Goal: Task Accomplishment & Management: Use online tool/utility

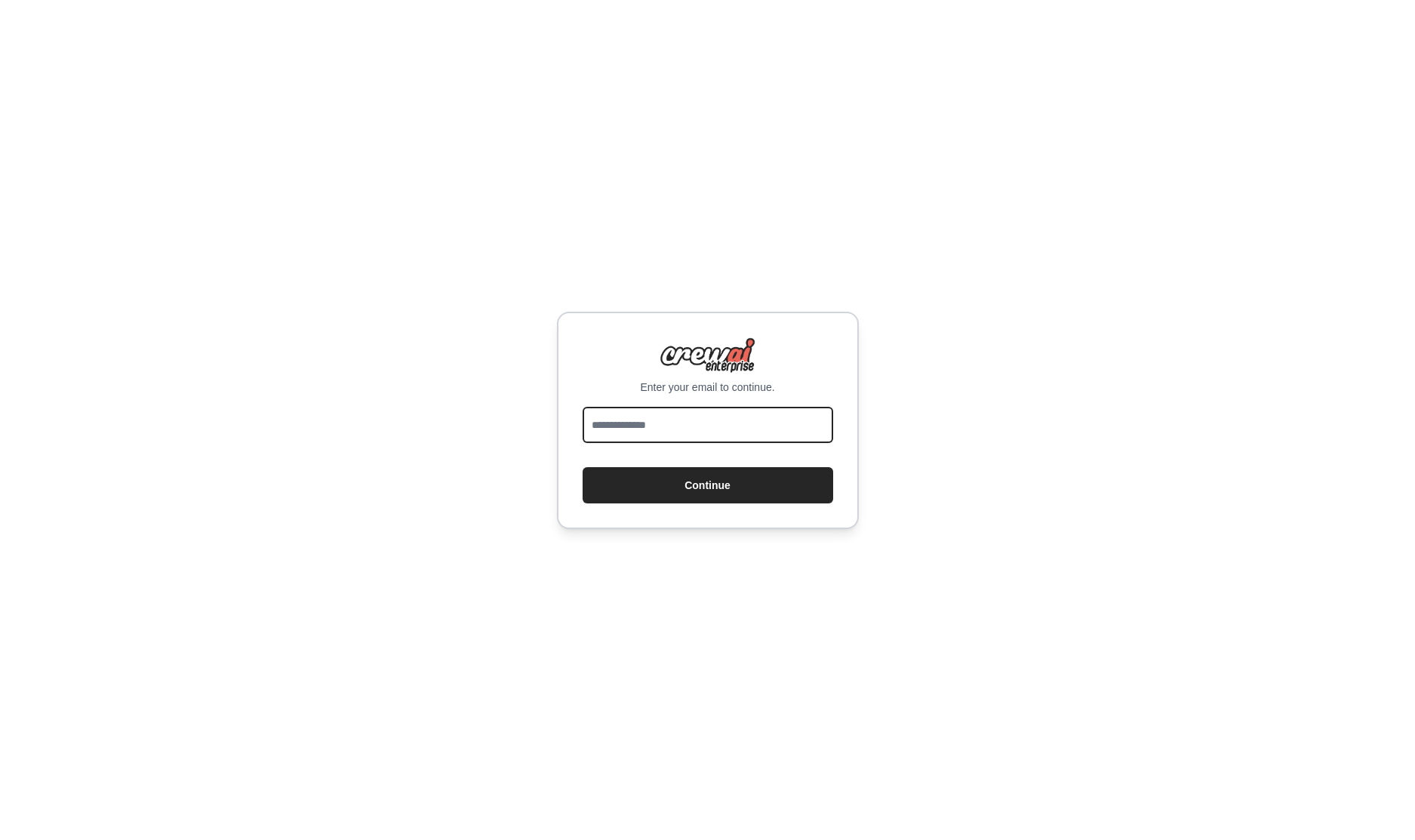
click at [661, 426] on input "email" at bounding box center [708, 425] width 251 height 36
click at [688, 424] on input "**********" at bounding box center [708, 425] width 251 height 36
type input "**********"
click at [711, 480] on button "Continue" at bounding box center [708, 484] width 251 height 36
click at [777, 428] on input "**********" at bounding box center [708, 425] width 251 height 36
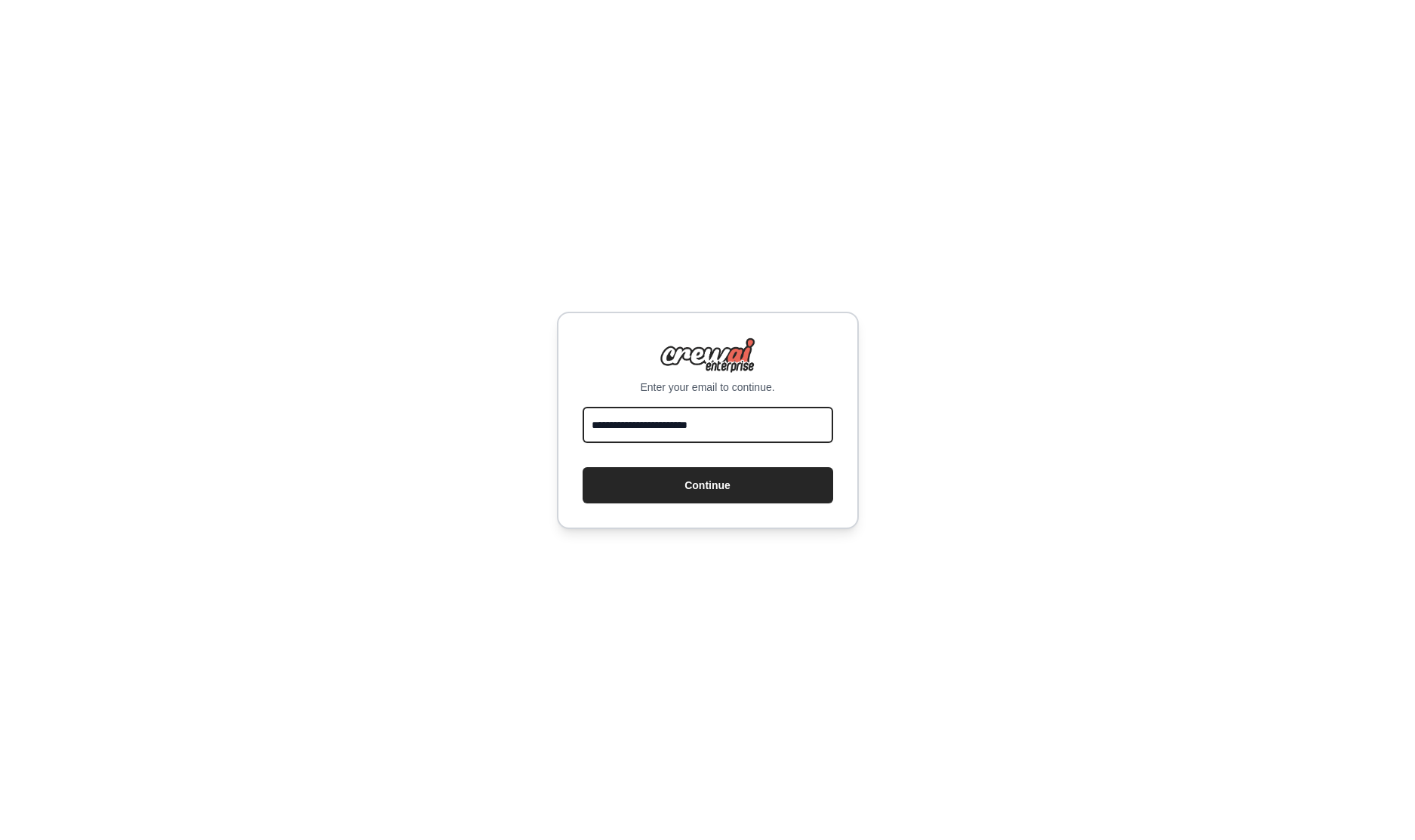
click at [777, 428] on input "**********" at bounding box center [708, 425] width 251 height 36
click at [776, 428] on input "**********" at bounding box center [708, 425] width 251 height 36
click at [523, 286] on div "**********" at bounding box center [708, 420] width 1415 height 840
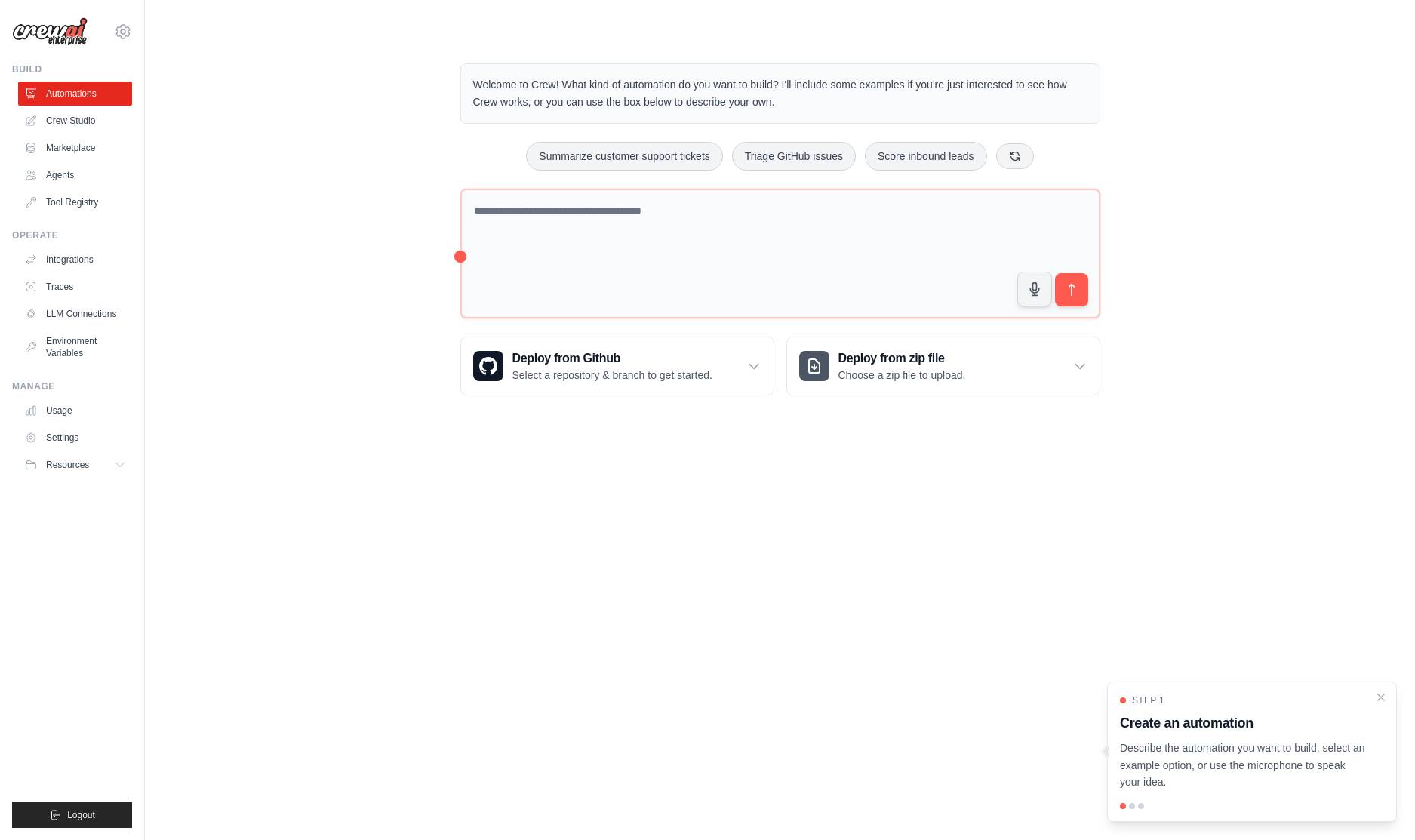
drag, startPoint x: 829, startPoint y: 571, endPoint x: 813, endPoint y: 565, distance: 17.1
click at [821, 566] on body "[DOMAIN_NAME][EMAIL_ADDRESS][DOMAIN_NAME] Settings Build Automations Crew Studio" at bounding box center [708, 420] width 1415 height 840
drag, startPoint x: 797, startPoint y: 554, endPoint x: 782, endPoint y: 533, distance: 25.8
click at [791, 551] on body "[DOMAIN_NAME][EMAIL_ADDRESS][DOMAIN_NAME] Settings Build Automations Crew Studio" at bounding box center [708, 420] width 1415 height 840
click at [762, 504] on body "cuongtruong.dev@gmail.com Settings Build Automations Crew Studio" at bounding box center [708, 420] width 1415 height 840
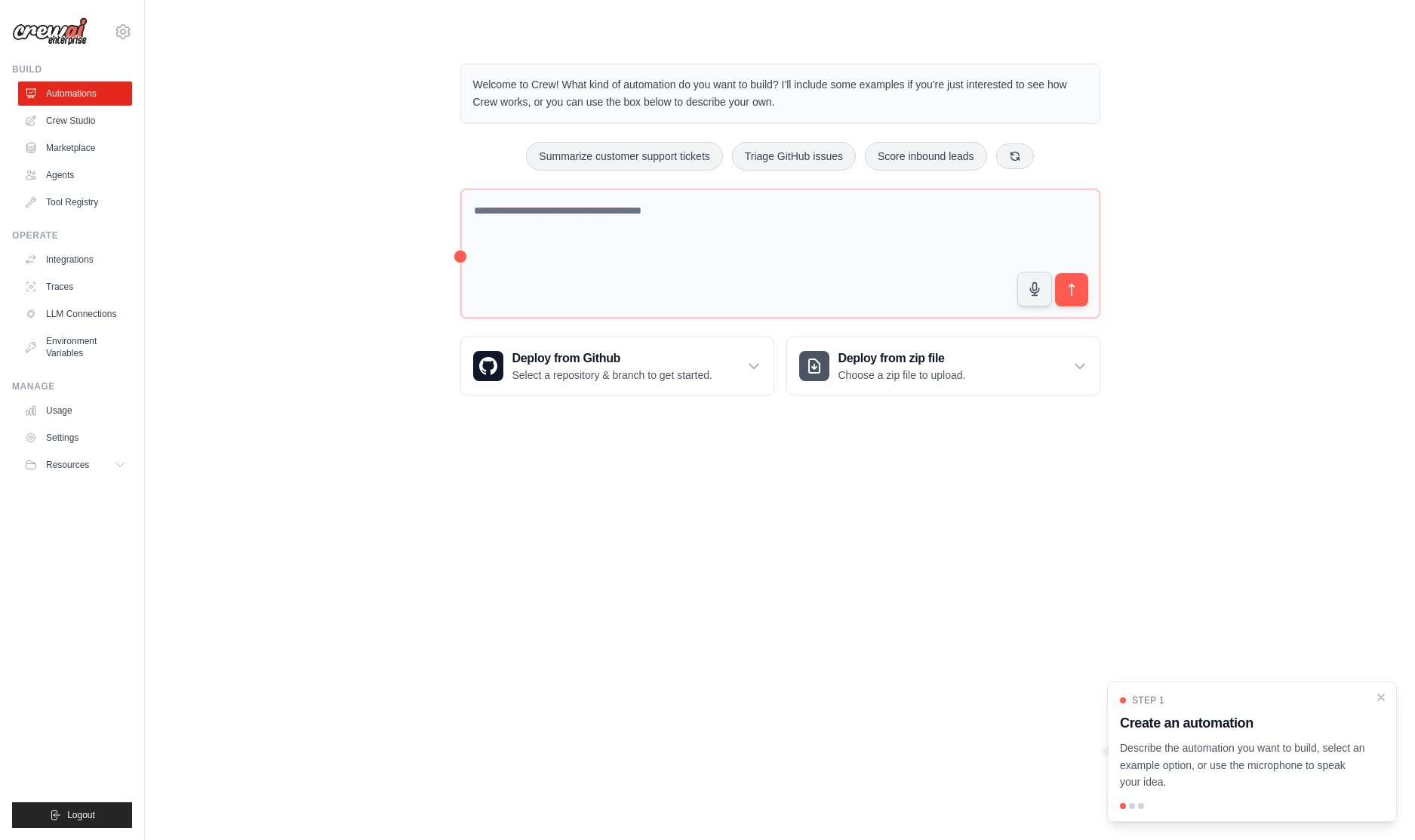
click at [758, 500] on body "[DOMAIN_NAME][EMAIL_ADDRESS][DOMAIN_NAME] Settings Build Automations Crew Studio" at bounding box center [708, 420] width 1415 height 840
click at [653, 514] on body "[DOMAIN_NAME][EMAIL_ADDRESS][DOMAIN_NAME] Settings Build Automations Crew Studio" at bounding box center [708, 420] width 1415 height 840
click at [646, 508] on body "[DOMAIN_NAME][EMAIL_ADDRESS][DOMAIN_NAME] Settings Build Automations Crew Studio" at bounding box center [708, 420] width 1415 height 840
click at [612, 485] on body "[DOMAIN_NAME][EMAIL_ADDRESS][DOMAIN_NAME] Settings Build Automations Crew Studio" at bounding box center [708, 420] width 1415 height 840
click at [617, 478] on body "[DOMAIN_NAME][EMAIL_ADDRESS][DOMAIN_NAME] Settings Build Automations Crew Studio" at bounding box center [708, 420] width 1415 height 840
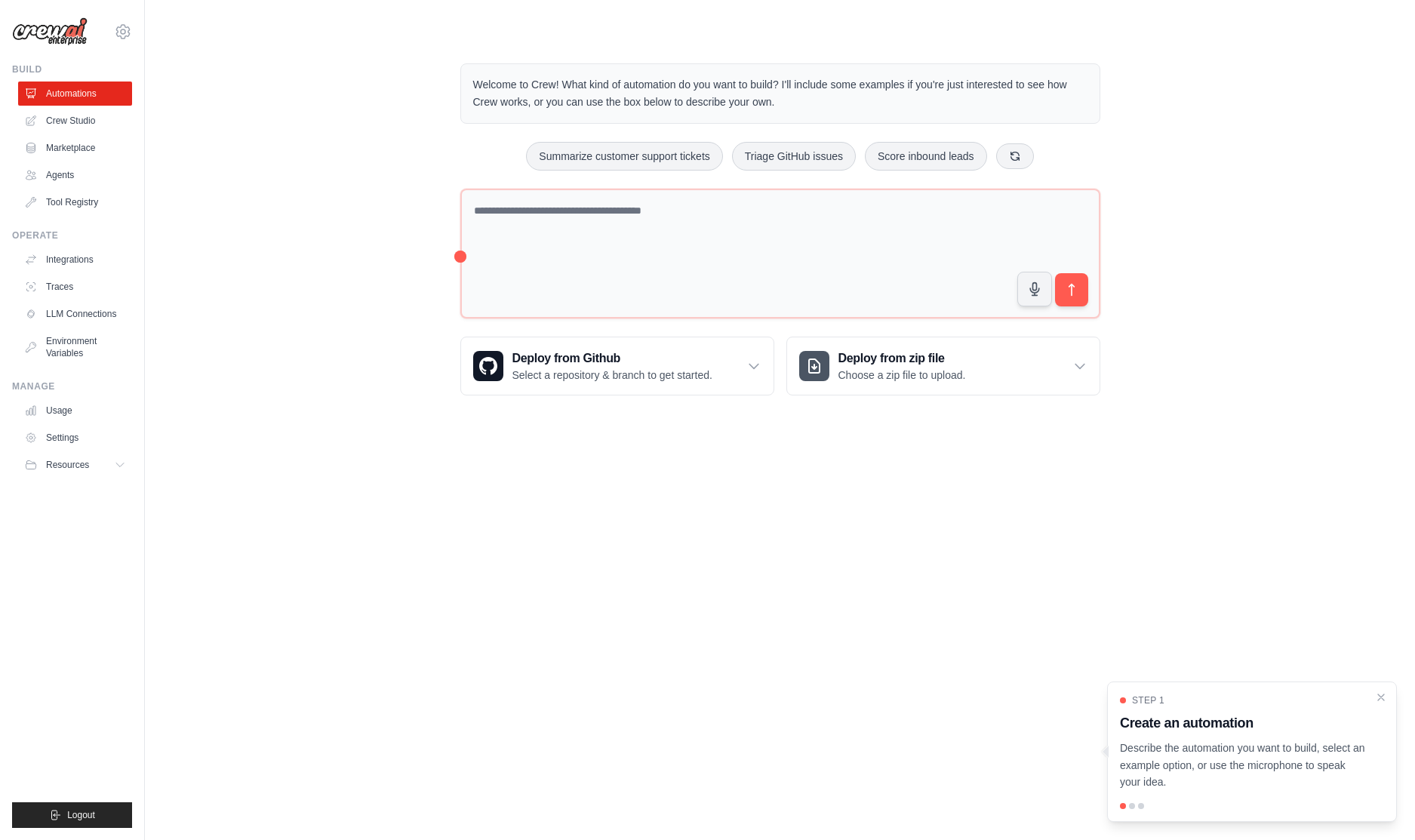
click at [596, 473] on body "[DOMAIN_NAME][EMAIL_ADDRESS][DOMAIN_NAME] Settings Build Automations Crew Studio" at bounding box center [708, 420] width 1415 height 840
click at [587, 468] on body "[DOMAIN_NAME][EMAIL_ADDRESS][DOMAIN_NAME] Settings Build Automations Crew Studio" at bounding box center [708, 420] width 1415 height 840
click at [670, 464] on body "[DOMAIN_NAME][EMAIL_ADDRESS][DOMAIN_NAME] Settings Build Automations Crew Studio" at bounding box center [708, 420] width 1415 height 840
drag, startPoint x: 575, startPoint y: 485, endPoint x: 560, endPoint y: 478, distance: 16.6
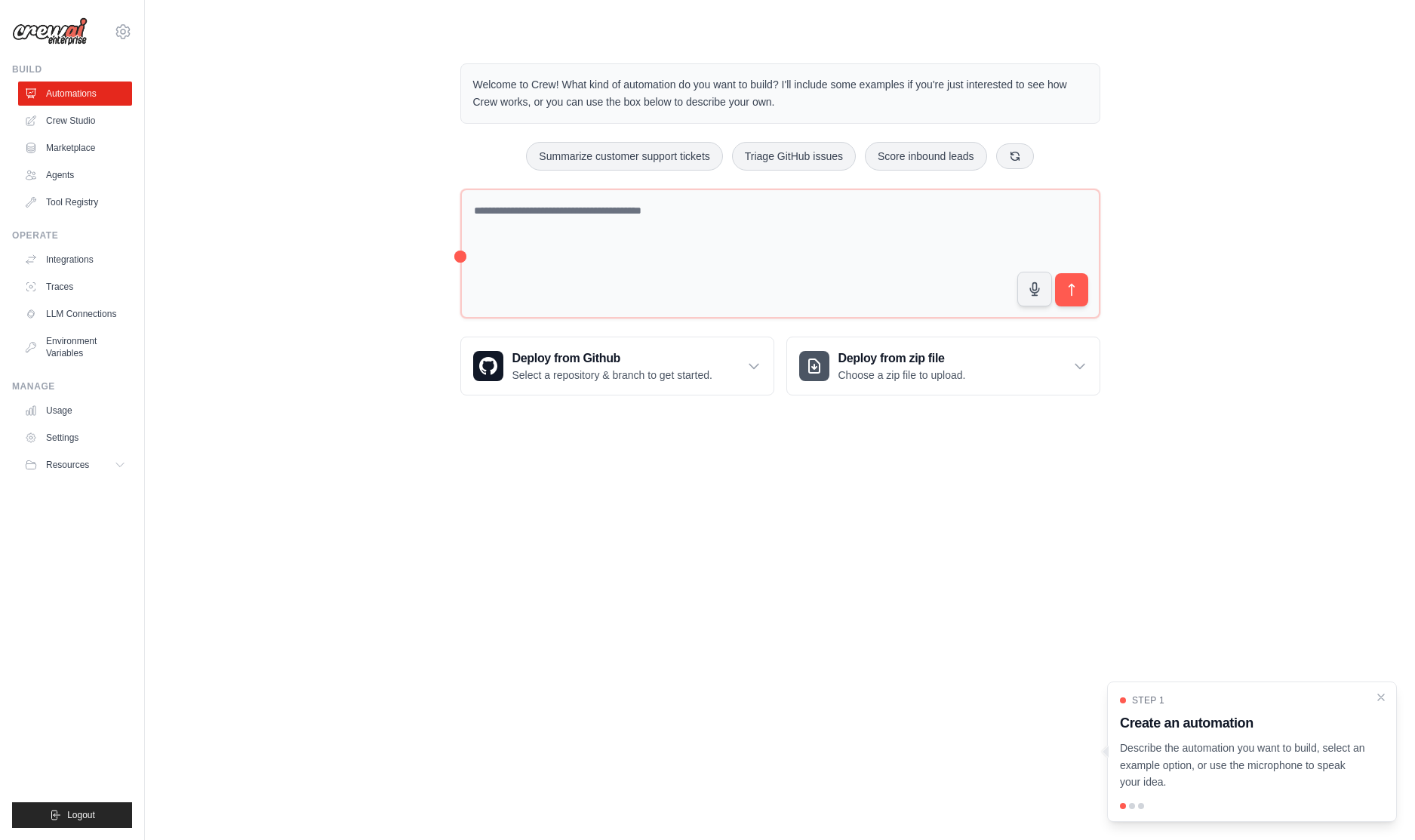
click at [574, 486] on body "[DOMAIN_NAME][EMAIL_ADDRESS][DOMAIN_NAME] Settings Build Automations Crew Studio" at bounding box center [708, 420] width 1415 height 840
click at [560, 478] on body "[DOMAIN_NAME][EMAIL_ADDRESS][DOMAIN_NAME] Settings Build Automations Crew Studio" at bounding box center [708, 420] width 1415 height 840
click at [1382, 698] on icon "Close walkthrough" at bounding box center [1381, 695] width 6 height 6
drag, startPoint x: 979, startPoint y: 628, endPoint x: 954, endPoint y: 604, distance: 34.7
drag, startPoint x: 941, startPoint y: 596, endPoint x: 921, endPoint y: 578, distance: 26.9
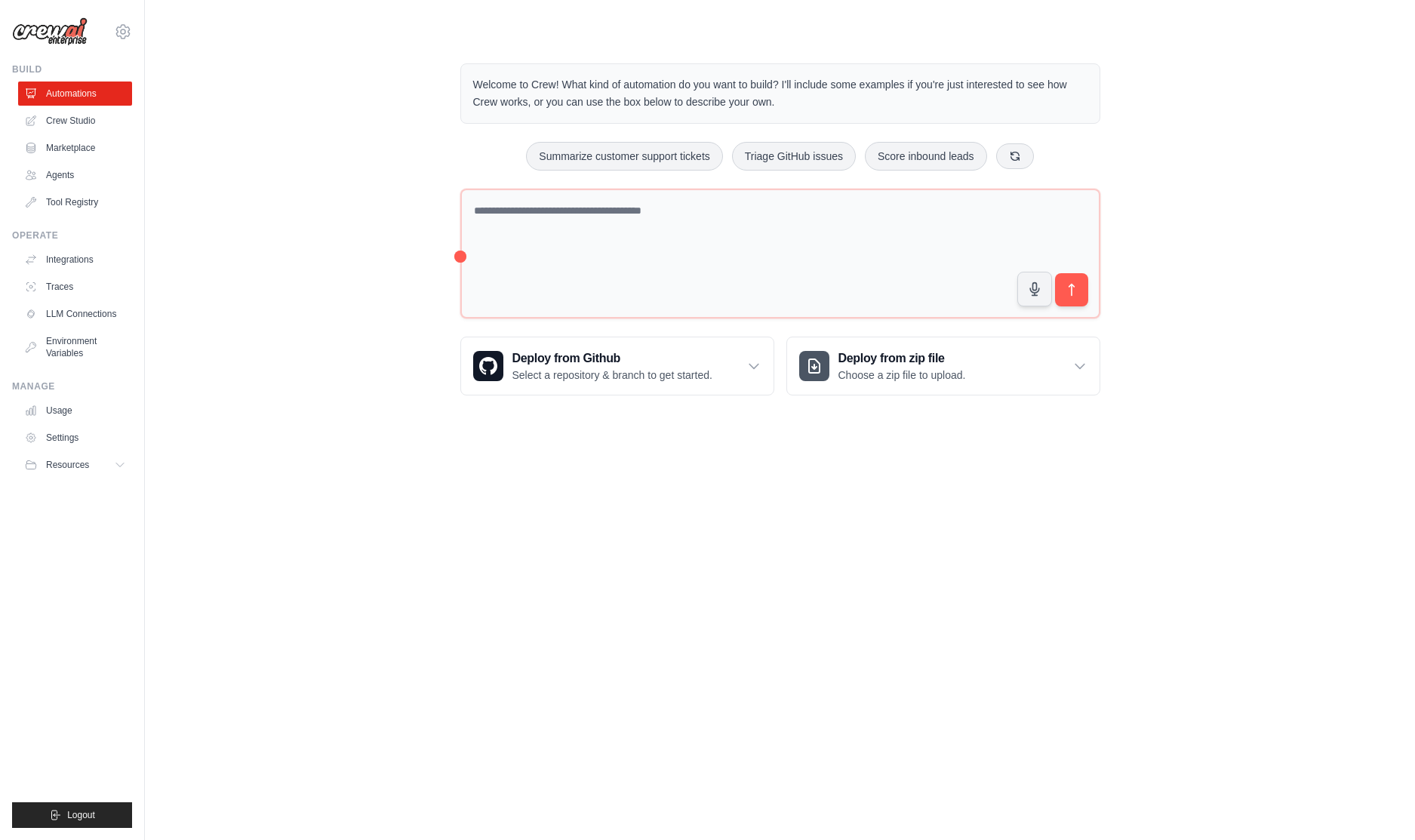
click at [940, 595] on body "[DOMAIN_NAME][EMAIL_ADDRESS][DOMAIN_NAME] Settings Build Automations Crew Studio" at bounding box center [708, 420] width 1415 height 840
click at [867, 531] on body "[DOMAIN_NAME][EMAIL_ADDRESS][DOMAIN_NAME] Settings Build Automations Crew Studio" at bounding box center [708, 420] width 1415 height 840
click at [860, 522] on body "[DOMAIN_NAME][EMAIL_ADDRESS][DOMAIN_NAME] Settings Build Automations Crew Studio" at bounding box center [708, 420] width 1415 height 840
click at [760, 519] on body "[DOMAIN_NAME][EMAIL_ADDRESS][DOMAIN_NAME] Settings Build Automations Crew Studio" at bounding box center [708, 420] width 1415 height 840
click at [749, 515] on body "[DOMAIN_NAME][EMAIL_ADDRESS][DOMAIN_NAME] Settings Build Automations Crew Studio" at bounding box center [708, 420] width 1415 height 840
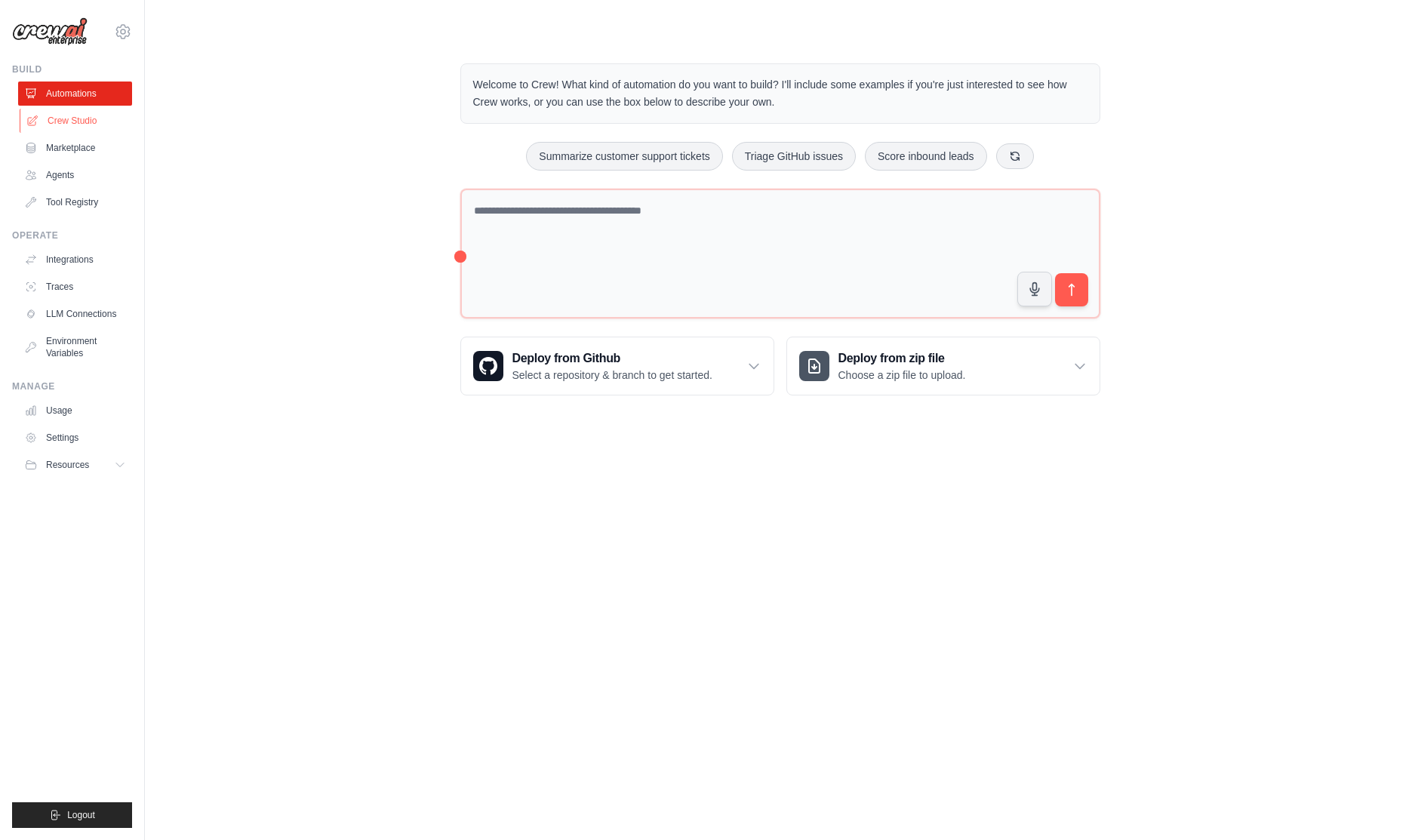
click at [82, 126] on link "Crew Studio" at bounding box center [76, 121] width 114 height 24
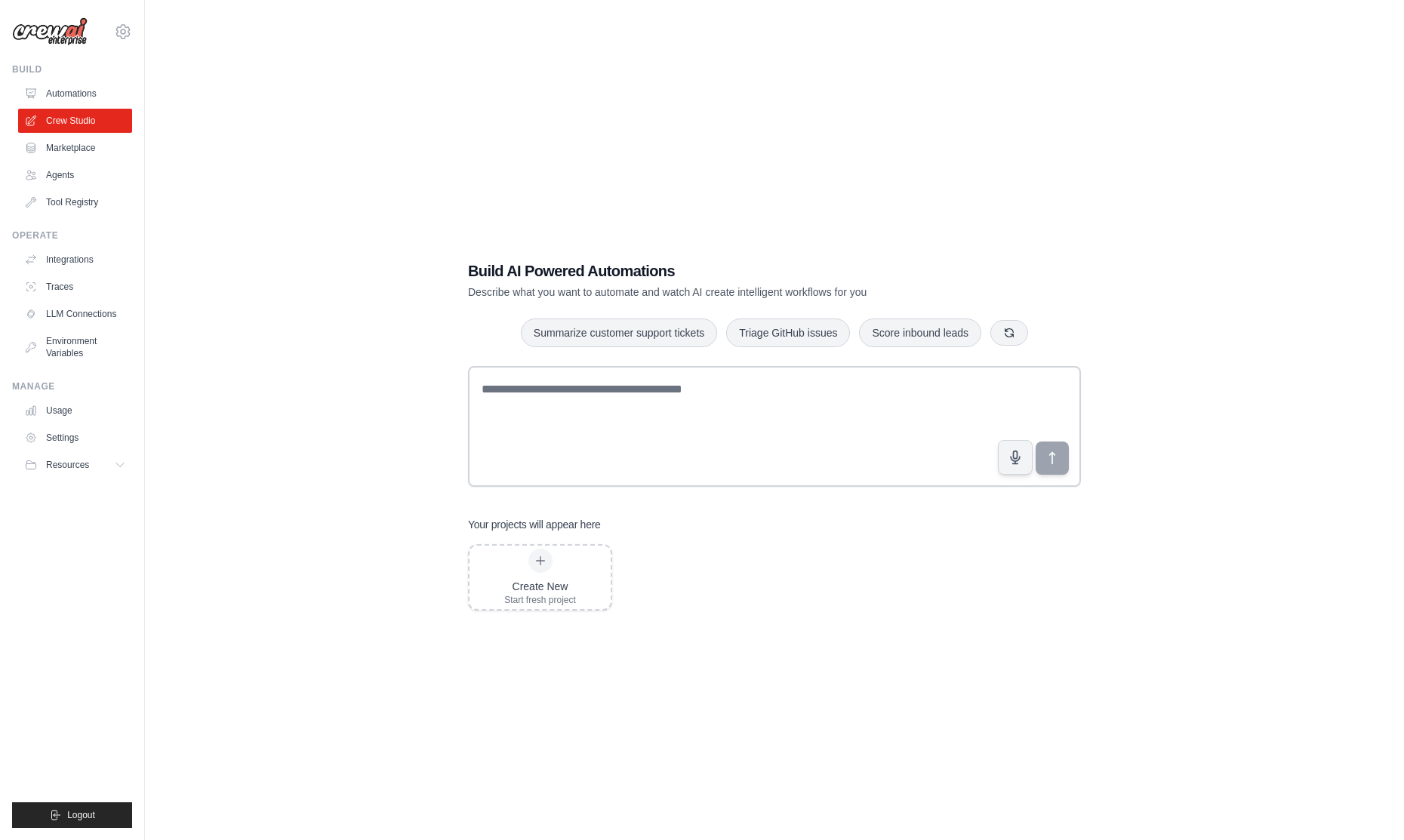
click at [548, 163] on div "Build AI Powered Automations Describe what you want to automate and watch AI cr…" at bounding box center [775, 435] width 1211 height 840
click at [539, 159] on div "Build AI Powered Automations Describe what you want to automate and watch AI cr…" at bounding box center [775, 435] width 1211 height 840
click at [73, 93] on link "Automations" at bounding box center [76, 93] width 114 height 24
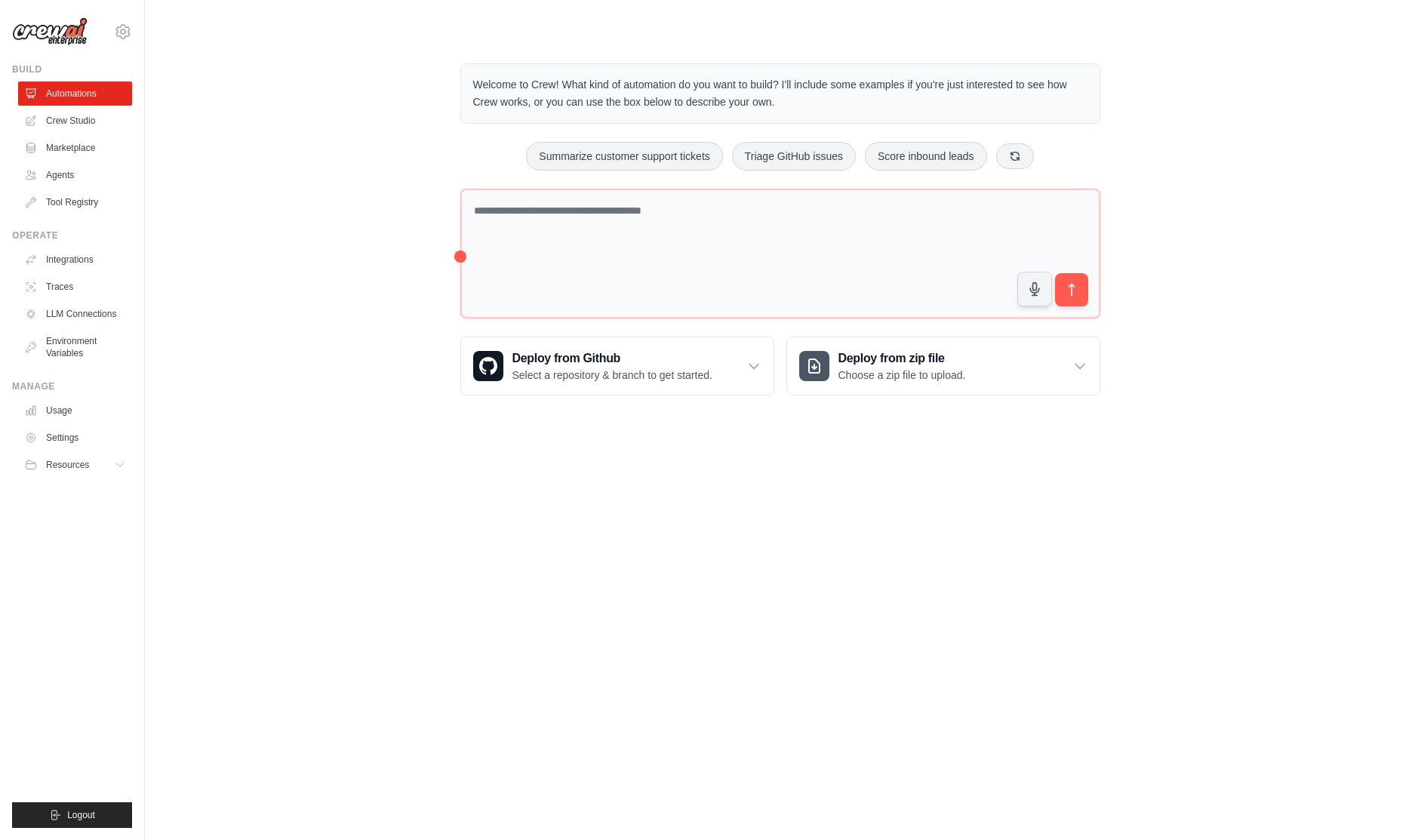
click at [446, 114] on div "Welcome to Crew! What kind of automation do you want to build? I'll include som…" at bounding box center [780, 229] width 676 height 380
drag, startPoint x: 586, startPoint y: 497, endPoint x: 570, endPoint y: 489, distance: 17.9
click at [579, 495] on body "[DOMAIN_NAME][EMAIL_ADDRESS][DOMAIN_NAME] Settings Build Automations Crew Studio" at bounding box center [708, 420] width 1415 height 840
drag, startPoint x: 562, startPoint y: 478, endPoint x: 582, endPoint y: 461, distance: 26.2
click at [568, 475] on body "[DOMAIN_NAME][EMAIL_ADDRESS][DOMAIN_NAME] Settings Build Automations Crew Studio" at bounding box center [708, 420] width 1415 height 840
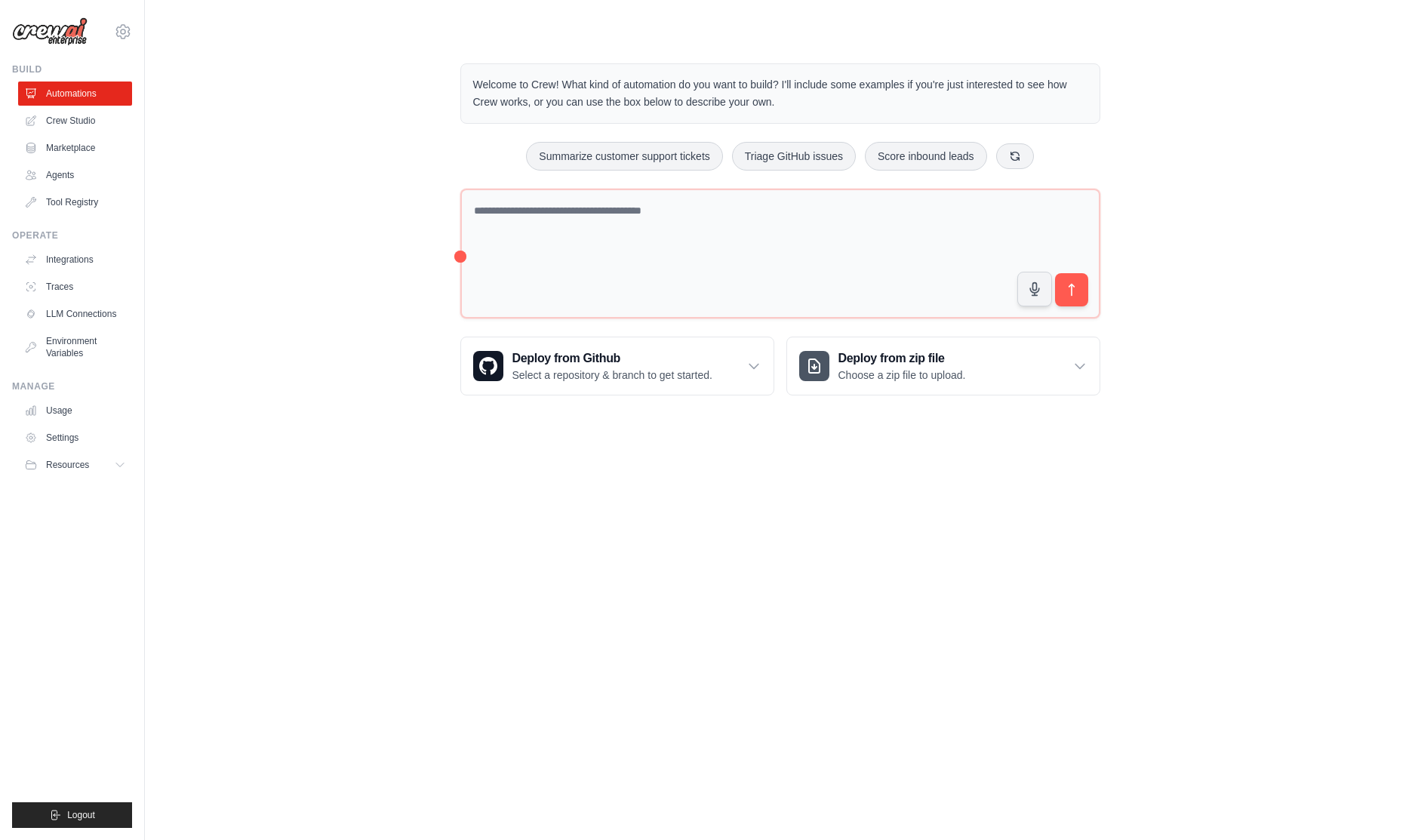
drag, startPoint x: 646, startPoint y: 513, endPoint x: 612, endPoint y: 505, distance: 34.9
click at [633, 520] on body "[DOMAIN_NAME][EMAIL_ADDRESS][DOMAIN_NAME] Settings Build Automations Crew Studio" at bounding box center [708, 420] width 1415 height 840
click at [612, 504] on body "[DOMAIN_NAME][EMAIL_ADDRESS][DOMAIN_NAME] Settings Build Automations Crew Studio" at bounding box center [708, 420] width 1415 height 840
drag, startPoint x: 862, startPoint y: 667, endPoint x: 846, endPoint y: 657, distance: 18.9
click at [858, 663] on body "[DOMAIN_NAME][EMAIL_ADDRESS][DOMAIN_NAME] Settings Build Automations Crew Studio" at bounding box center [708, 420] width 1415 height 840
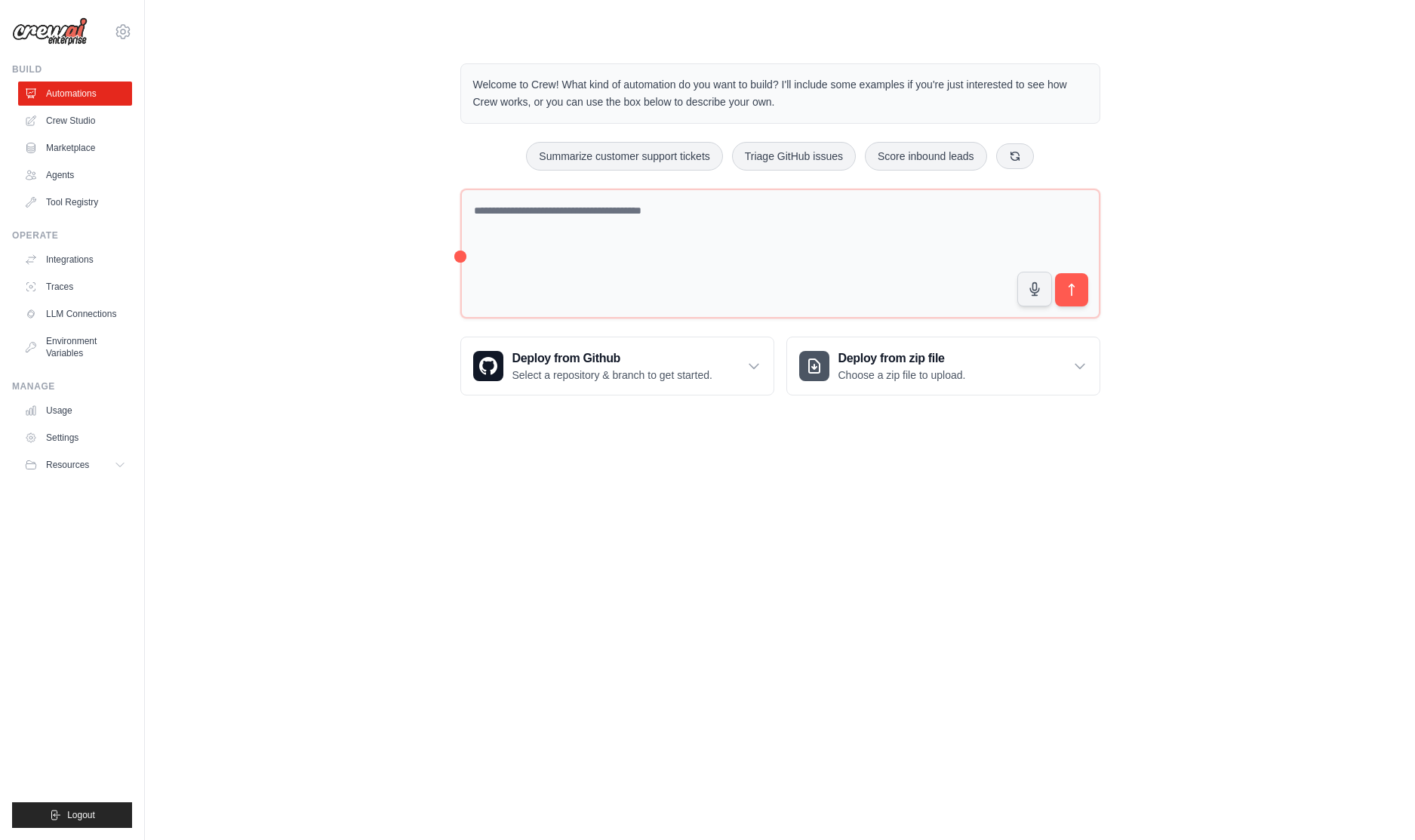
drag, startPoint x: 771, startPoint y: 624, endPoint x: 740, endPoint y: 618, distance: 31.6
click at [766, 624] on body "[DOMAIN_NAME][EMAIL_ADDRESS][DOMAIN_NAME] Settings Build Automations Crew Studio" at bounding box center [708, 420] width 1415 height 840
click at [609, 610] on body "[DOMAIN_NAME][EMAIL_ADDRESS][DOMAIN_NAME] Settings Build Automations Crew Studio" at bounding box center [708, 420] width 1415 height 840
drag, startPoint x: 747, startPoint y: 521, endPoint x: 740, endPoint y: 519, distance: 7.3
click at [740, 519] on body "[DOMAIN_NAME][EMAIL_ADDRESS][DOMAIN_NAME] Settings Build Automations Crew Studio" at bounding box center [708, 420] width 1415 height 840
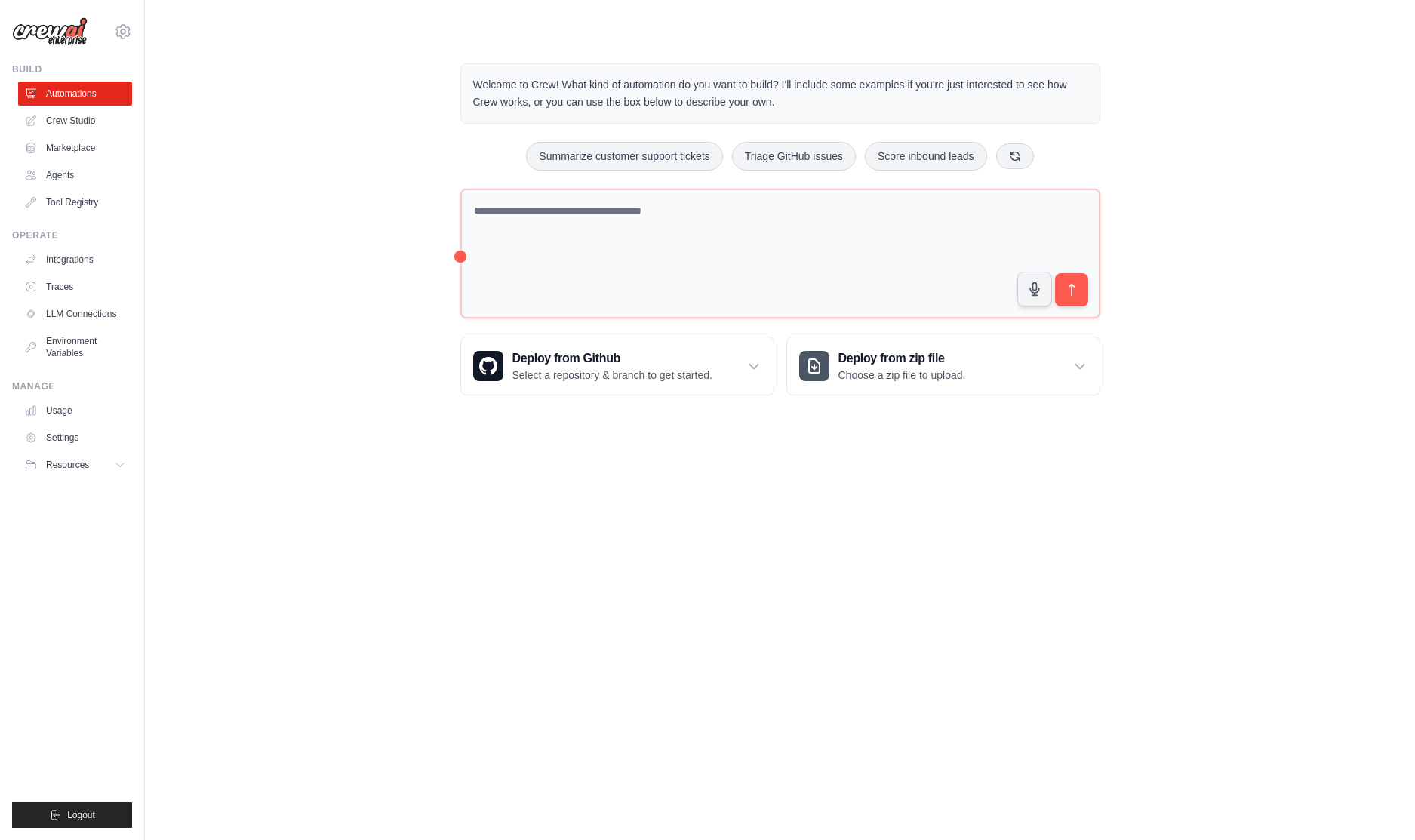
click at [655, 511] on body "[DOMAIN_NAME][EMAIL_ADDRESS][DOMAIN_NAME] Settings Build Automations Crew Studio" at bounding box center [708, 420] width 1415 height 840
click at [653, 510] on body "[DOMAIN_NAME][EMAIL_ADDRESS][DOMAIN_NAME] Settings Build Automations Crew Studio" at bounding box center [708, 420] width 1415 height 840
drag, startPoint x: 570, startPoint y: 520, endPoint x: 562, endPoint y: 513, distance: 10.6
click at [577, 520] on body "[DOMAIN_NAME][EMAIL_ADDRESS][DOMAIN_NAME] Settings Build Automations Crew Studio" at bounding box center [708, 420] width 1415 height 840
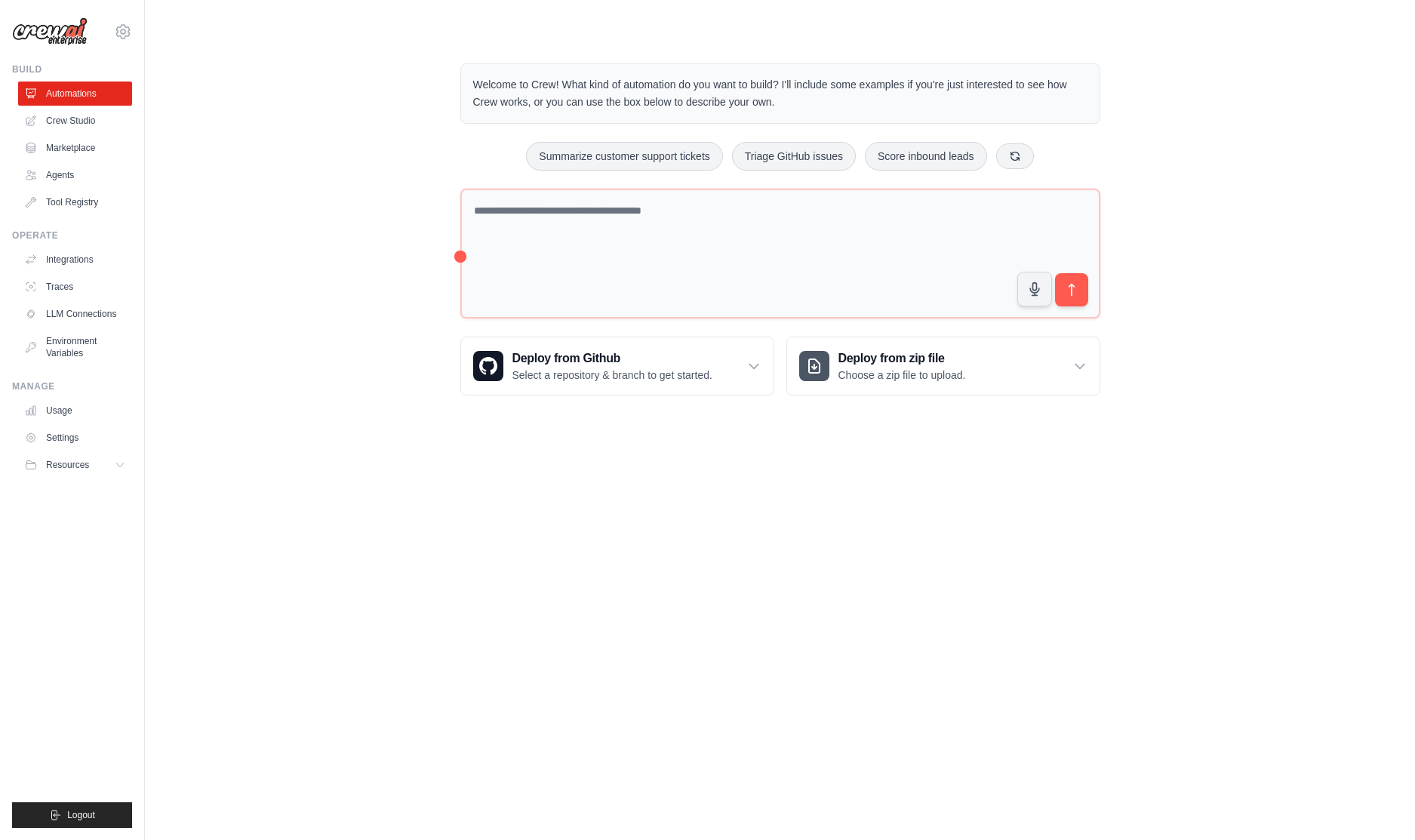
drag, startPoint x: 561, startPoint y: 512, endPoint x: 652, endPoint y: 378, distance: 162.0
click at [560, 512] on body "[DOMAIN_NAME][EMAIL_ADDRESS][DOMAIN_NAME] Settings Build Automations Crew Studio" at bounding box center [708, 420] width 1415 height 840
click at [892, 478] on body "[DOMAIN_NAME][EMAIL_ADDRESS][DOMAIN_NAME] Settings Build Automations Crew Studio" at bounding box center [708, 420] width 1415 height 840
click at [867, 469] on body "[DOMAIN_NAME][EMAIL_ADDRESS][DOMAIN_NAME] Settings Build Automations Crew Studio" at bounding box center [708, 420] width 1415 height 840
click at [76, 182] on link "Agents" at bounding box center [76, 175] width 114 height 24
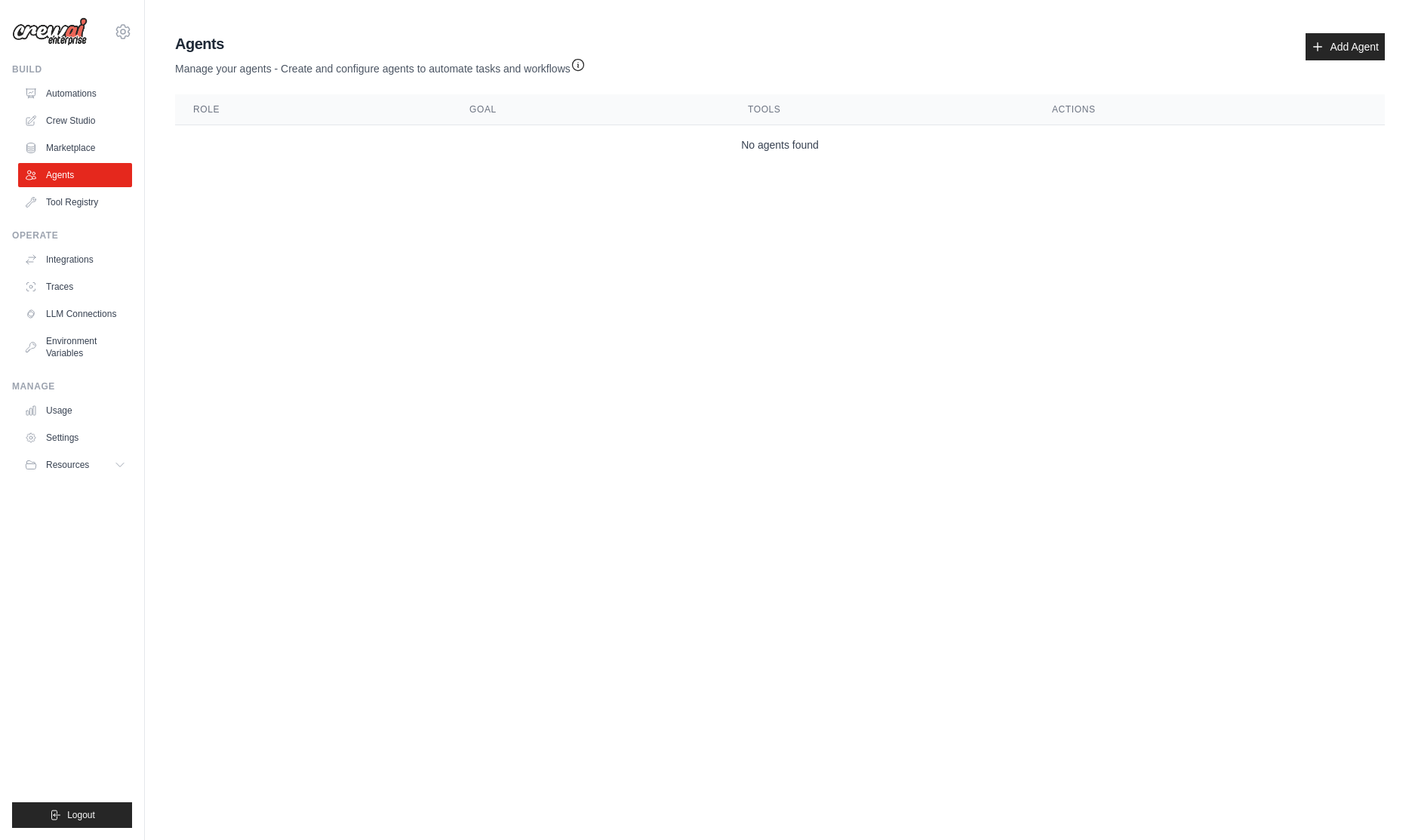
click at [908, 333] on body "[DOMAIN_NAME][EMAIL_ADDRESS][DOMAIN_NAME] Settings Build Automations Crew Studio" at bounding box center [708, 420] width 1415 height 840
click at [1348, 51] on link "Add Agent" at bounding box center [1345, 46] width 79 height 27
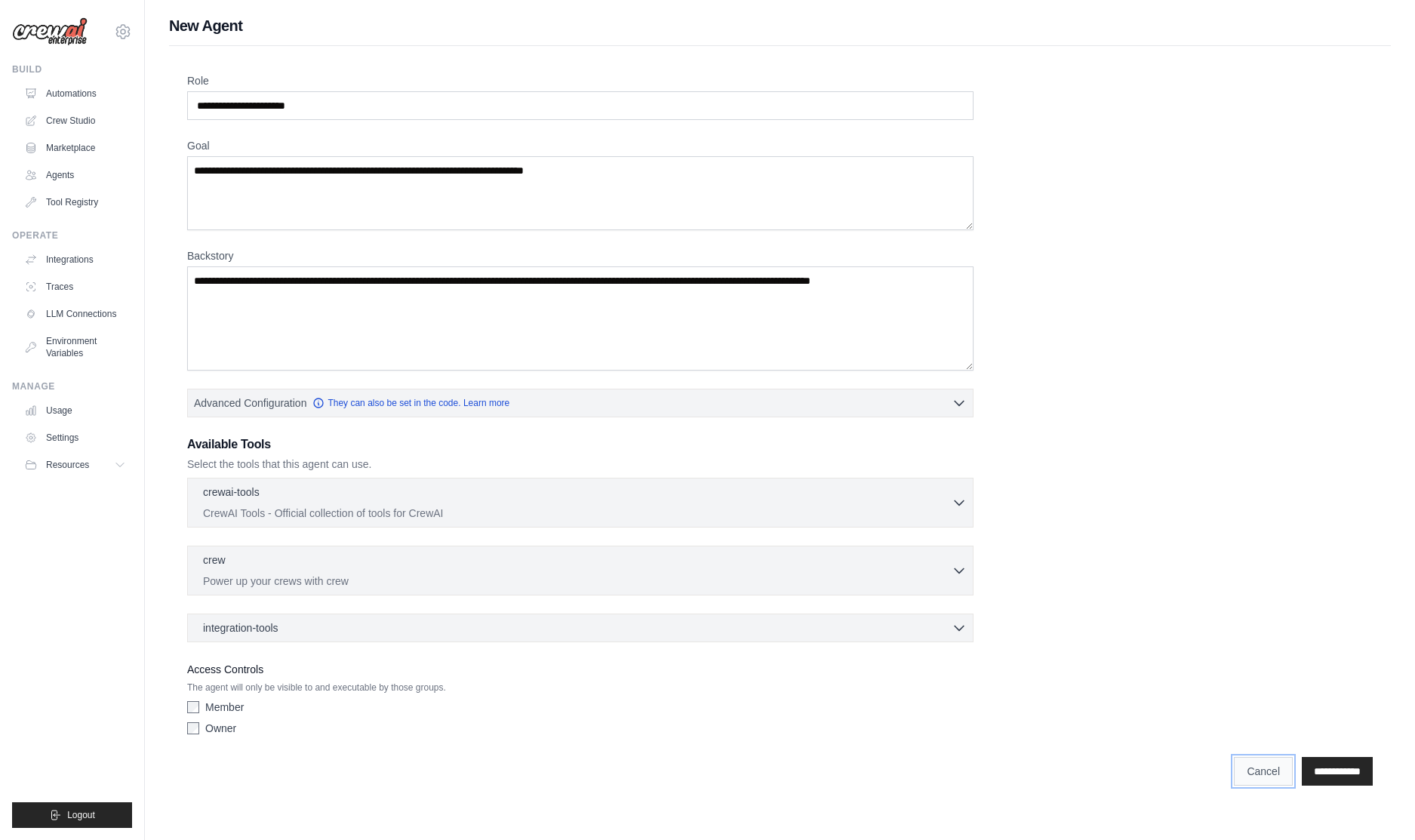
click at [1236, 771] on link "Cancel" at bounding box center [1263, 771] width 59 height 29
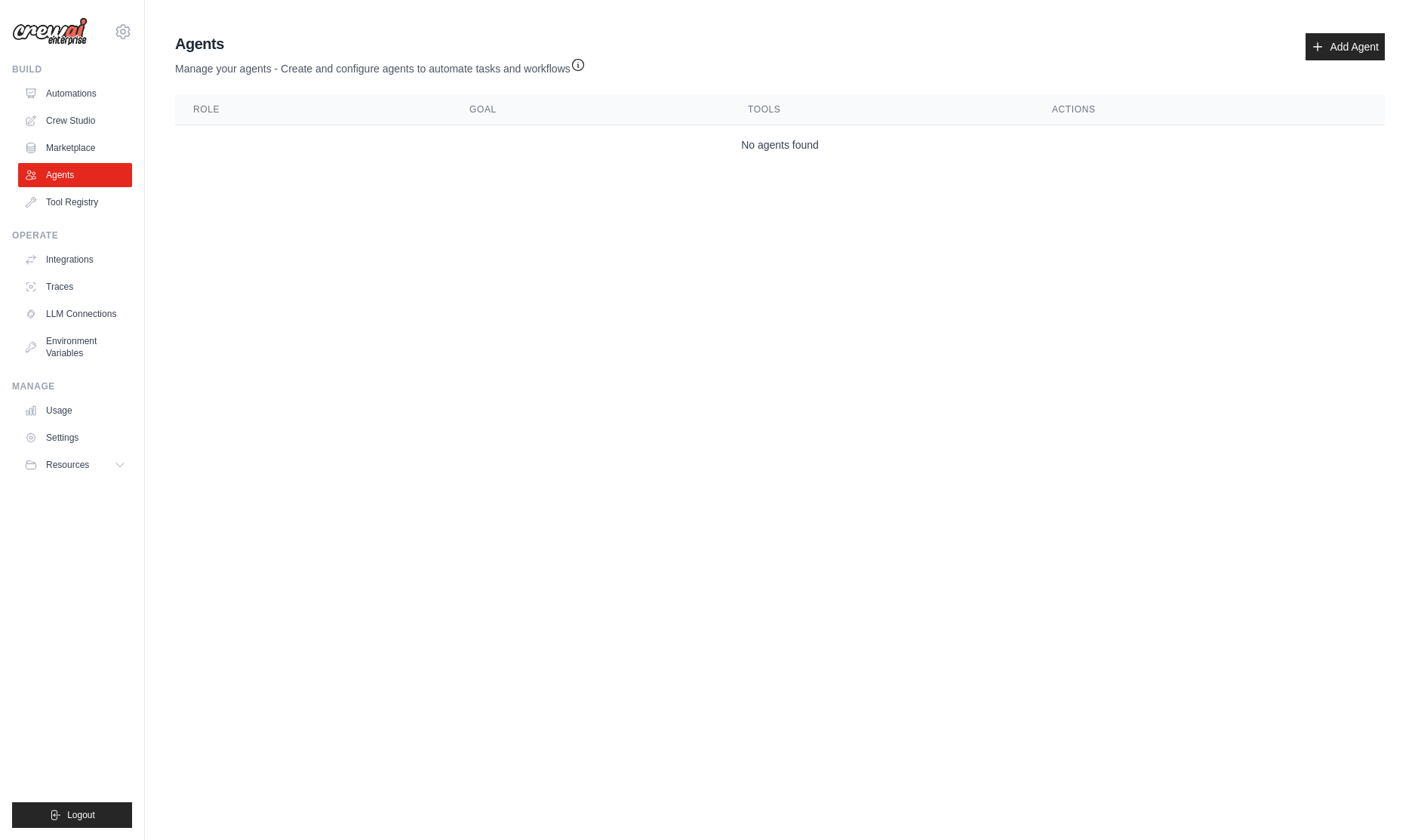
click at [616, 372] on body "[DOMAIN_NAME][EMAIL_ADDRESS][DOMAIN_NAME] Settings Build Automations Crew Studio" at bounding box center [708, 420] width 1415 height 840
click at [531, 309] on body "[DOMAIN_NAME][EMAIL_ADDRESS][DOMAIN_NAME] Settings Build Automations Crew Studio" at bounding box center [708, 420] width 1415 height 840
click at [502, 287] on body "[DOMAIN_NAME][EMAIL_ADDRESS][DOMAIN_NAME] Settings Build Automations Crew Studio" at bounding box center [708, 420] width 1415 height 840
click at [508, 256] on body "[DOMAIN_NAME][EMAIL_ADDRESS][DOMAIN_NAME] Settings Build Automations Crew Studio" at bounding box center [708, 420] width 1415 height 840
click at [499, 245] on body "[DOMAIN_NAME][EMAIL_ADDRESS][DOMAIN_NAME] Settings Build Automations Crew Studio" at bounding box center [708, 420] width 1415 height 840
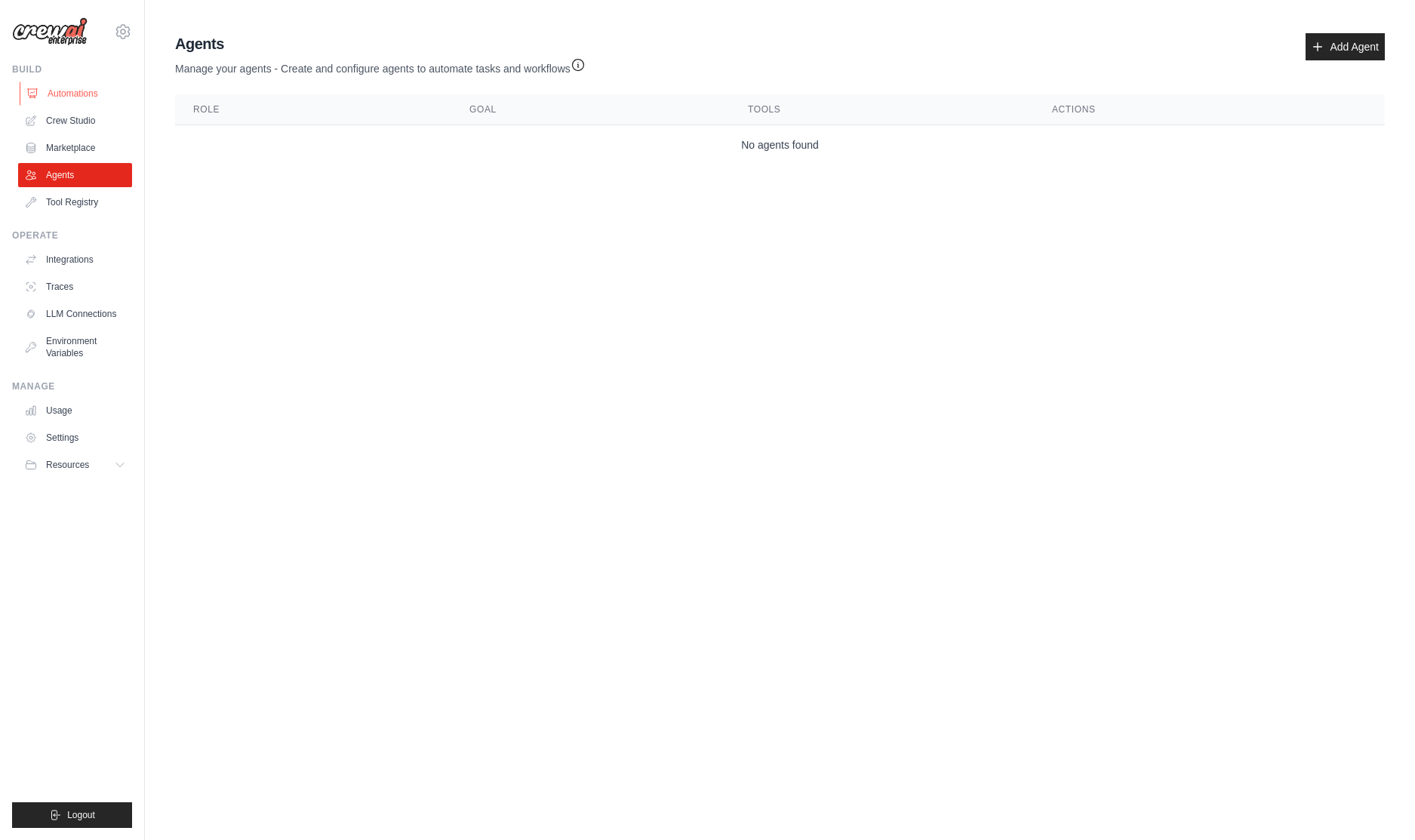
click at [79, 94] on link "Automations" at bounding box center [76, 93] width 114 height 24
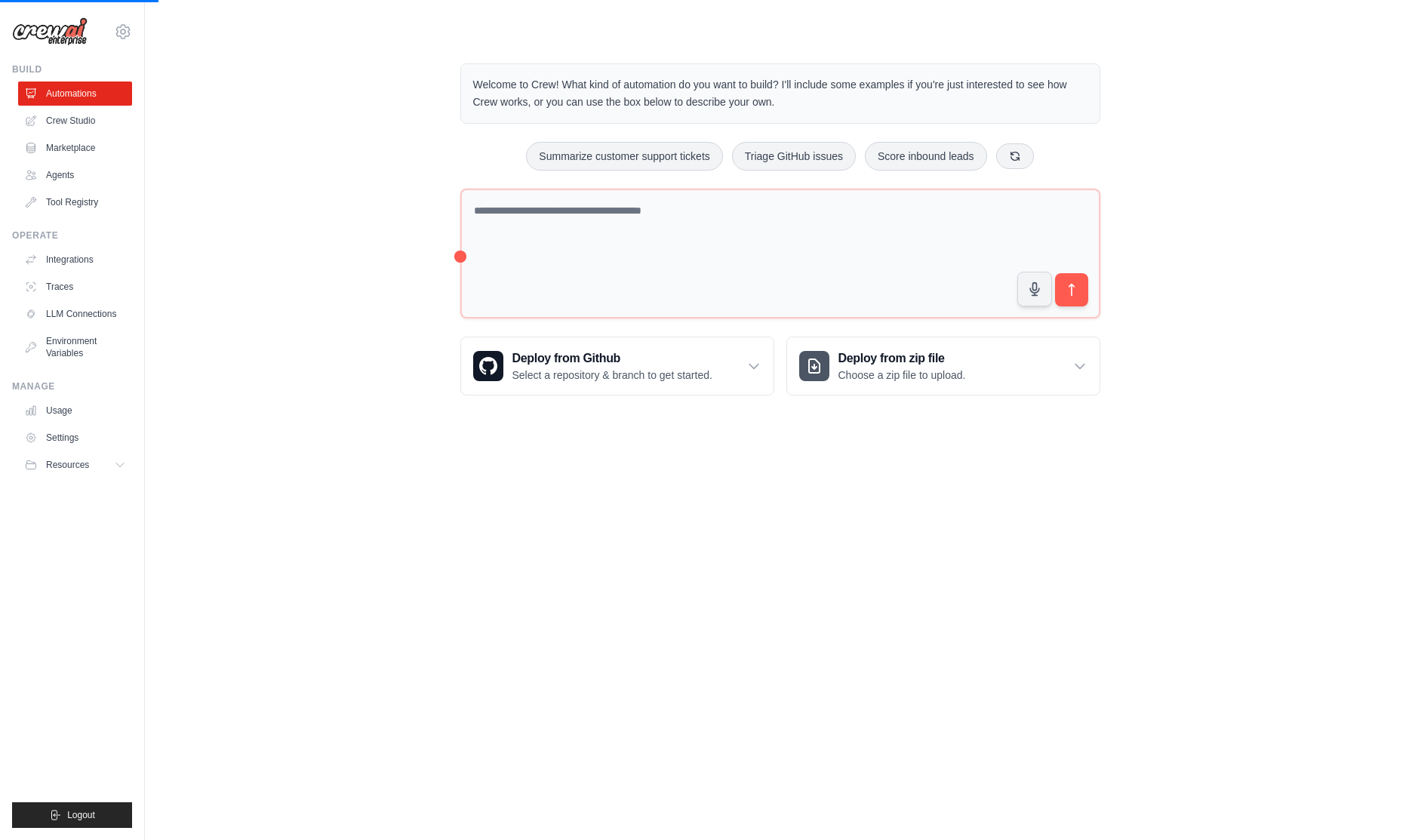
click at [587, 574] on body "cuongtruong.dev@gmail.com Settings Build Automations Crew Studio" at bounding box center [708, 420] width 1415 height 840
click at [1152, 668] on body "cuongtruong.dev@gmail.com Settings Build Automations Crew Studio" at bounding box center [708, 420] width 1415 height 840
click at [520, 503] on body "cuongtruong.dev@gmail.com Settings Build Automations Crew Studio" at bounding box center [708, 420] width 1415 height 840
click at [345, 331] on div "Welcome to Crew! What kind of automation do you want to build? I'll include som…" at bounding box center [780, 229] width 1222 height 380
click at [81, 128] on link "Crew Studio" at bounding box center [76, 121] width 114 height 24
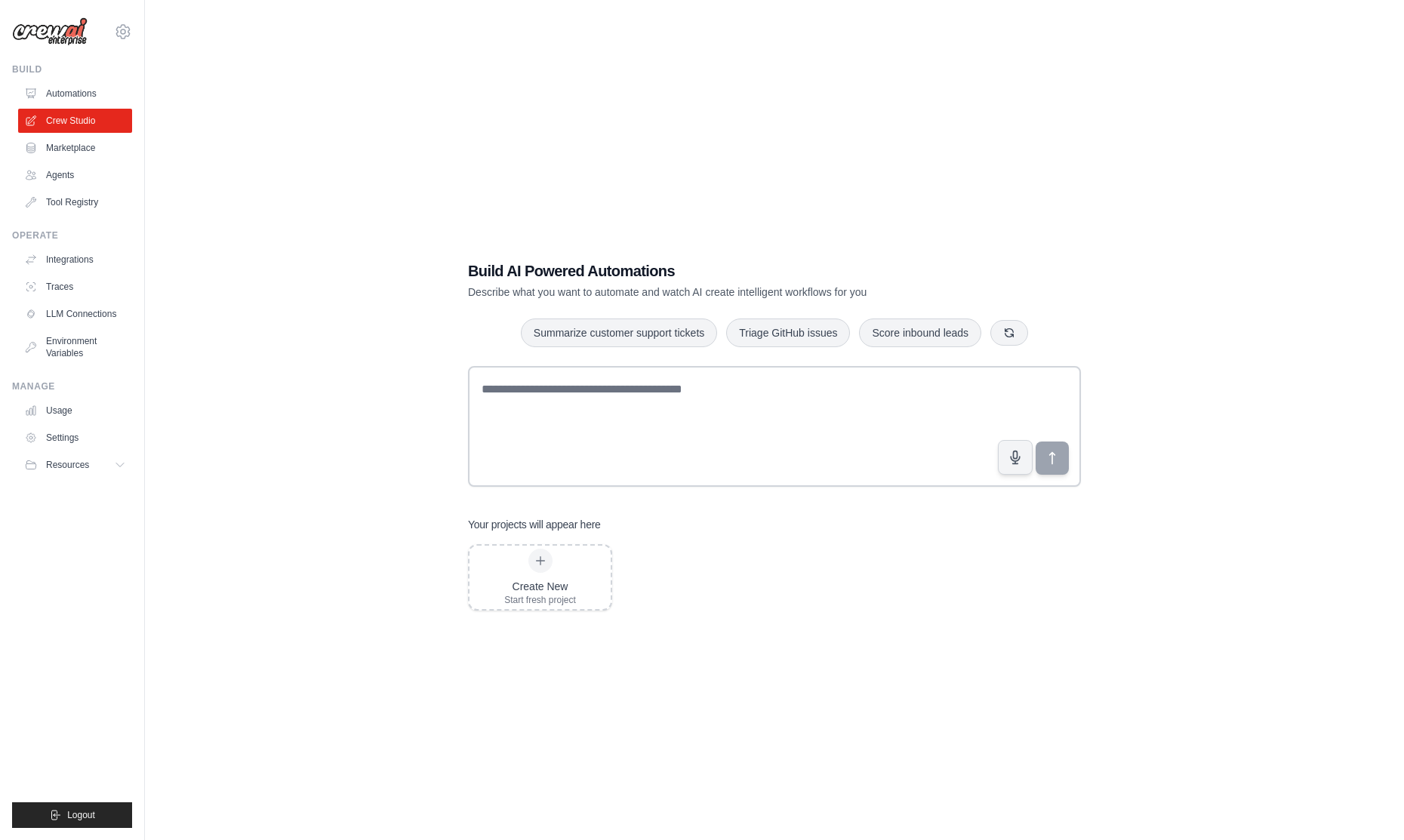
click at [306, 251] on div "Build AI Powered Automations Describe what you want to automate and watch AI cr…" at bounding box center [775, 435] width 1211 height 840
click at [79, 98] on link "Automations" at bounding box center [76, 93] width 114 height 24
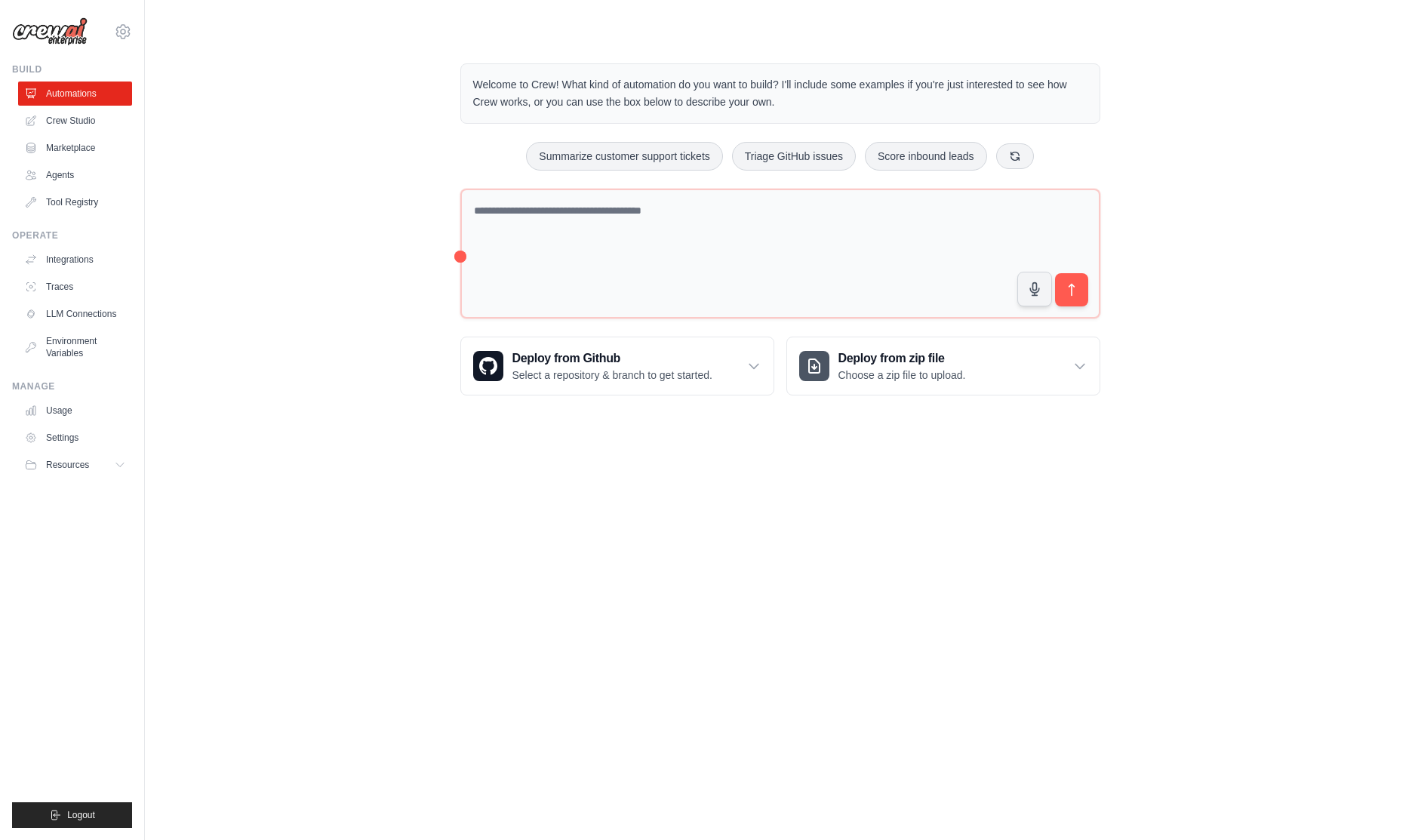
click at [477, 505] on body "[DOMAIN_NAME][EMAIL_ADDRESS][DOMAIN_NAME] Settings Build Automations Crew Studio" at bounding box center [708, 420] width 1415 height 840
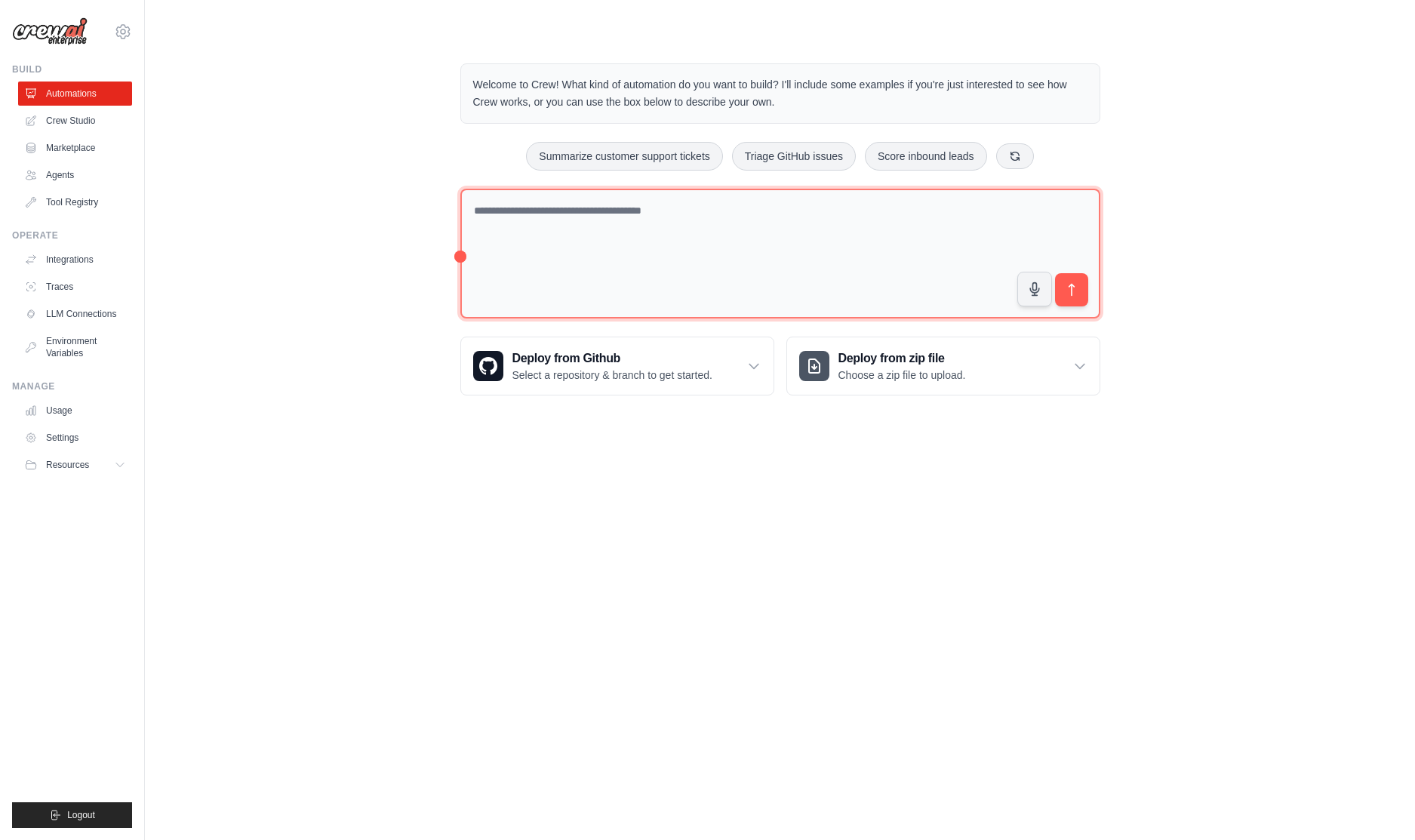
click at [743, 265] on textarea at bounding box center [780, 254] width 640 height 131
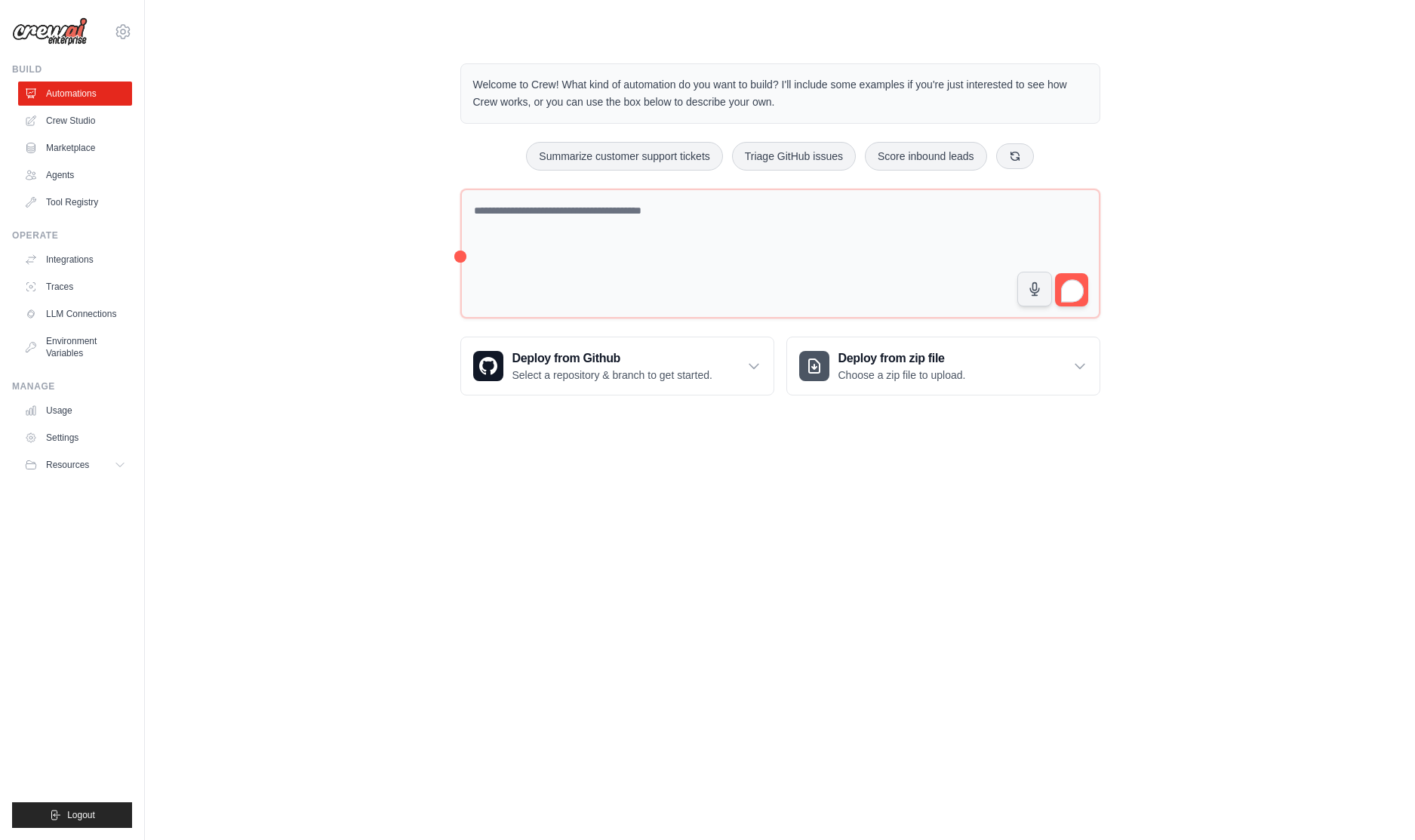
click at [1123, 496] on body "[DOMAIN_NAME][EMAIL_ADDRESS][DOMAIN_NAME] Settings Build Automations Crew Studio" at bounding box center [708, 420] width 1415 height 840
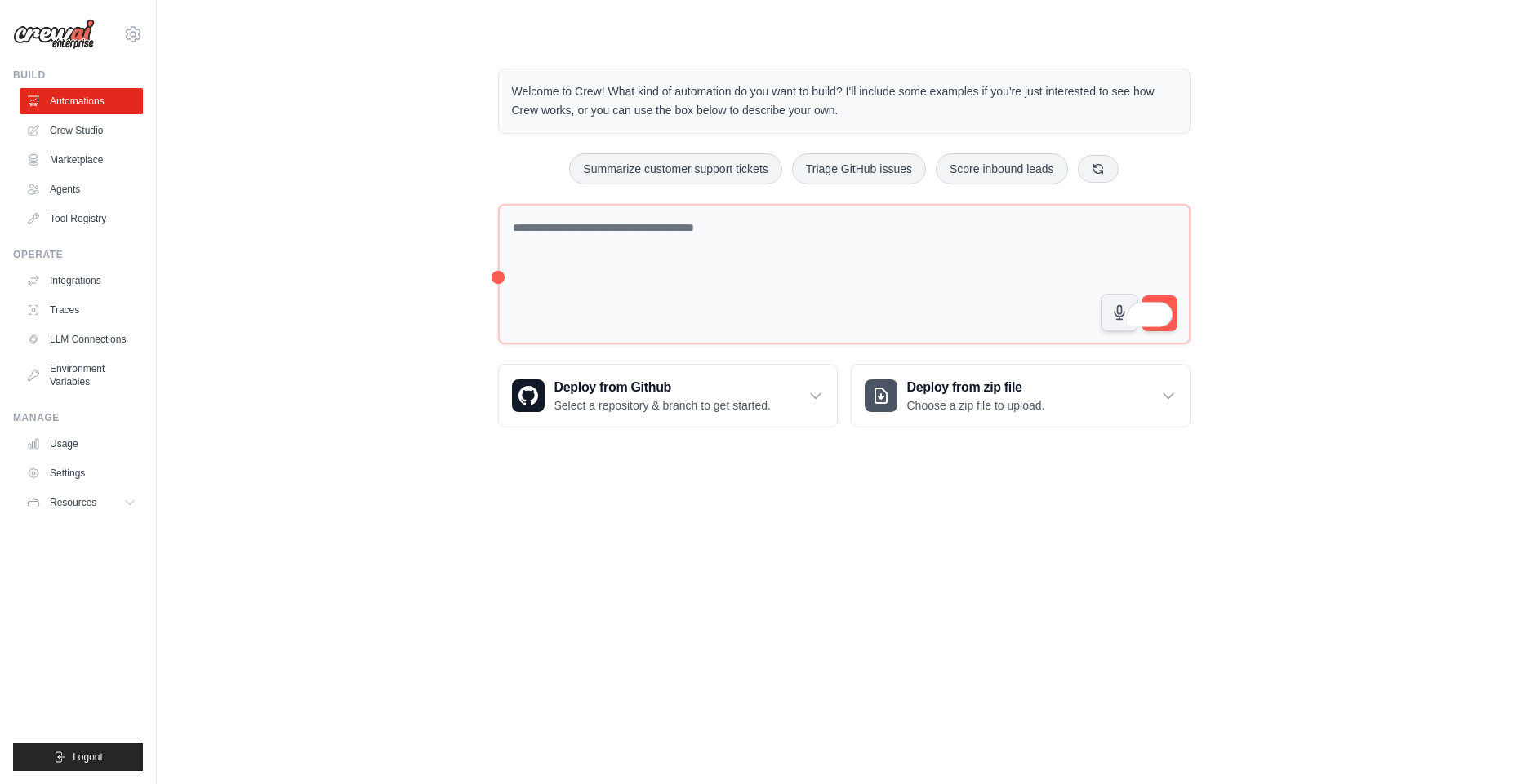
click at [287, 573] on body "[DOMAIN_NAME][EMAIL_ADDRESS][DOMAIN_NAME] Settings Build Automations Crew Studio" at bounding box center [766, 392] width 1531 height 784
click at [233, 371] on div "Welcome to Crew! What kind of automation do you want to build? I'll include som…" at bounding box center [844, 248] width 1322 height 411
click at [75, 191] on link "Agents" at bounding box center [83, 189] width 124 height 26
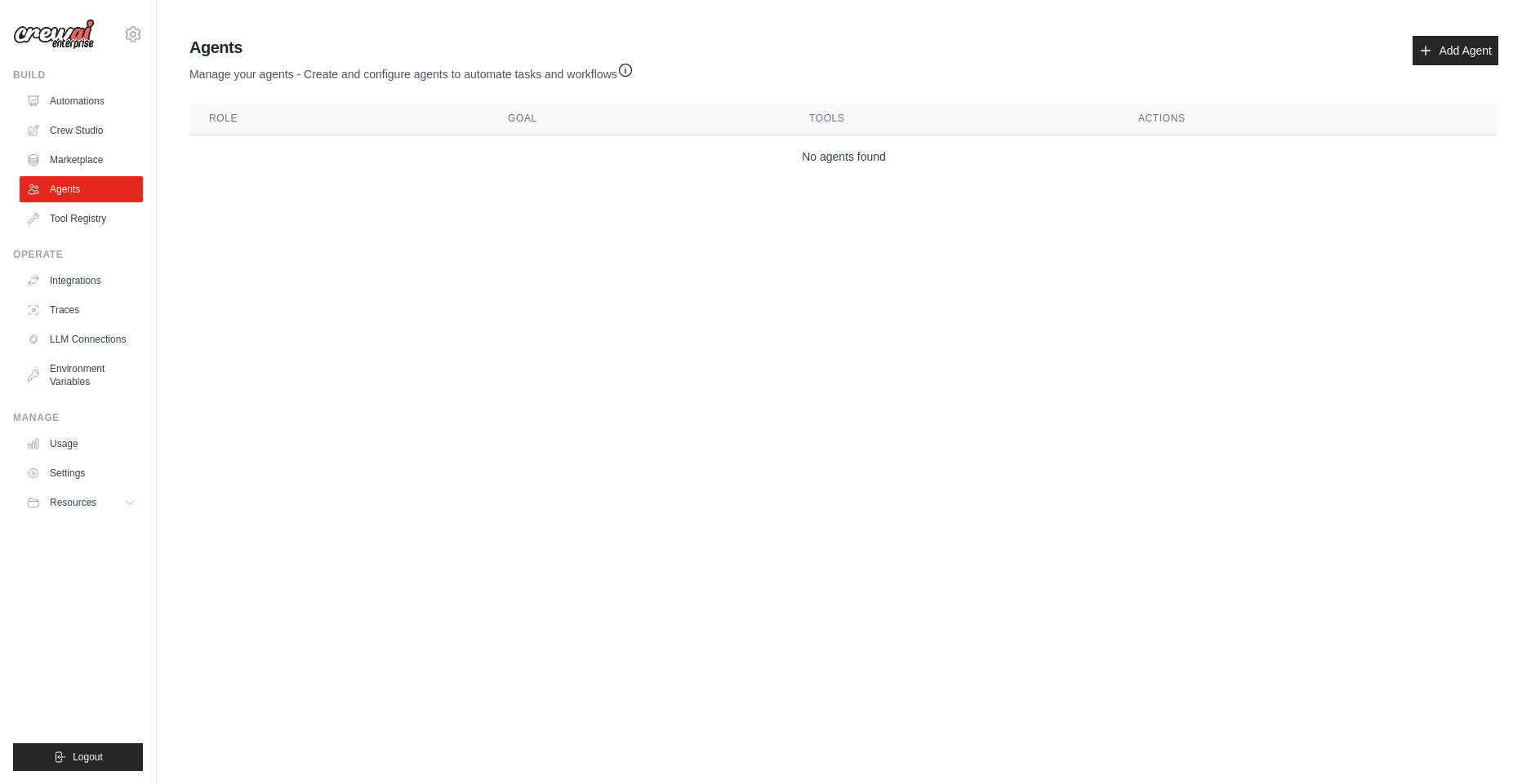
drag, startPoint x: 748, startPoint y: 287, endPoint x: 888, endPoint y: 244, distance: 146.5
click at [747, 287] on body "[DOMAIN_NAME][EMAIL_ADDRESS][DOMAIN_NAME] Settings Build Automations Crew Studio" at bounding box center [766, 392] width 1531 height 784
click at [847, 263] on body "[DOMAIN_NAME][EMAIL_ADDRESS][DOMAIN_NAME] Settings Build Automations Crew Studio" at bounding box center [766, 392] width 1531 height 784
click at [1470, 46] on link "Add Agent" at bounding box center [1455, 50] width 86 height 29
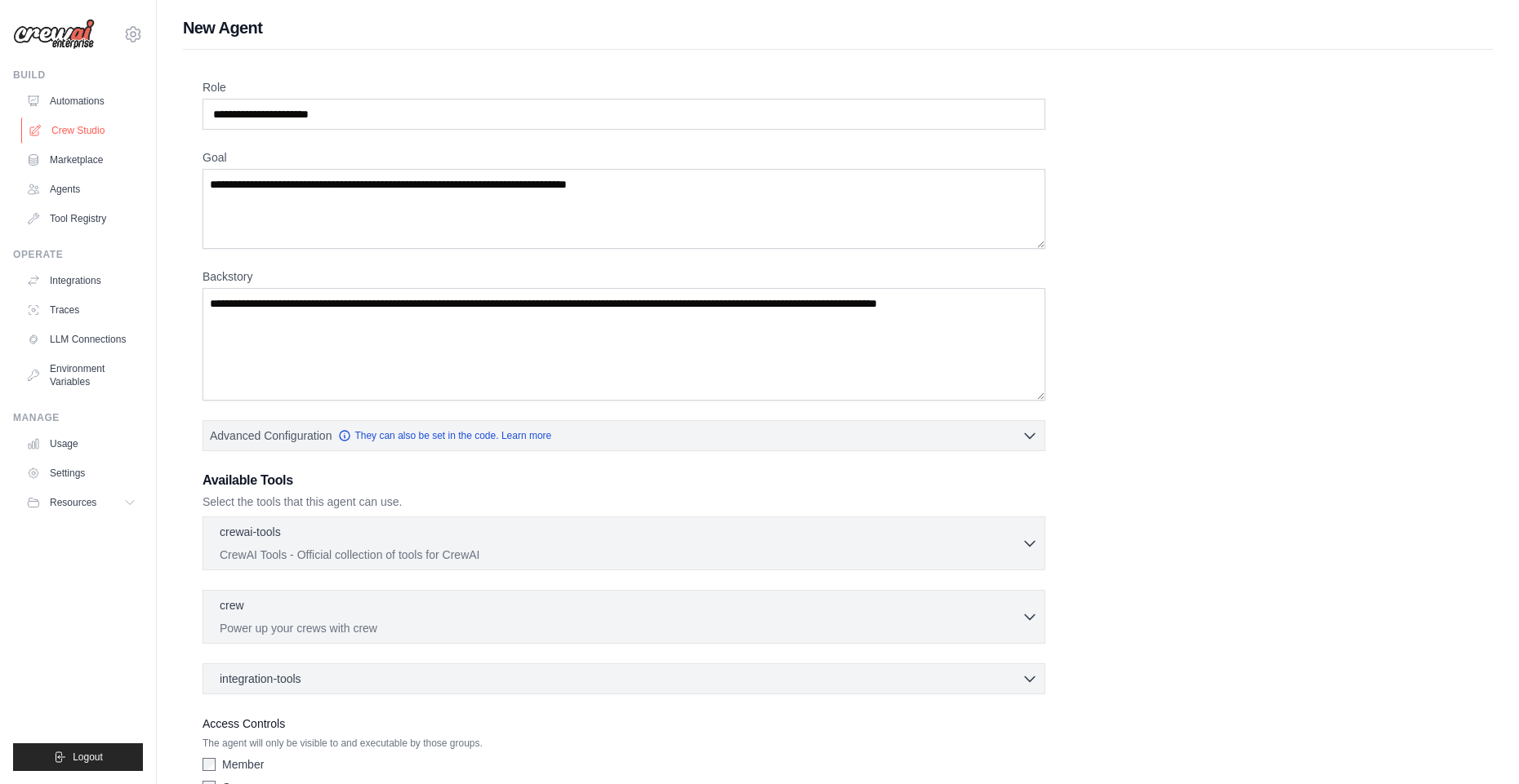
click at [68, 136] on link "Crew Studio" at bounding box center [83, 131] width 124 height 26
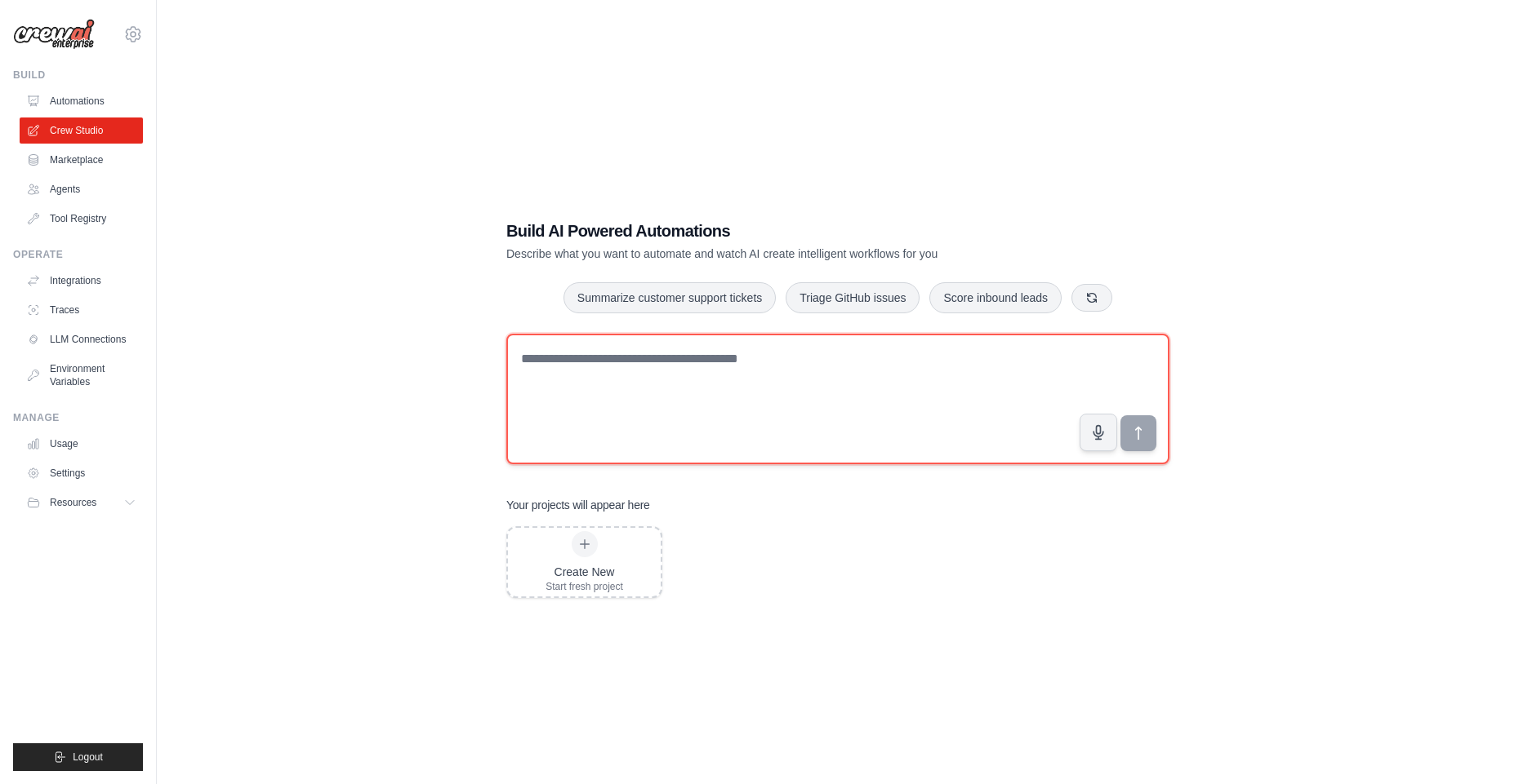
click at [750, 387] on textarea at bounding box center [837, 398] width 663 height 131
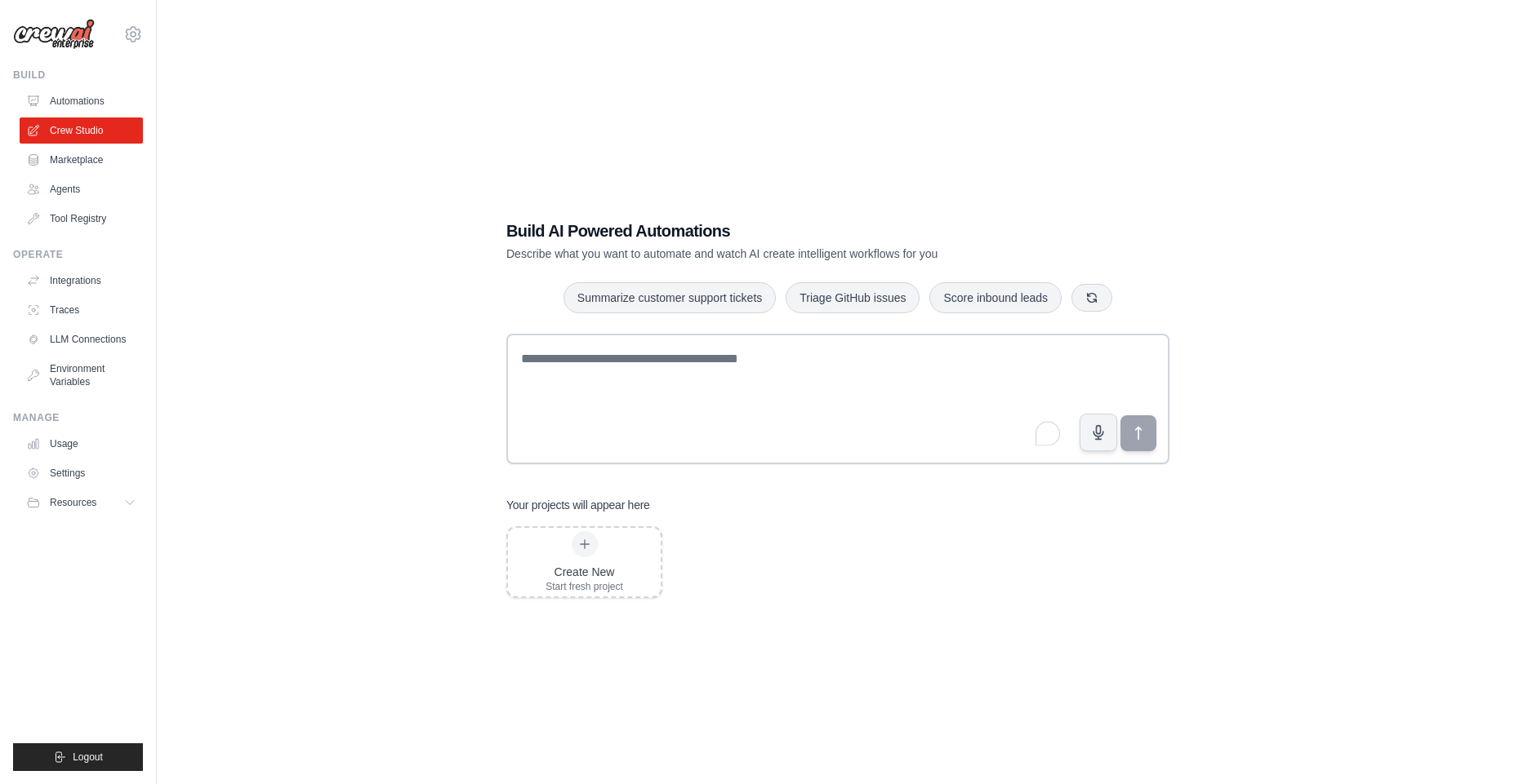
click at [540, 229] on h1 "Build AI Powered Automations" at bounding box center [780, 230] width 549 height 23
click at [835, 238] on h1 "Build AI Powered Automations" at bounding box center [780, 230] width 549 height 23
click at [88, 106] on link "Automations" at bounding box center [83, 101] width 124 height 26
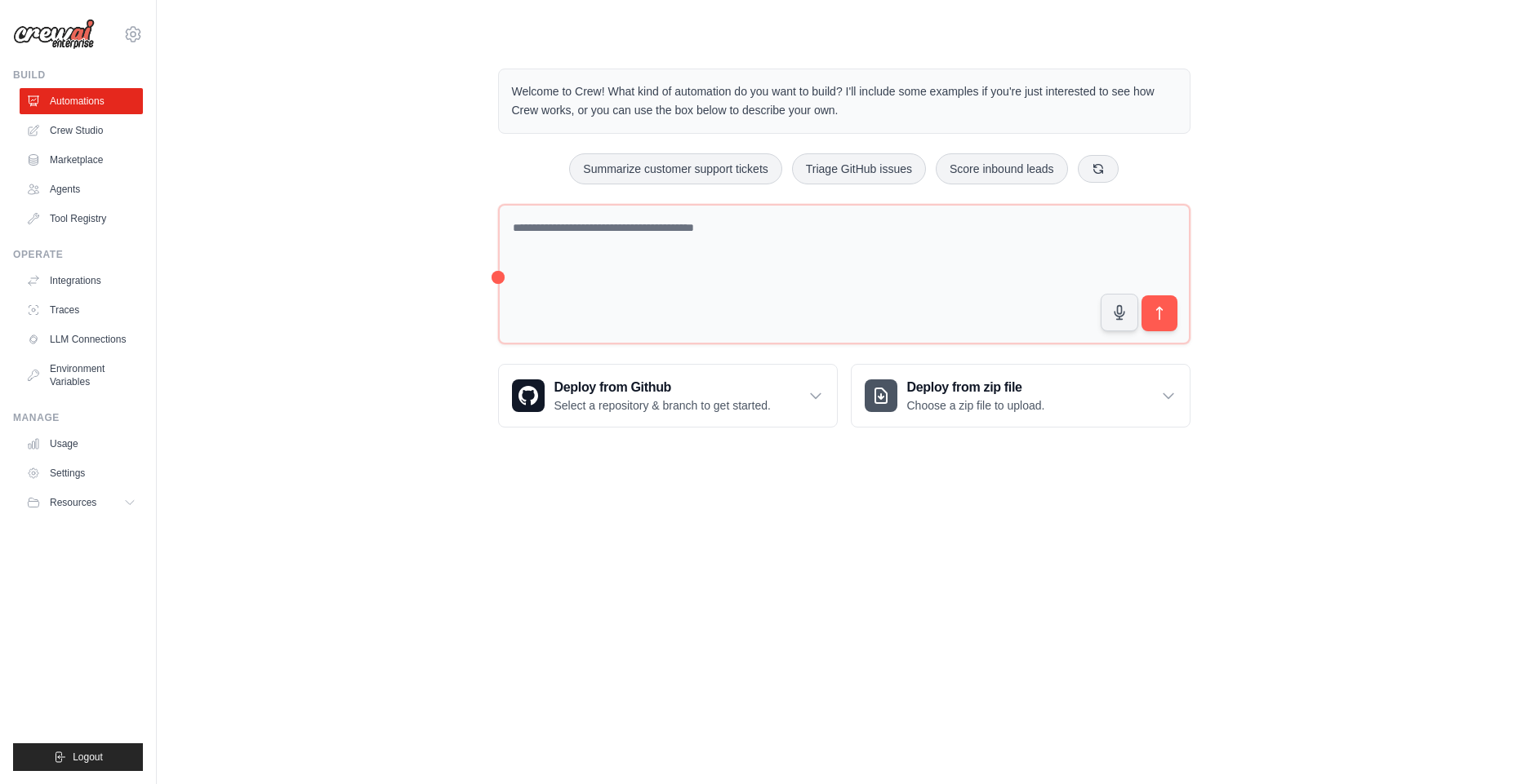
click at [423, 485] on body "[DOMAIN_NAME][EMAIL_ADDRESS][DOMAIN_NAME] Settings Build Automations Crew Studio" at bounding box center [766, 392] width 1531 height 784
click at [719, 542] on body "[DOMAIN_NAME][EMAIL_ADDRESS][DOMAIN_NAME] Settings Build Automations Crew Studio" at bounding box center [766, 392] width 1531 height 784
drag, startPoint x: 806, startPoint y: 595, endPoint x: 789, endPoint y: 556, distance: 42.5
click at [790, 577] on body "[DOMAIN_NAME][EMAIL_ADDRESS][DOMAIN_NAME] Settings Build Automations Crew Studio" at bounding box center [766, 392] width 1531 height 784
drag, startPoint x: 789, startPoint y: 556, endPoint x: 802, endPoint y: 555, distance: 13.0
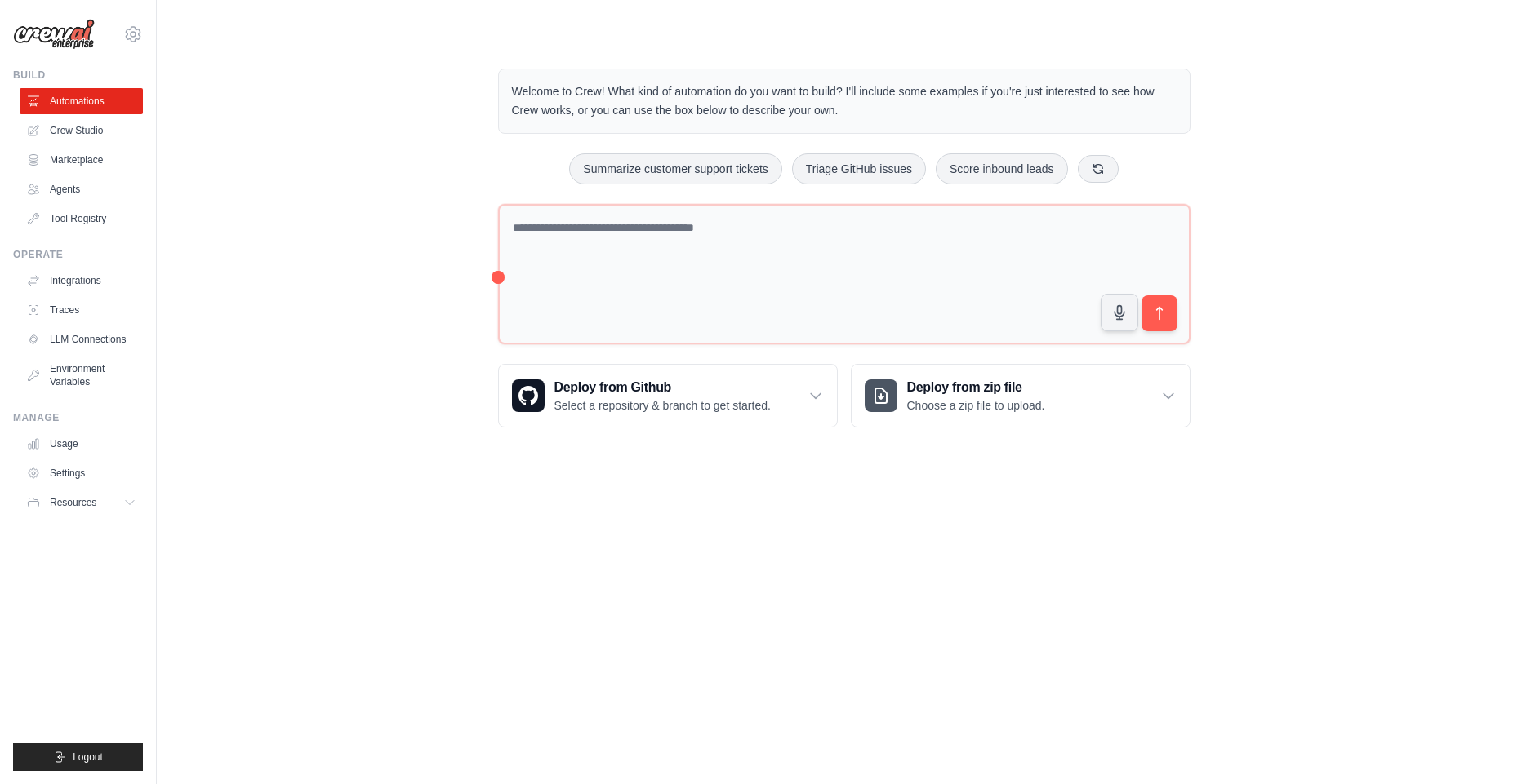
click at [802, 555] on body "[DOMAIN_NAME][EMAIL_ADDRESS][DOMAIN_NAME] Settings Build Automations Crew Studio" at bounding box center [766, 392] width 1531 height 784
click at [806, 537] on body "[DOMAIN_NAME][EMAIL_ADDRESS][DOMAIN_NAME] Settings Build Automations Crew Studio" at bounding box center [766, 392] width 1531 height 784
click at [810, 526] on body "[DOMAIN_NAME][EMAIL_ADDRESS][DOMAIN_NAME] Settings Build Automations Crew Studio" at bounding box center [766, 392] width 1531 height 784
drag, startPoint x: 778, startPoint y: 531, endPoint x: 763, endPoint y: 526, distance: 15.8
click at [772, 530] on body "[DOMAIN_NAME][EMAIL_ADDRESS][DOMAIN_NAME] Settings Build Automations Crew Studio" at bounding box center [766, 392] width 1531 height 784
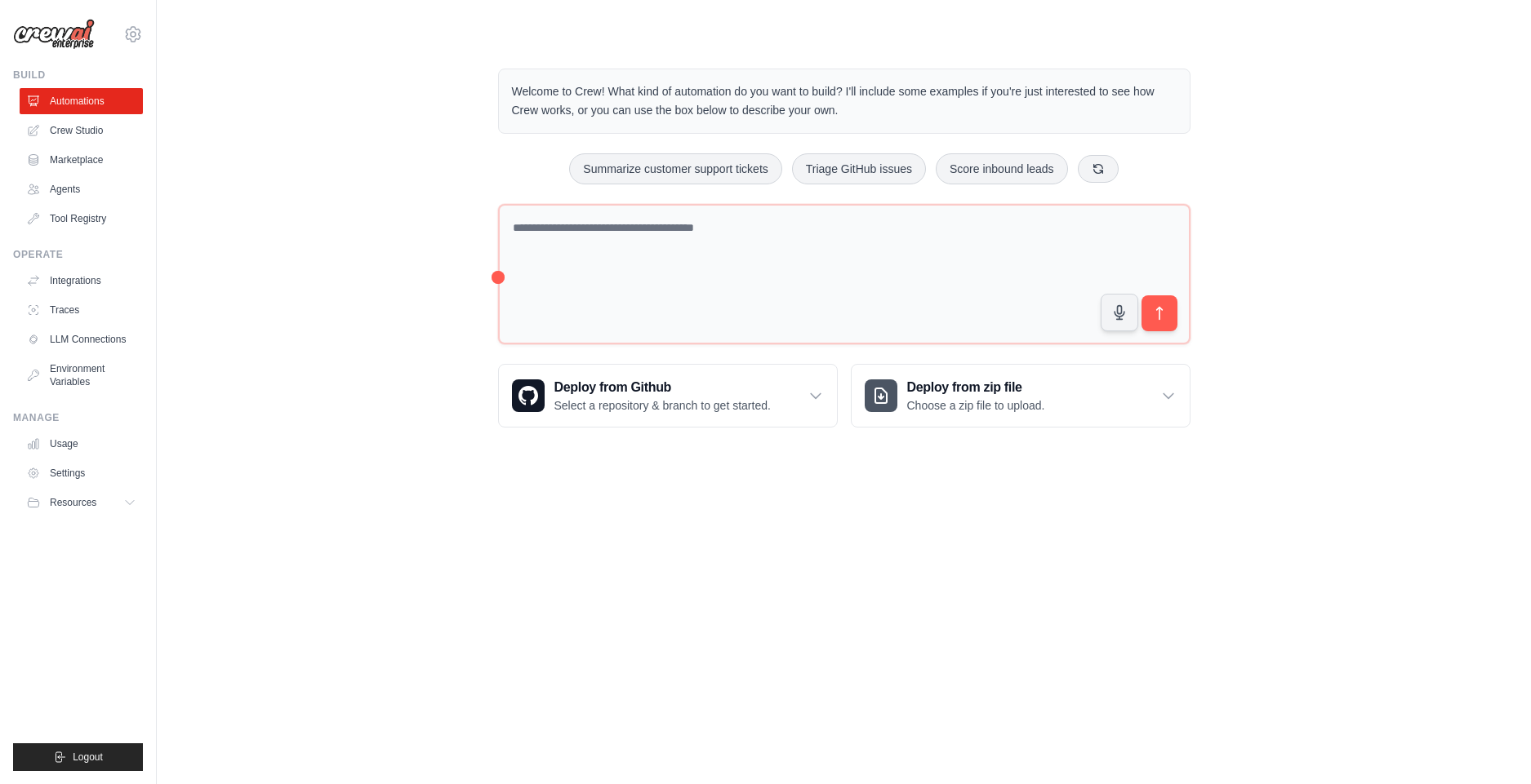
click at [762, 526] on body "[DOMAIN_NAME][EMAIL_ADDRESS][DOMAIN_NAME] Settings Build Automations Crew Studio" at bounding box center [766, 392] width 1531 height 784
drag, startPoint x: 733, startPoint y: 523, endPoint x: 724, endPoint y: 522, distance: 9.1
click at [730, 523] on body "[DOMAIN_NAME][EMAIL_ADDRESS][DOMAIN_NAME] Settings Build Automations Crew Studio" at bounding box center [766, 392] width 1531 height 784
click at [727, 522] on body "[DOMAIN_NAME][EMAIL_ADDRESS][DOMAIN_NAME] Settings Build Automations Crew Studio" at bounding box center [766, 392] width 1531 height 784
drag, startPoint x: 707, startPoint y: 524, endPoint x: 694, endPoint y: 521, distance: 13.3
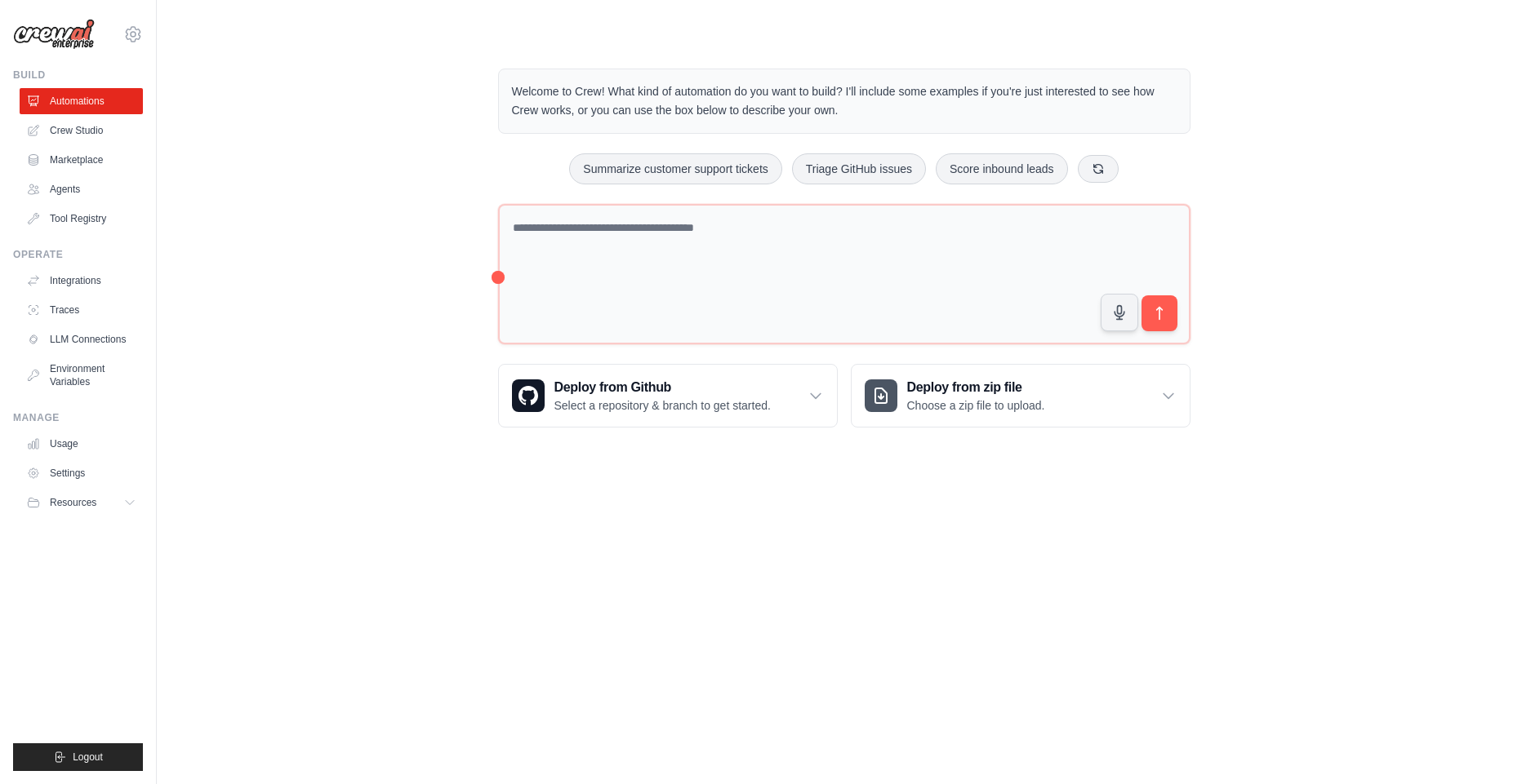
click at [699, 522] on body "[DOMAIN_NAME][EMAIL_ADDRESS][DOMAIN_NAME] Settings Build Automations Crew Studio" at bounding box center [766, 392] width 1531 height 784
click at [694, 521] on body "[DOMAIN_NAME][EMAIL_ADDRESS][DOMAIN_NAME] Settings Build Automations Crew Studio" at bounding box center [766, 392] width 1531 height 784
click at [710, 496] on body "[DOMAIN_NAME][EMAIL_ADDRESS][DOMAIN_NAME] Settings Build Automations Crew Studio" at bounding box center [766, 392] width 1531 height 784
click at [716, 486] on body "[DOMAIN_NAME][EMAIL_ADDRESS][DOMAIN_NAME] Settings Build Automations Crew Studio" at bounding box center [766, 392] width 1531 height 784
click at [643, 481] on body "[DOMAIN_NAME][EMAIL_ADDRESS][DOMAIN_NAME] Settings Build Automations Crew Studio" at bounding box center [766, 392] width 1531 height 784
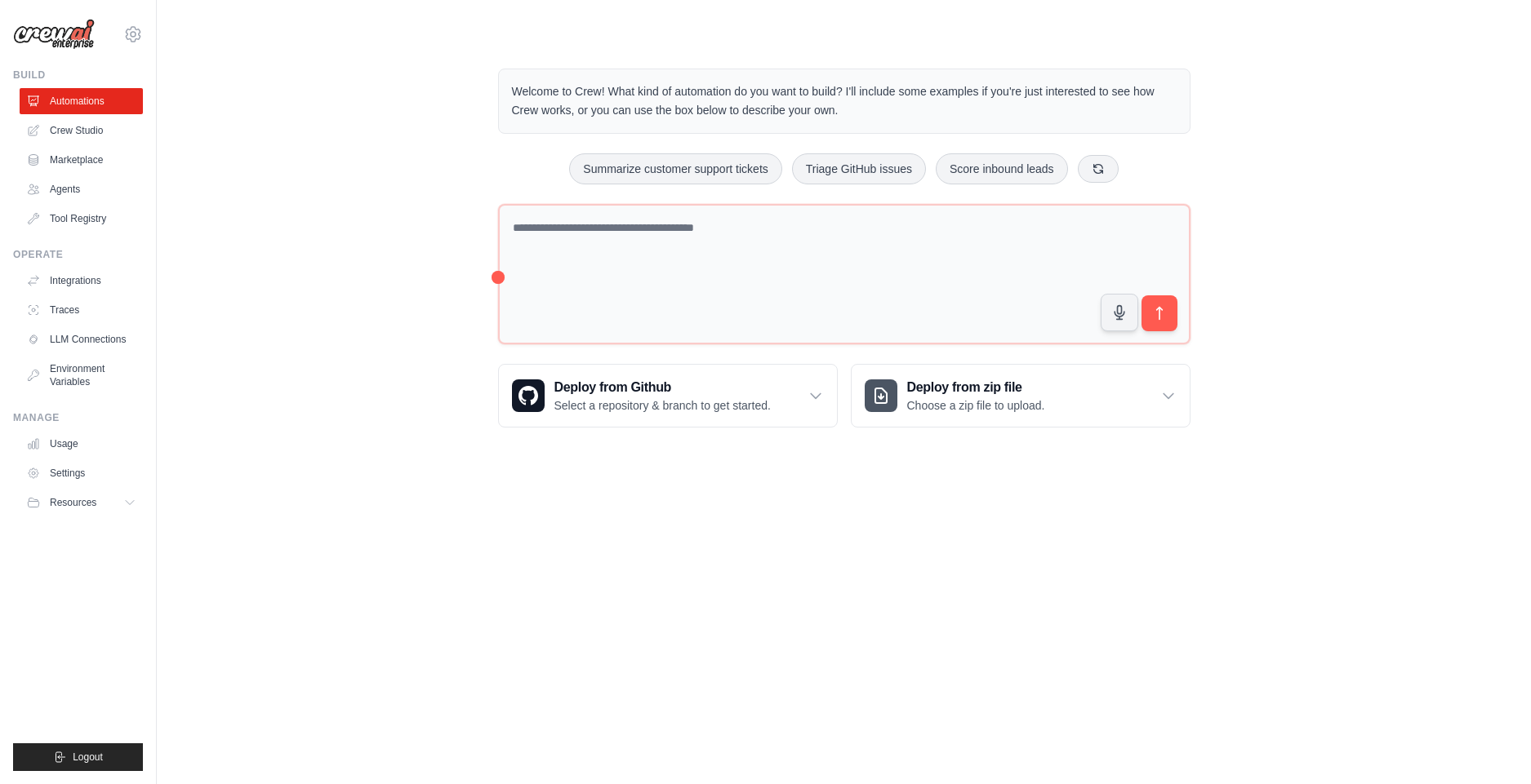
click at [703, 559] on body "[DOMAIN_NAME][EMAIL_ADDRESS][DOMAIN_NAME] Settings Build Automations Crew Studio" at bounding box center [766, 392] width 1531 height 784
drag, startPoint x: 717, startPoint y: 561, endPoint x: 705, endPoint y: 558, distance: 12.4
click at [716, 561] on body "[DOMAIN_NAME][EMAIL_ADDRESS][DOMAIN_NAME] Settings Build Automations Crew Studio" at bounding box center [766, 392] width 1531 height 784
click at [705, 558] on body "[DOMAIN_NAME][EMAIL_ADDRESS][DOMAIN_NAME] Settings Build Automations Crew Studio" at bounding box center [766, 392] width 1531 height 784
click at [698, 559] on body "[DOMAIN_NAME][EMAIL_ADDRESS][DOMAIN_NAME] Settings Build Automations Crew Studio" at bounding box center [766, 392] width 1531 height 784
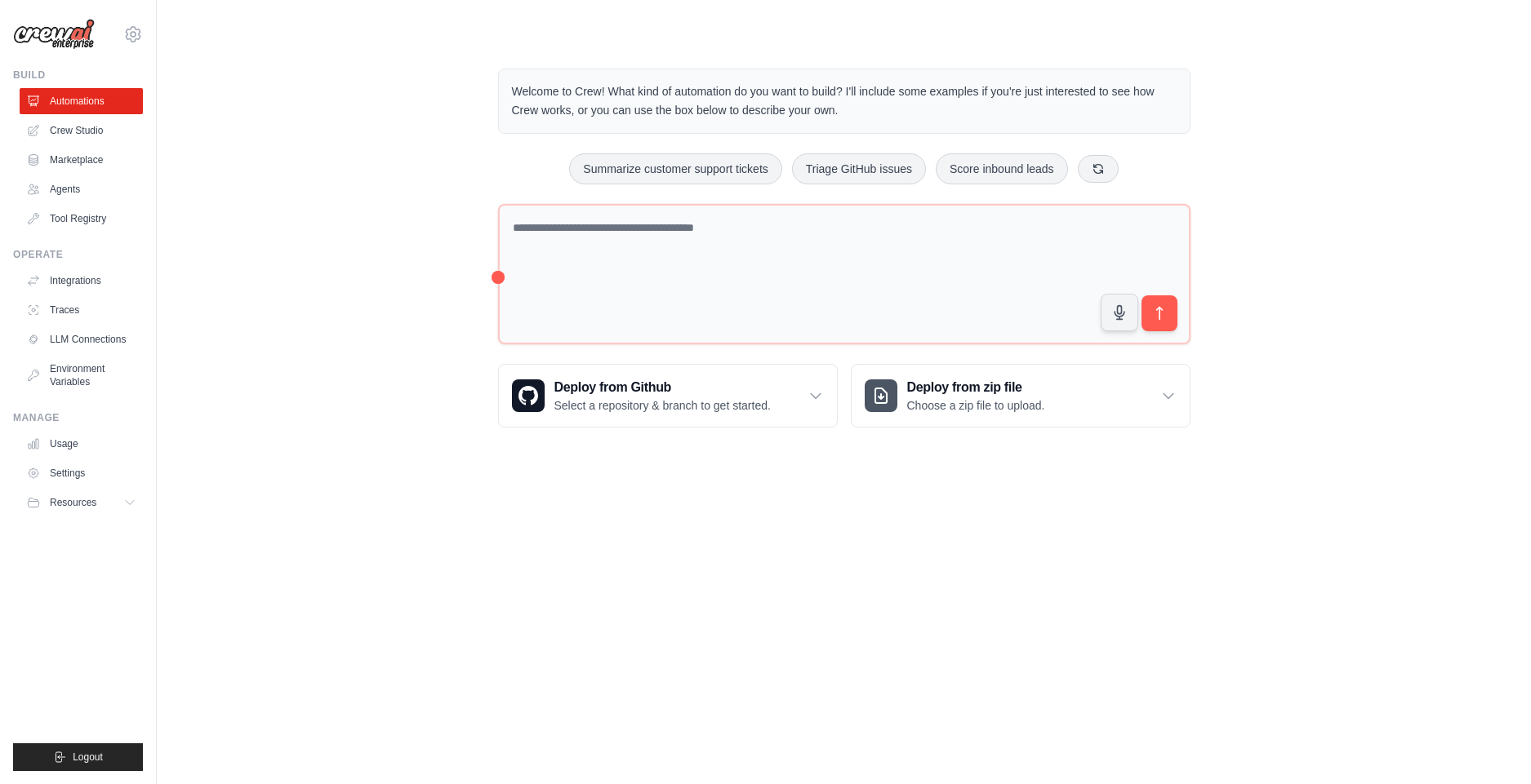
click at [692, 558] on body "[DOMAIN_NAME][EMAIL_ADDRESS][DOMAIN_NAME] Settings Build Automations Crew Studio" at bounding box center [766, 392] width 1531 height 784
drag, startPoint x: 902, startPoint y: 541, endPoint x: 885, endPoint y: 539, distance: 17.1
click at [892, 540] on body "[DOMAIN_NAME][EMAIL_ADDRESS][DOMAIN_NAME] Settings Build Automations Crew Studio" at bounding box center [766, 392] width 1531 height 784
click at [795, 548] on body "[DOMAIN_NAME][EMAIL_ADDRESS][DOMAIN_NAME] Settings Build Automations Crew Studio" at bounding box center [766, 392] width 1531 height 784
click at [447, 560] on body "[DOMAIN_NAME][EMAIL_ADDRESS][DOMAIN_NAME] Settings Build Automations Crew Studio" at bounding box center [766, 392] width 1531 height 784
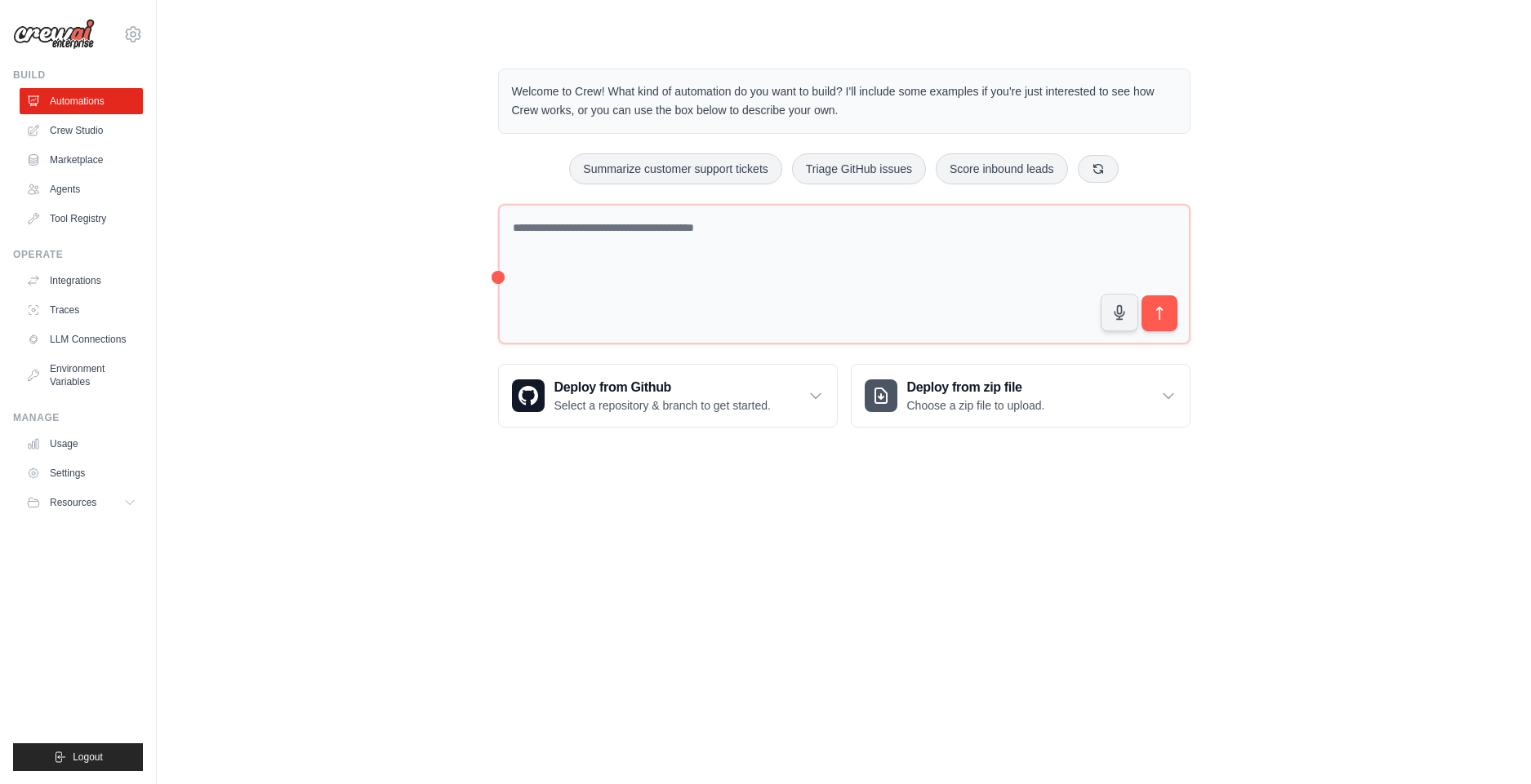
click at [577, 577] on body "[DOMAIN_NAME][EMAIL_ADDRESS][DOMAIN_NAME] Settings Build Automations Crew Studio" at bounding box center [766, 392] width 1531 height 784
click at [554, 571] on body "[DOMAIN_NAME][EMAIL_ADDRESS][DOMAIN_NAME] Settings Build Automations Crew Studio" at bounding box center [766, 392] width 1531 height 784
click at [533, 558] on body "[DOMAIN_NAME][EMAIL_ADDRESS][DOMAIN_NAME] Settings Build Automations Crew Studio" at bounding box center [766, 392] width 1531 height 784
click at [496, 526] on body "[DOMAIN_NAME][EMAIL_ADDRESS][DOMAIN_NAME] Settings Build Automations Crew Studio" at bounding box center [766, 392] width 1531 height 784
click at [491, 523] on body "[DOMAIN_NAME][EMAIL_ADDRESS][DOMAIN_NAME] Settings Build Automations Crew Studio" at bounding box center [766, 392] width 1531 height 784
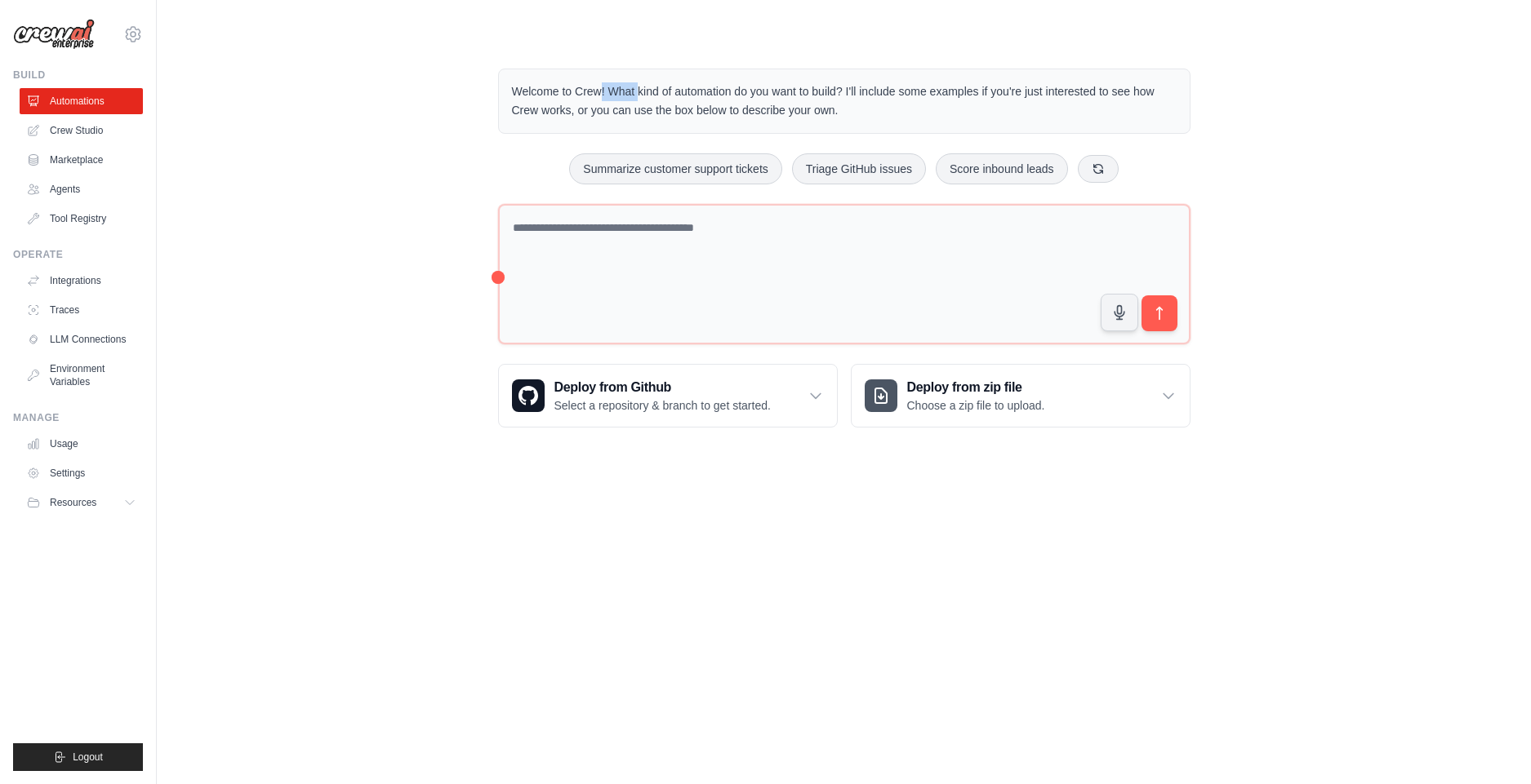
click at [515, 92] on p "Welcome to Crew! What kind of automation do you want to build? I'll include som…" at bounding box center [844, 102] width 665 height 38
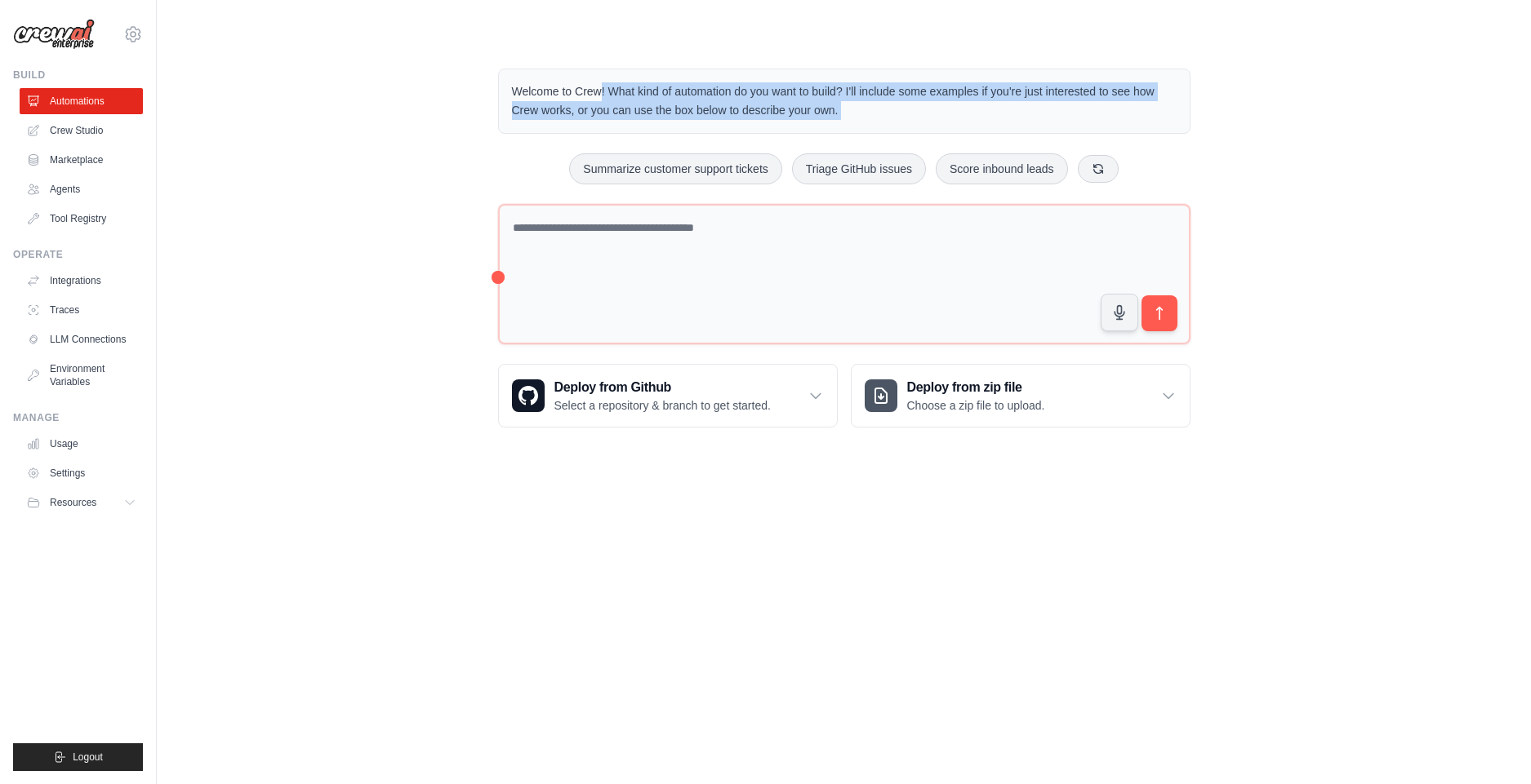
click at [515, 92] on p "Welcome to Crew! What kind of automation do you want to build? I'll include som…" at bounding box center [844, 102] width 665 height 38
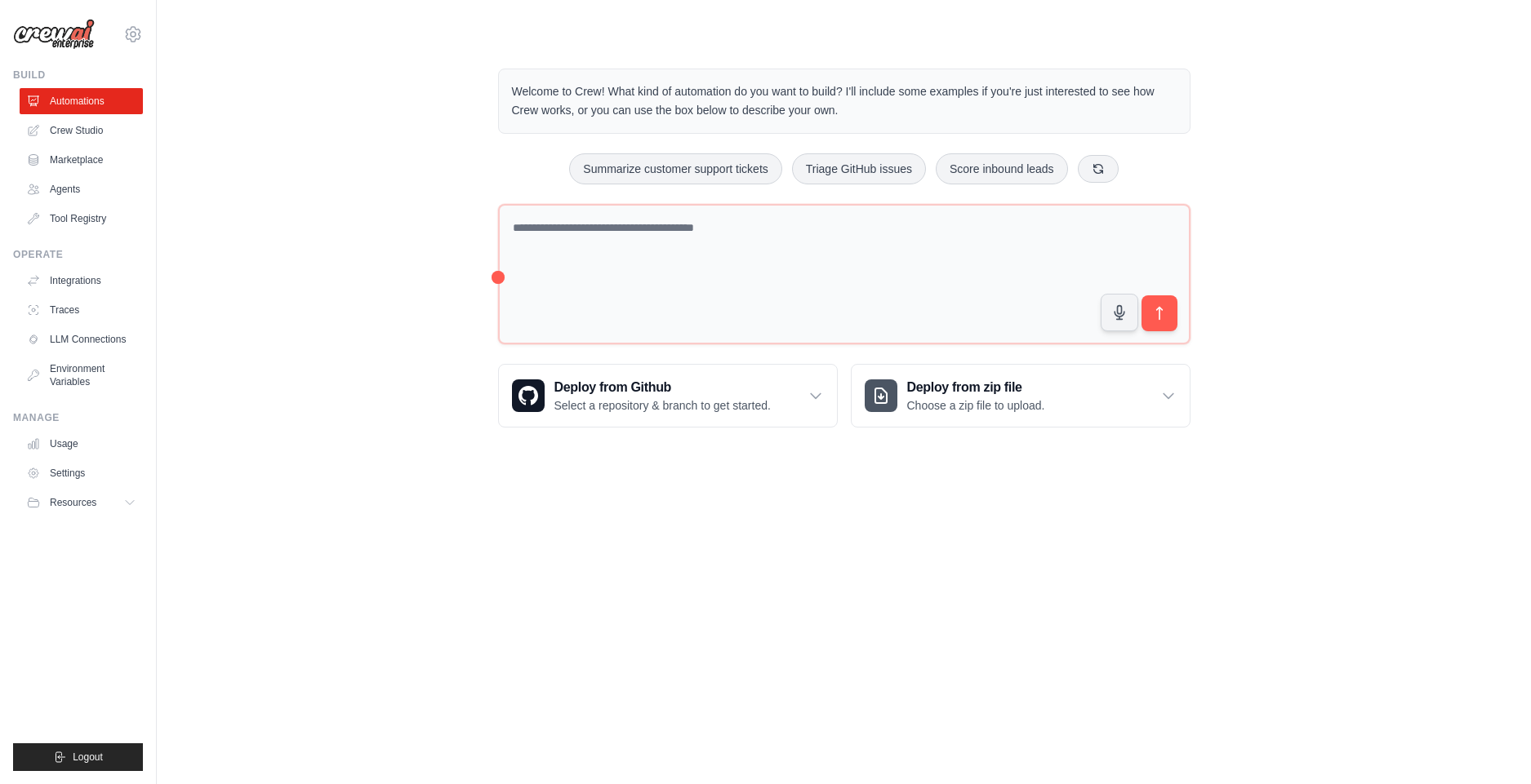
click at [378, 251] on div "Welcome to Crew! What kind of automation do you want to build? I'll include som…" at bounding box center [844, 248] width 1322 height 411
drag, startPoint x: 754, startPoint y: 542, endPoint x: 677, endPoint y: 558, distance: 78.6
click at [731, 558] on body "[DOMAIN_NAME][EMAIL_ADDRESS][DOMAIN_NAME] Settings Build Automations Crew Studio" at bounding box center [766, 392] width 1531 height 784
drag, startPoint x: 677, startPoint y: 558, endPoint x: 543, endPoint y: 580, distance: 135.8
click at [668, 559] on body "[DOMAIN_NAME][EMAIL_ADDRESS][DOMAIN_NAME] Settings Build Automations Crew Studio" at bounding box center [766, 392] width 1531 height 784
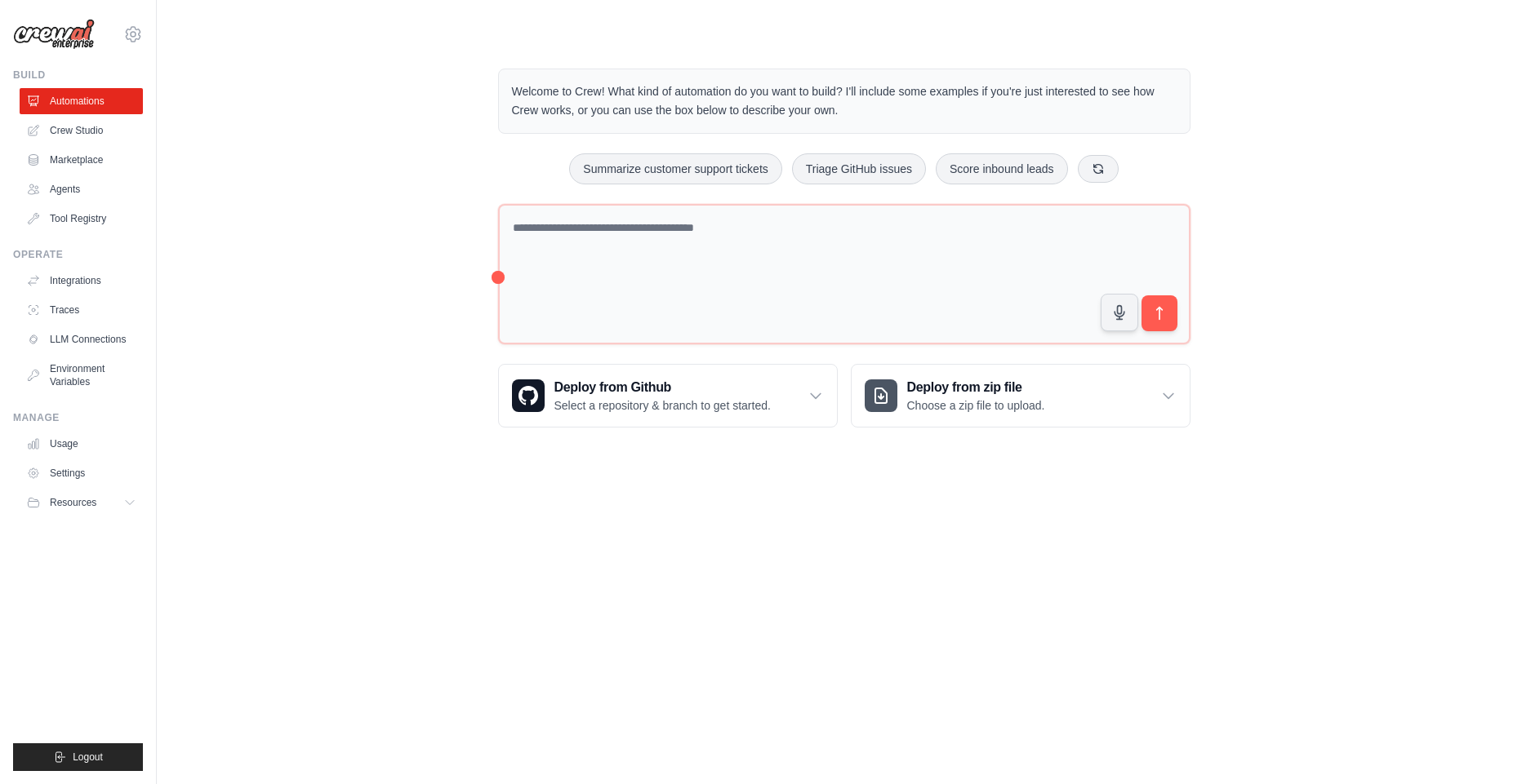
drag, startPoint x: 503, startPoint y: 478, endPoint x: 487, endPoint y: 469, distance: 18.4
click at [498, 476] on body "[DOMAIN_NAME][EMAIL_ADDRESS][DOMAIN_NAME] Settings Build Automations Crew Studio" at bounding box center [766, 392] width 1531 height 784
click at [490, 465] on body "[DOMAIN_NAME][EMAIL_ADDRESS][DOMAIN_NAME] Settings Build Automations Crew Studio" at bounding box center [766, 392] width 1531 height 784
click at [478, 478] on body "[DOMAIN_NAME][EMAIL_ADDRESS][DOMAIN_NAME] Settings Build Automations Crew Studio" at bounding box center [766, 392] width 1531 height 784
drag, startPoint x: 628, startPoint y: 564, endPoint x: 712, endPoint y: 394, distance: 189.6
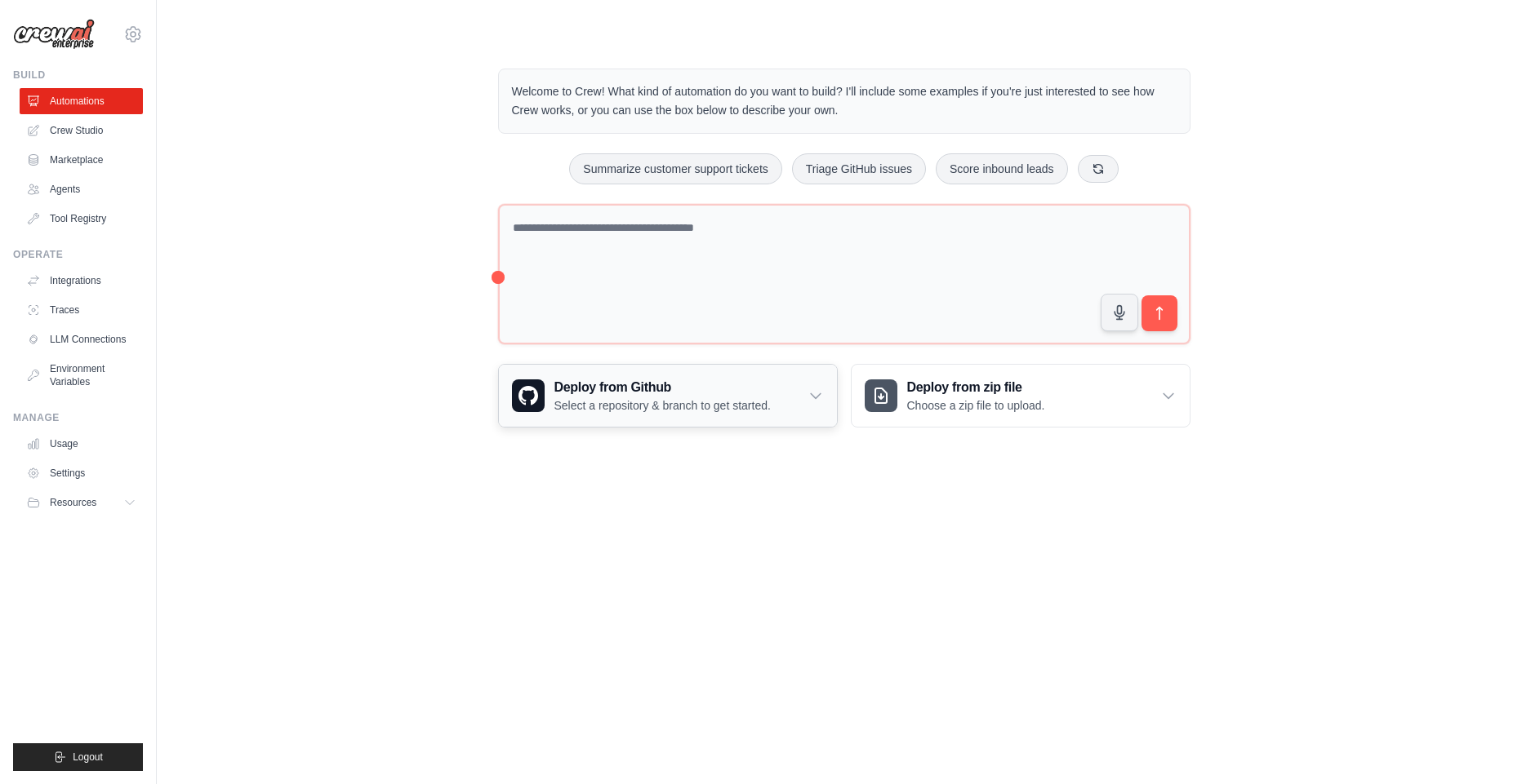
click at [628, 563] on body "[DOMAIN_NAME][EMAIL_ADDRESS][DOMAIN_NAME] Settings Build Automations Crew Studio" at bounding box center [766, 392] width 1531 height 784
click at [375, 84] on div "Welcome to Crew! What kind of automation do you want to build? I'll include som…" at bounding box center [844, 248] width 1322 height 411
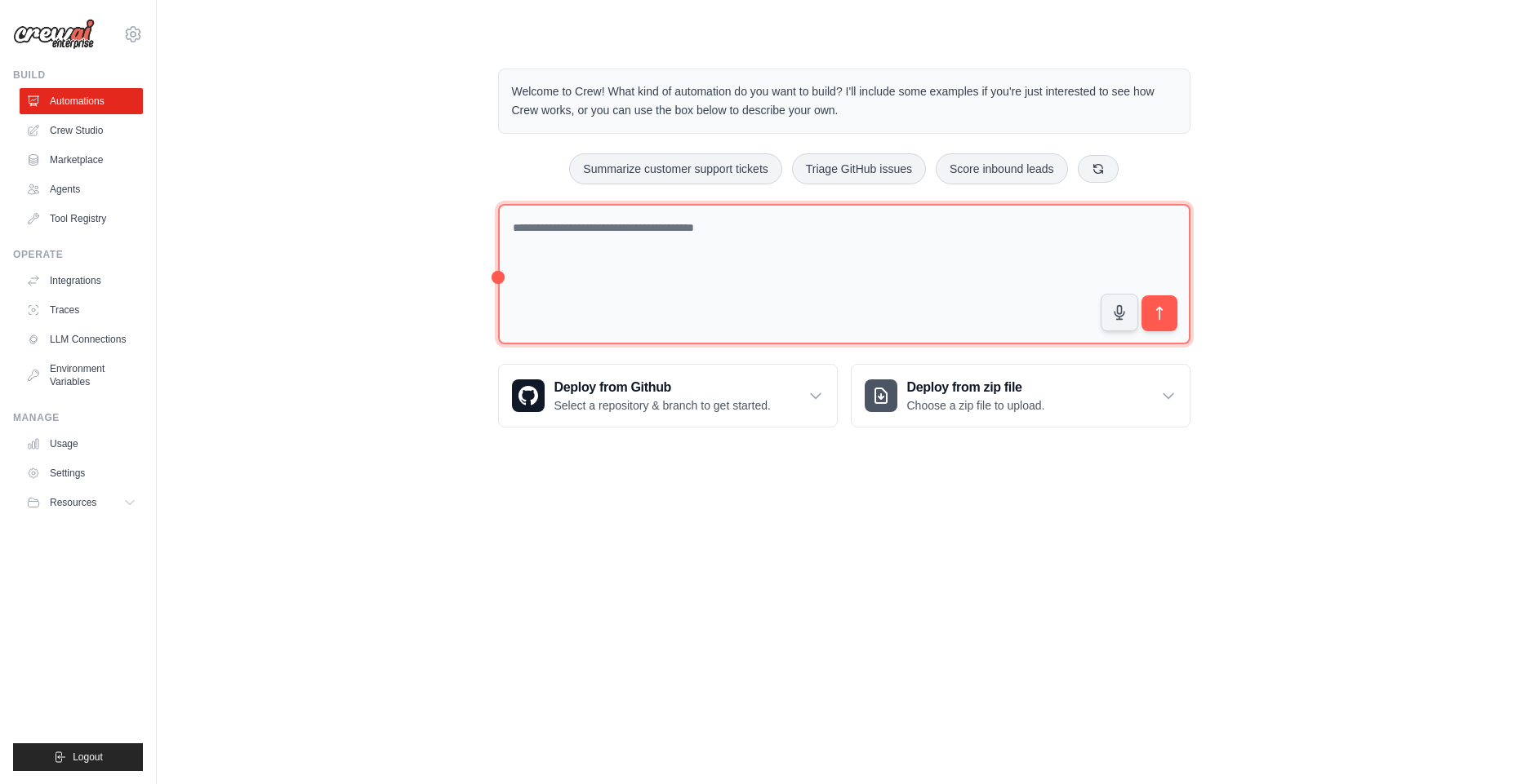
click at [965, 267] on textarea at bounding box center [844, 275] width 693 height 141
click at [822, 271] on textarea "To enrich screen reader interactions, please activate Accessibility in Grammarl…" at bounding box center [844, 275] width 693 height 141
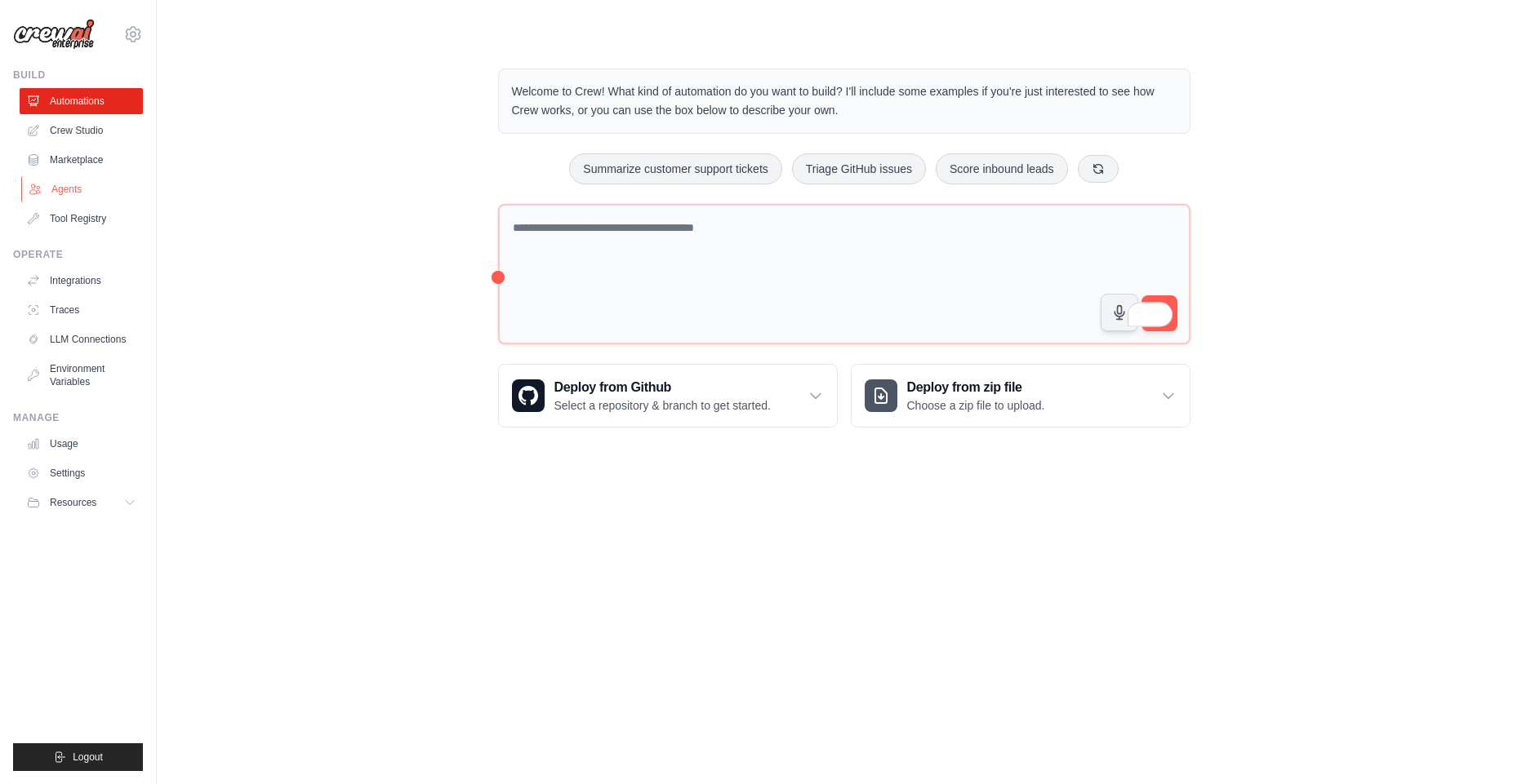
click at [70, 196] on link "Agents" at bounding box center [83, 189] width 124 height 26
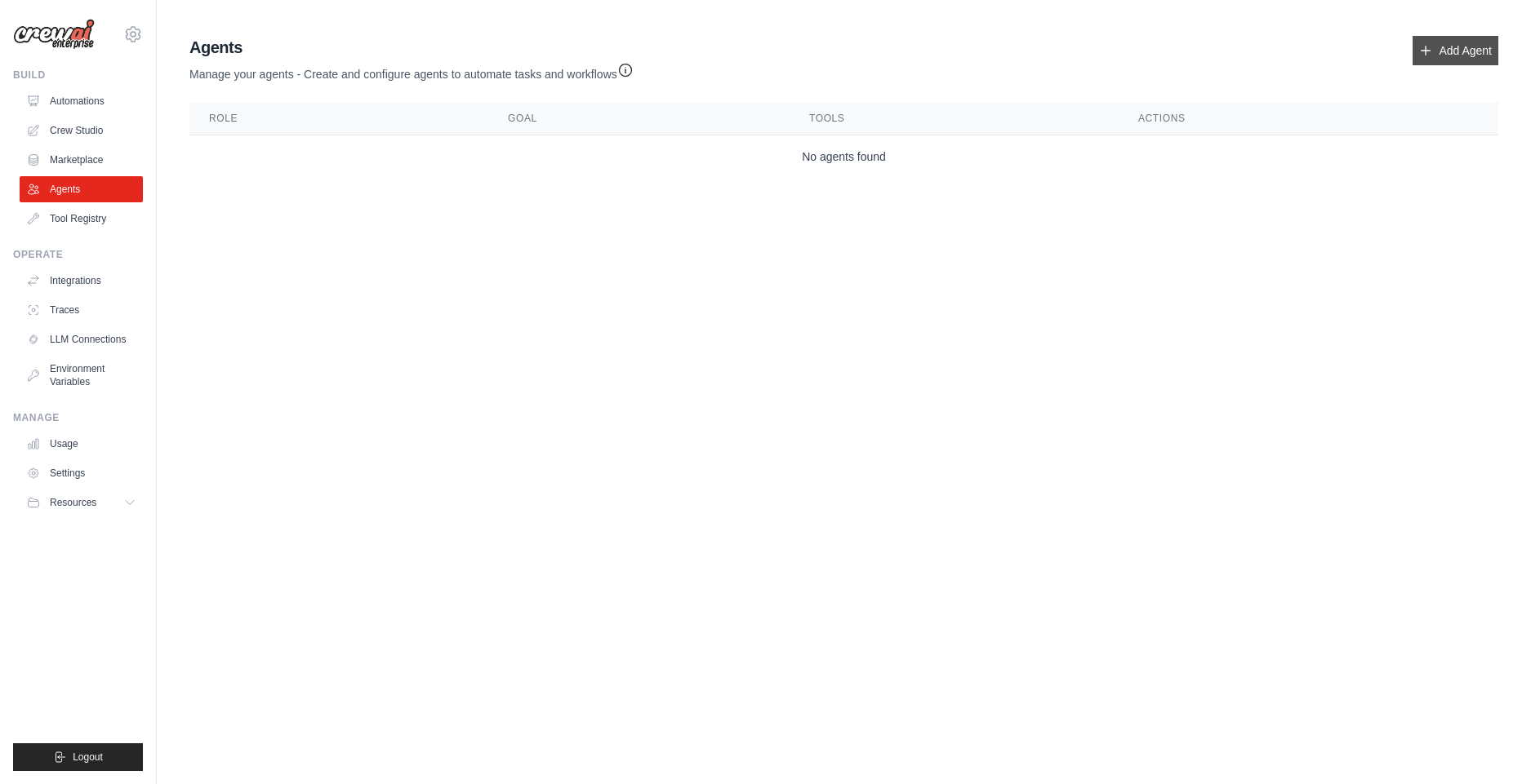
click at [1430, 43] on link "Add Agent" at bounding box center [1455, 50] width 86 height 29
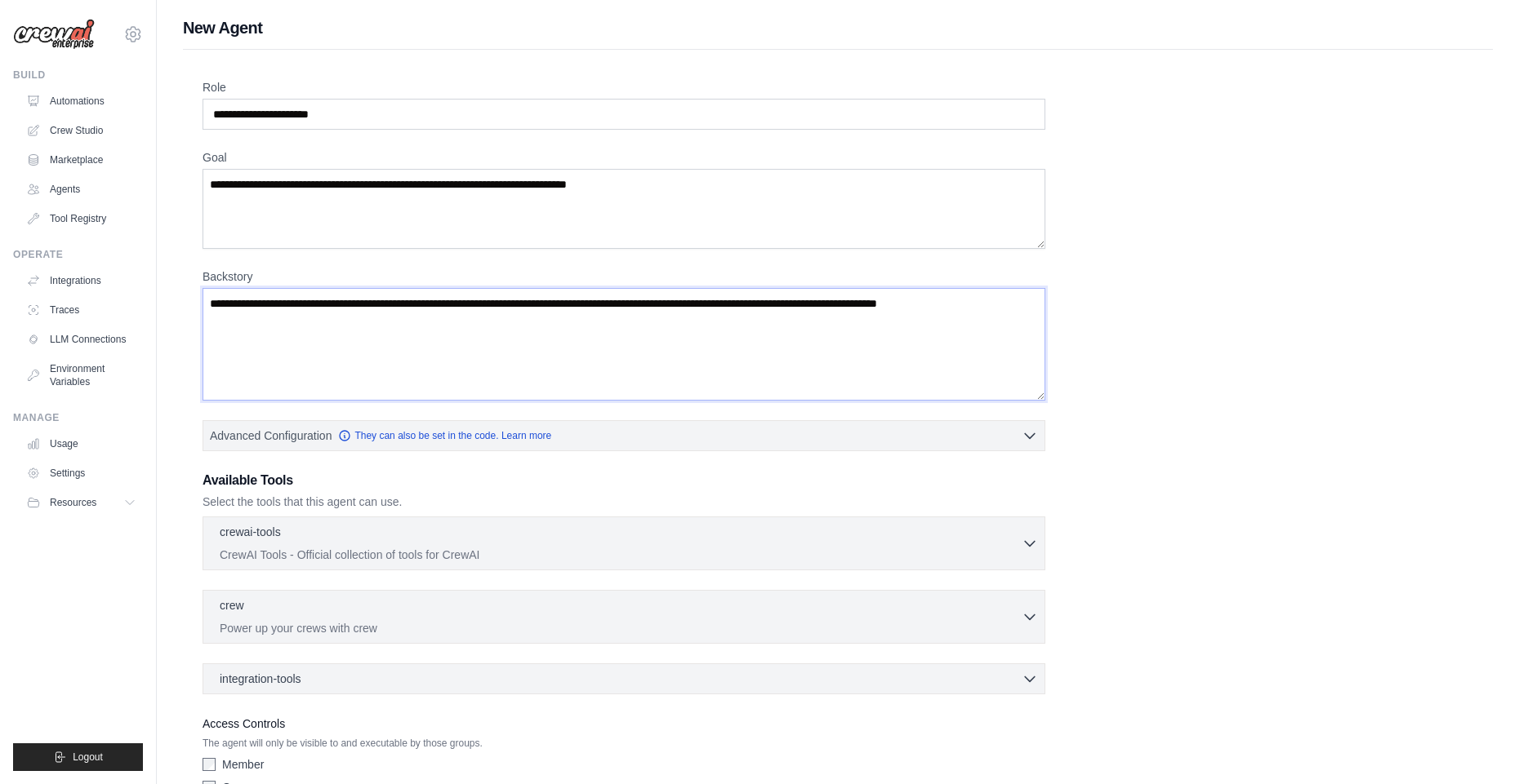
click at [389, 336] on textarea "Backstory" at bounding box center [623, 344] width 842 height 113
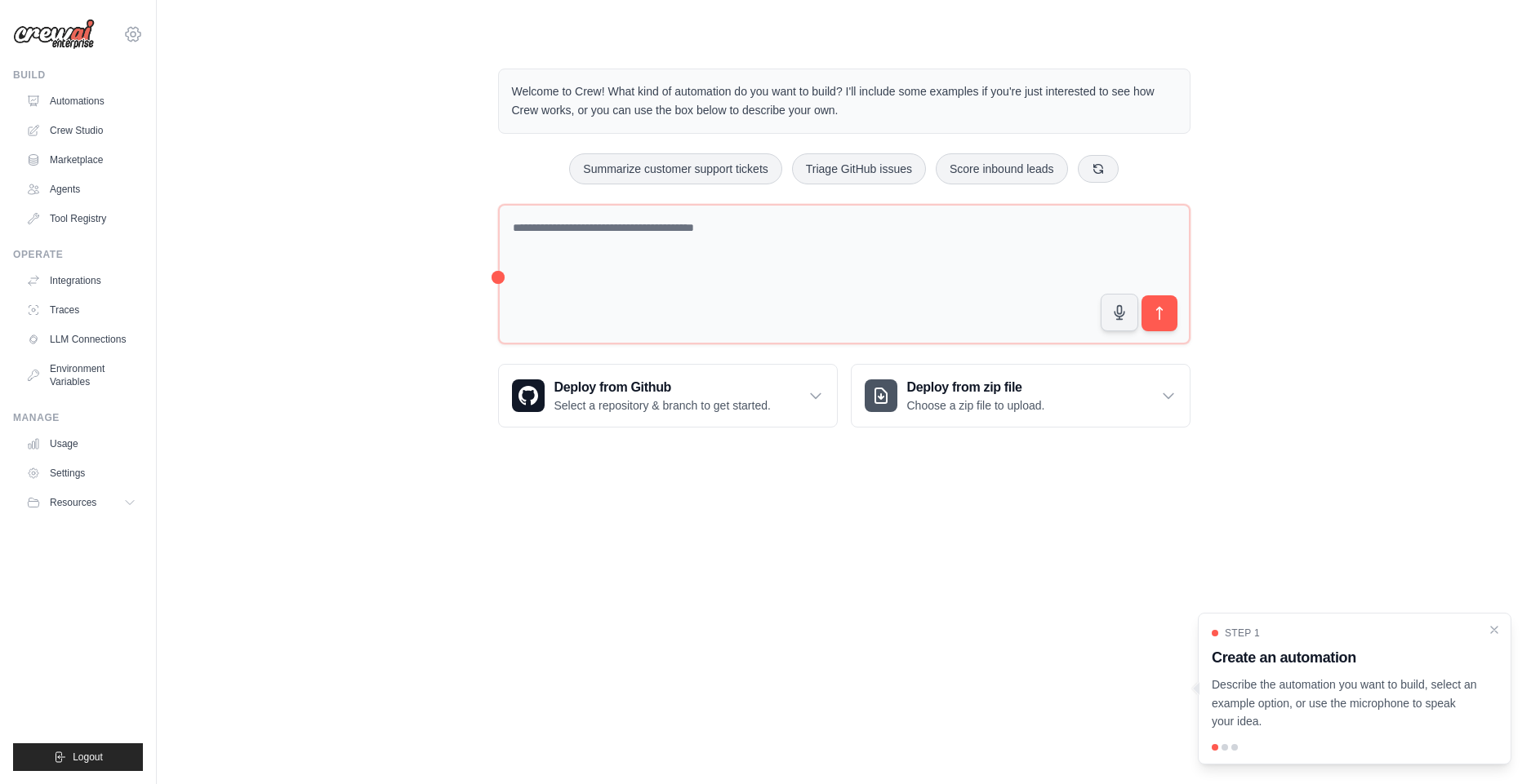
click at [132, 34] on icon at bounding box center [134, 35] width 20 height 20
click at [178, 706] on body "[DOMAIN_NAME][EMAIL_ADDRESS][DOMAIN_NAME] Settings Build Automations Crew Studio" at bounding box center [766, 392] width 1531 height 784
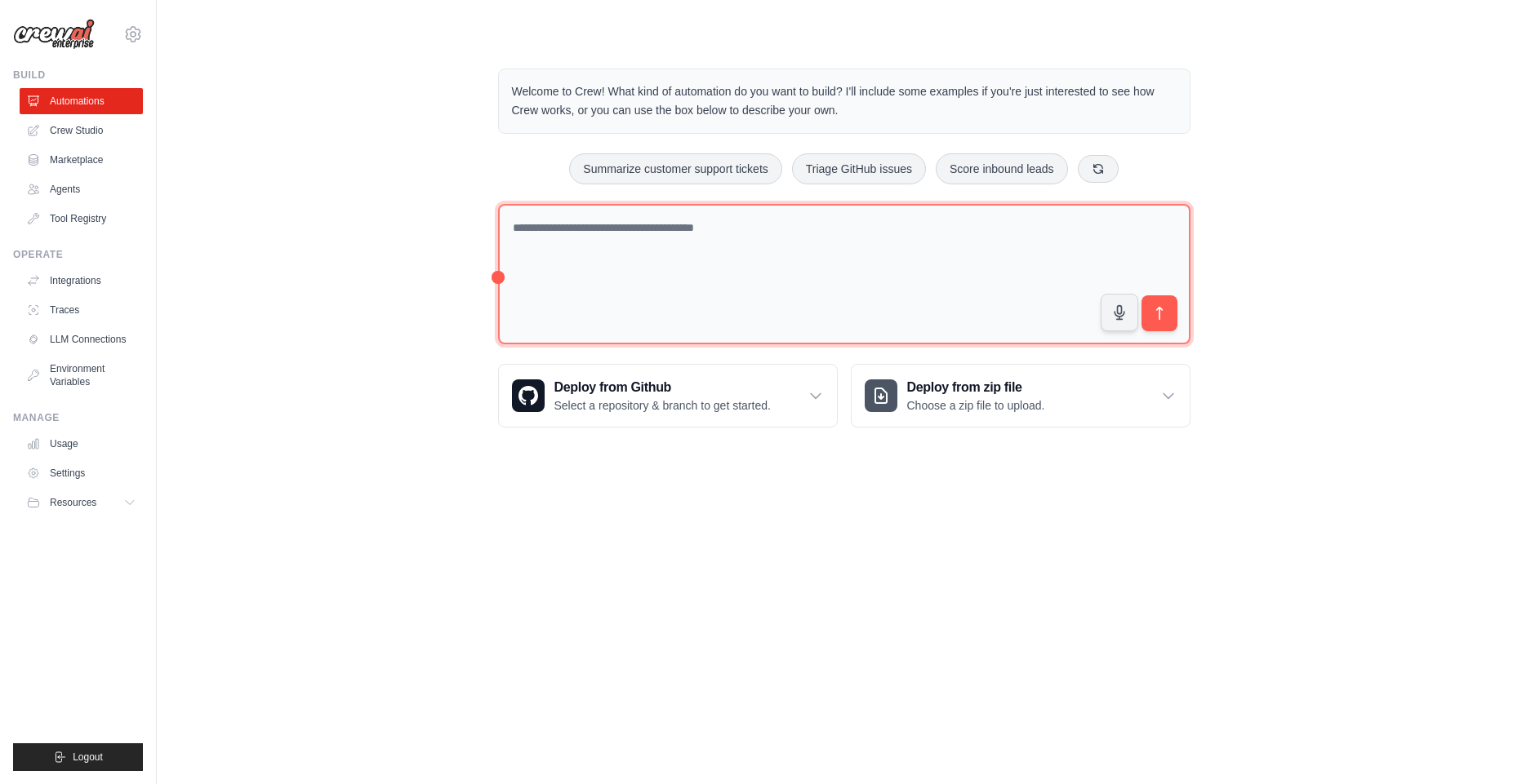
click at [732, 278] on textarea at bounding box center [844, 275] width 693 height 141
paste textarea "**********"
type textarea "**********"
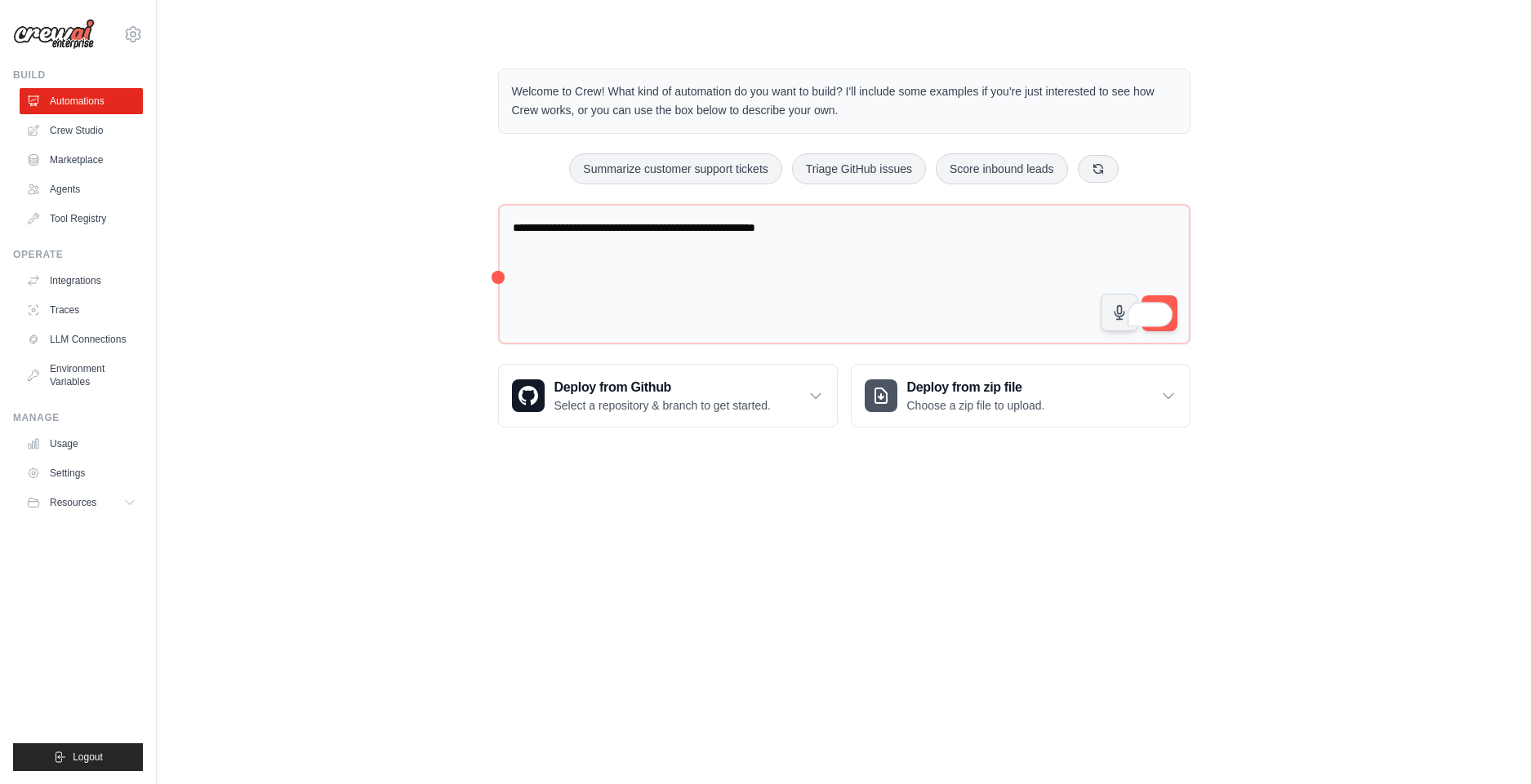
drag, startPoint x: 1246, startPoint y: 503, endPoint x: 1211, endPoint y: 391, distance: 117.3
click at [1246, 500] on body "cuongtruong.dev@gmail.com Settings Build Automations Crew Studio" at bounding box center [766, 392] width 1531 height 784
click at [1175, 300] on button "submit" at bounding box center [1159, 314] width 38 height 38
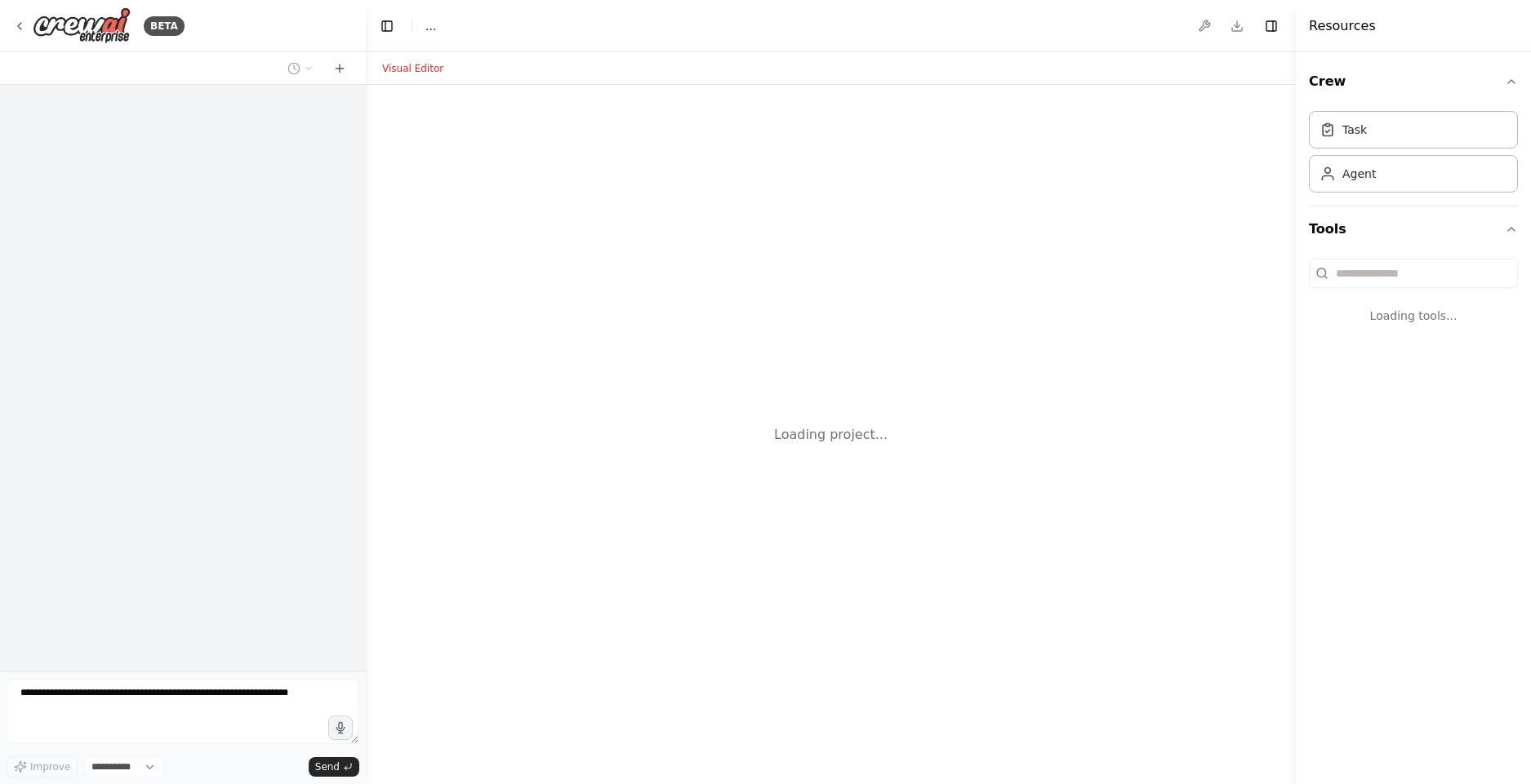
select select "****"
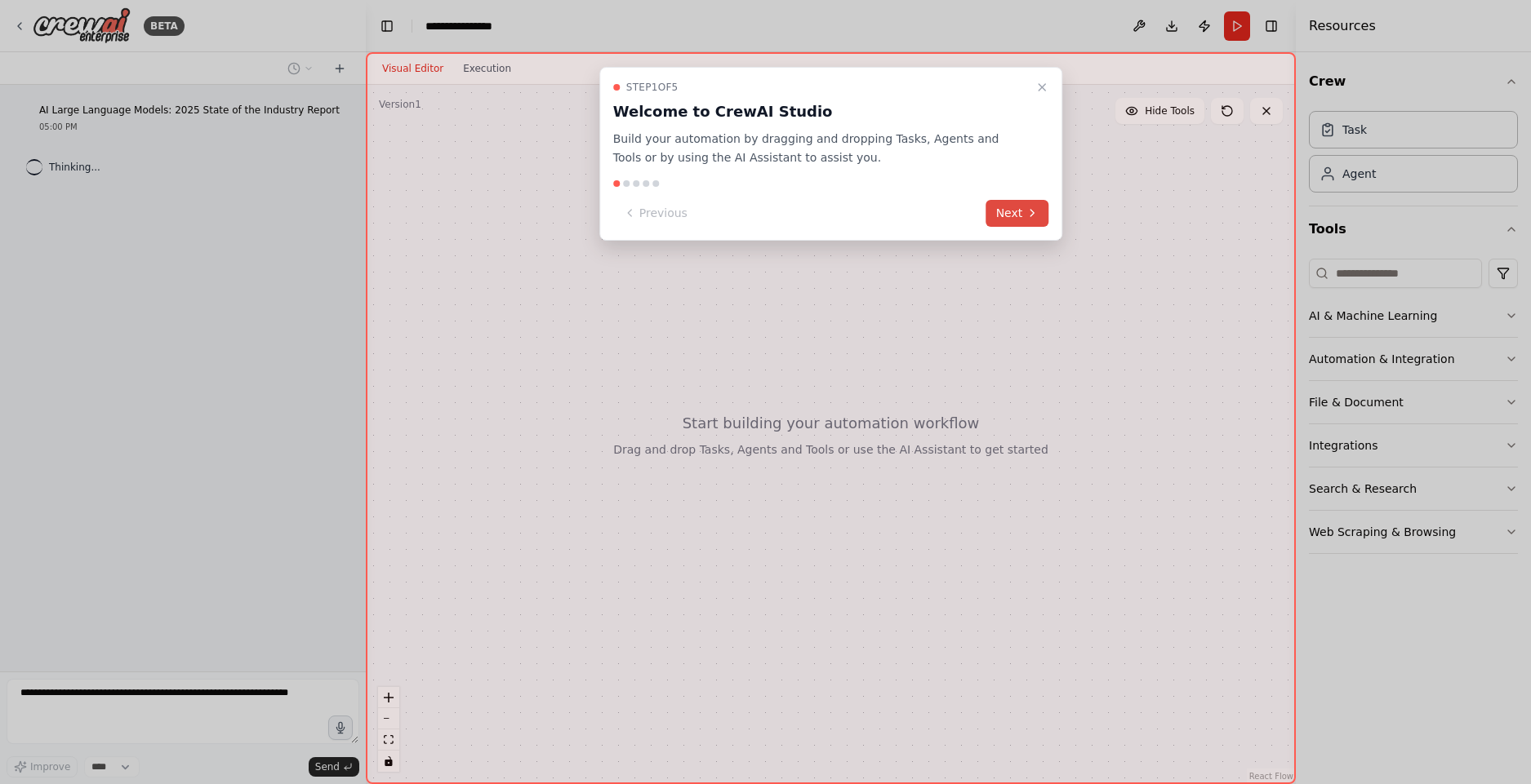
click at [1022, 215] on button "Next" at bounding box center [1018, 213] width 63 height 27
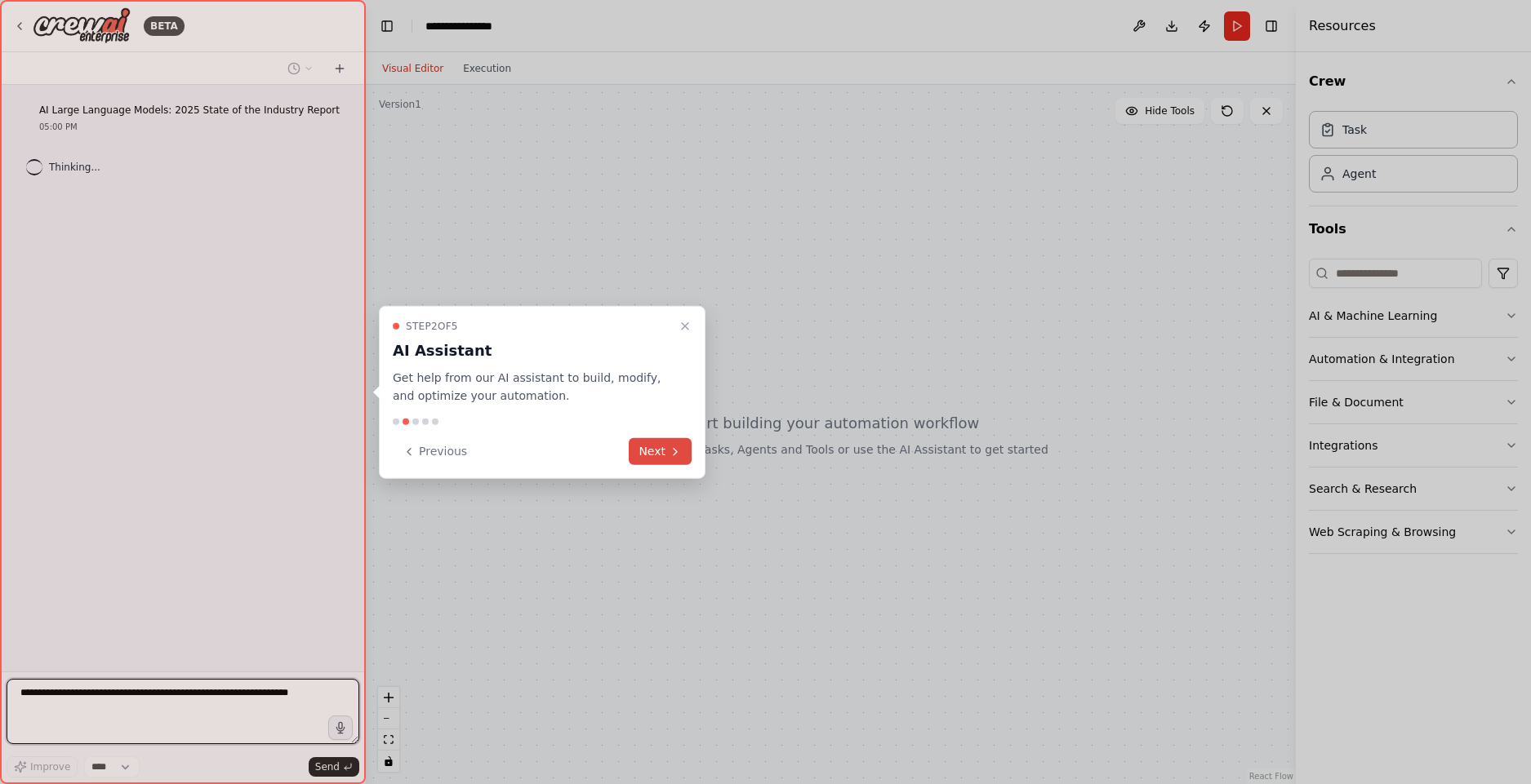
click at [665, 447] on button "Next" at bounding box center [660, 451] width 63 height 27
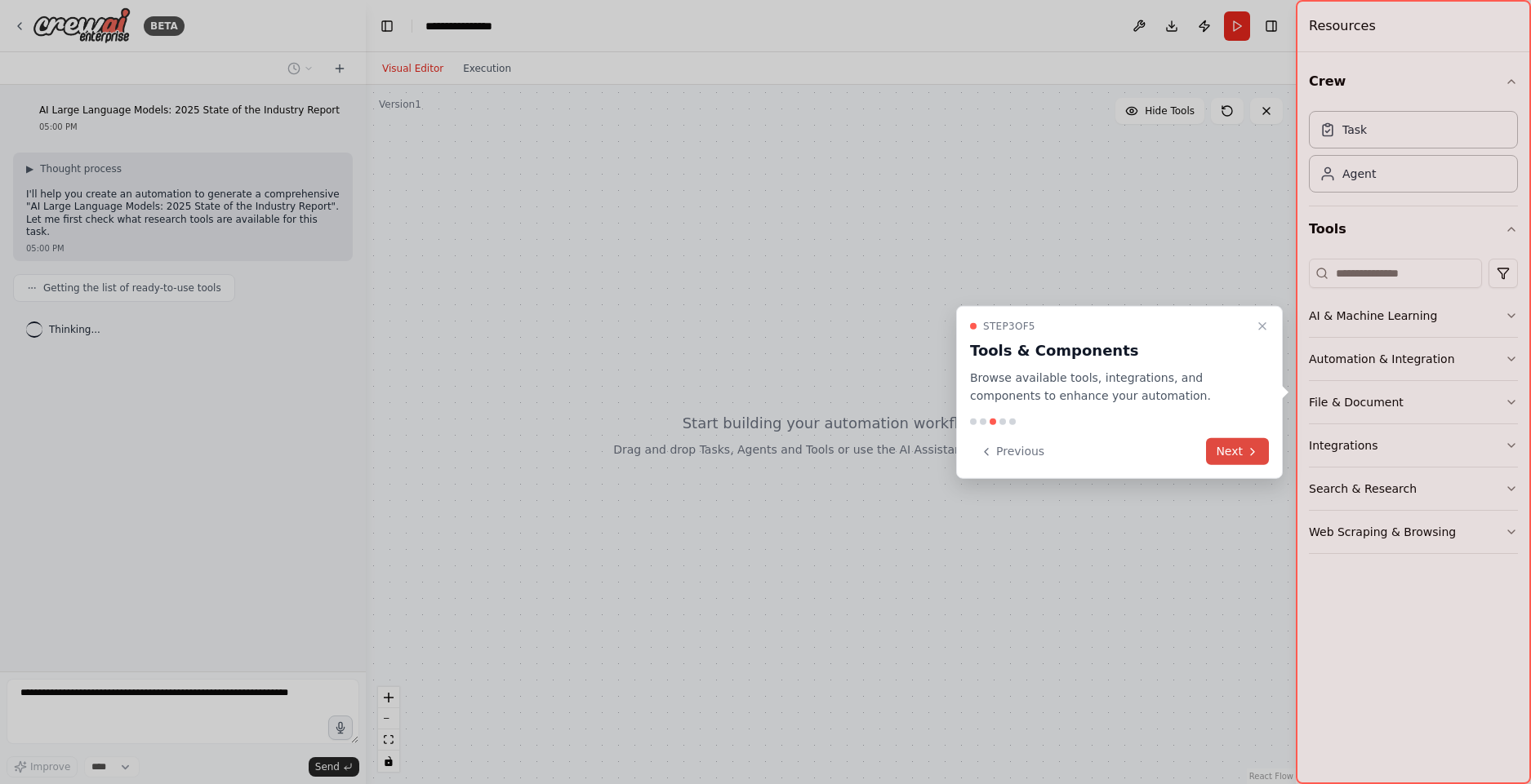
click at [1231, 443] on button "Next" at bounding box center [1237, 451] width 63 height 27
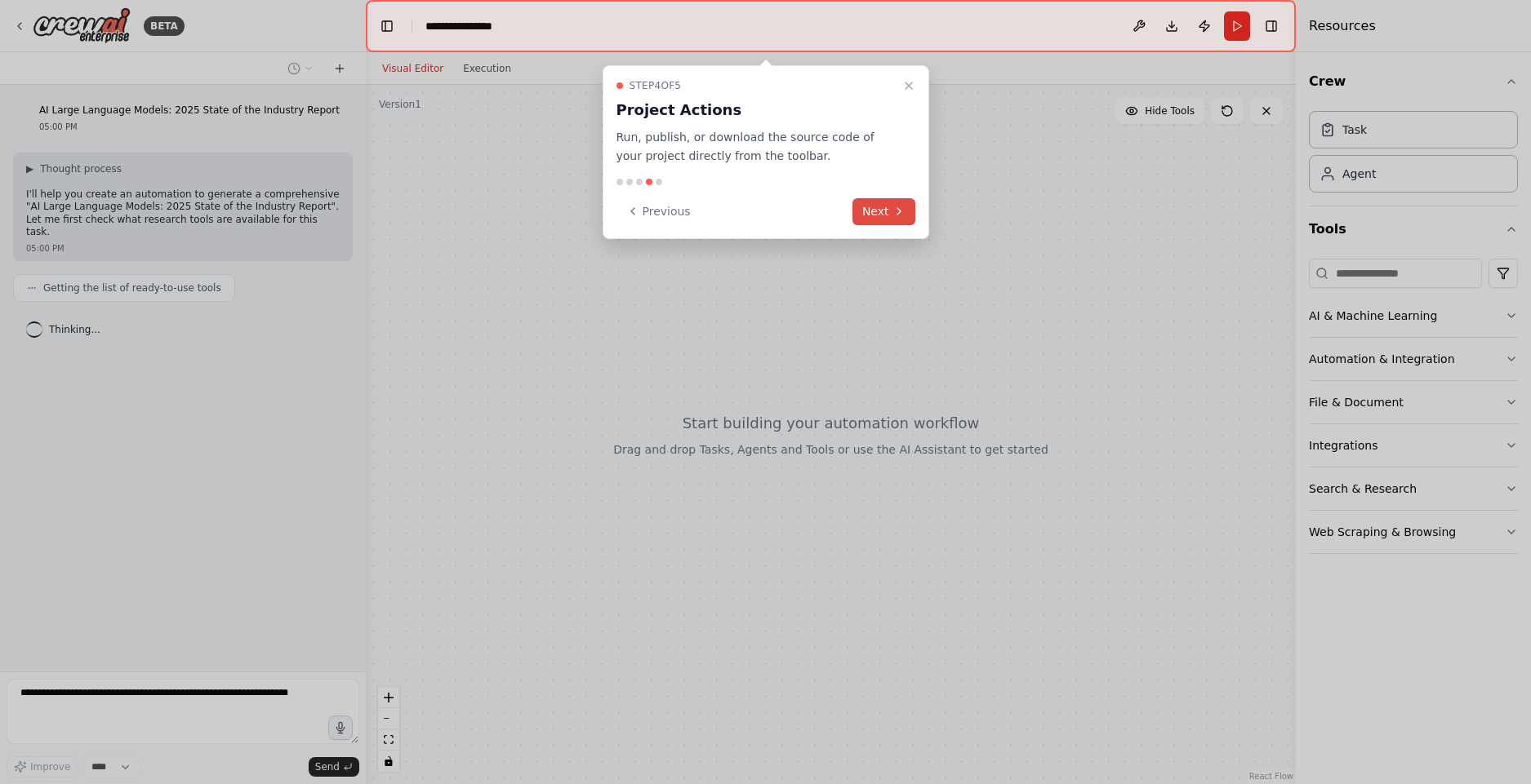
click at [896, 223] on button "Next" at bounding box center [883, 211] width 63 height 27
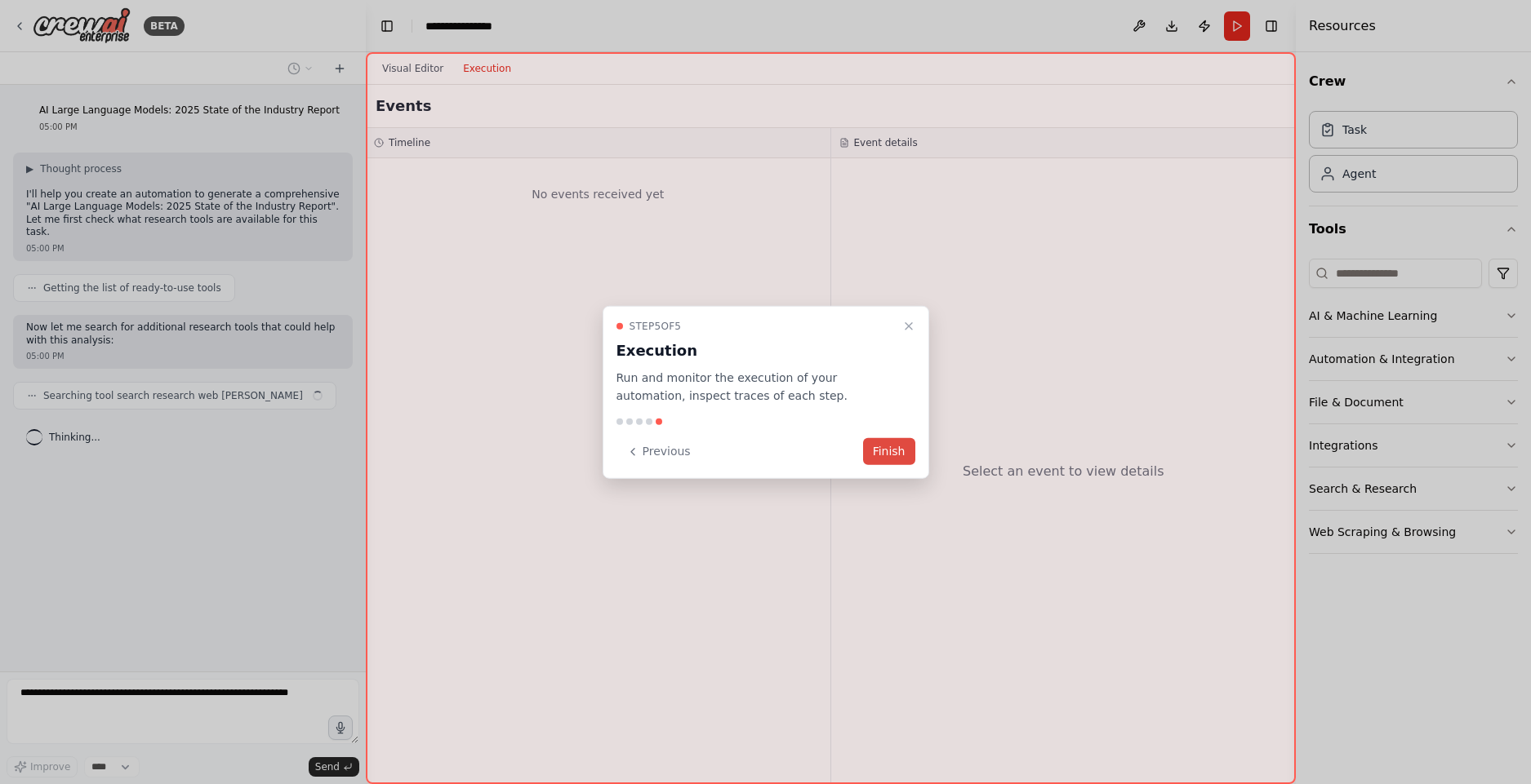
click at [888, 450] on button "Finish" at bounding box center [889, 451] width 52 height 27
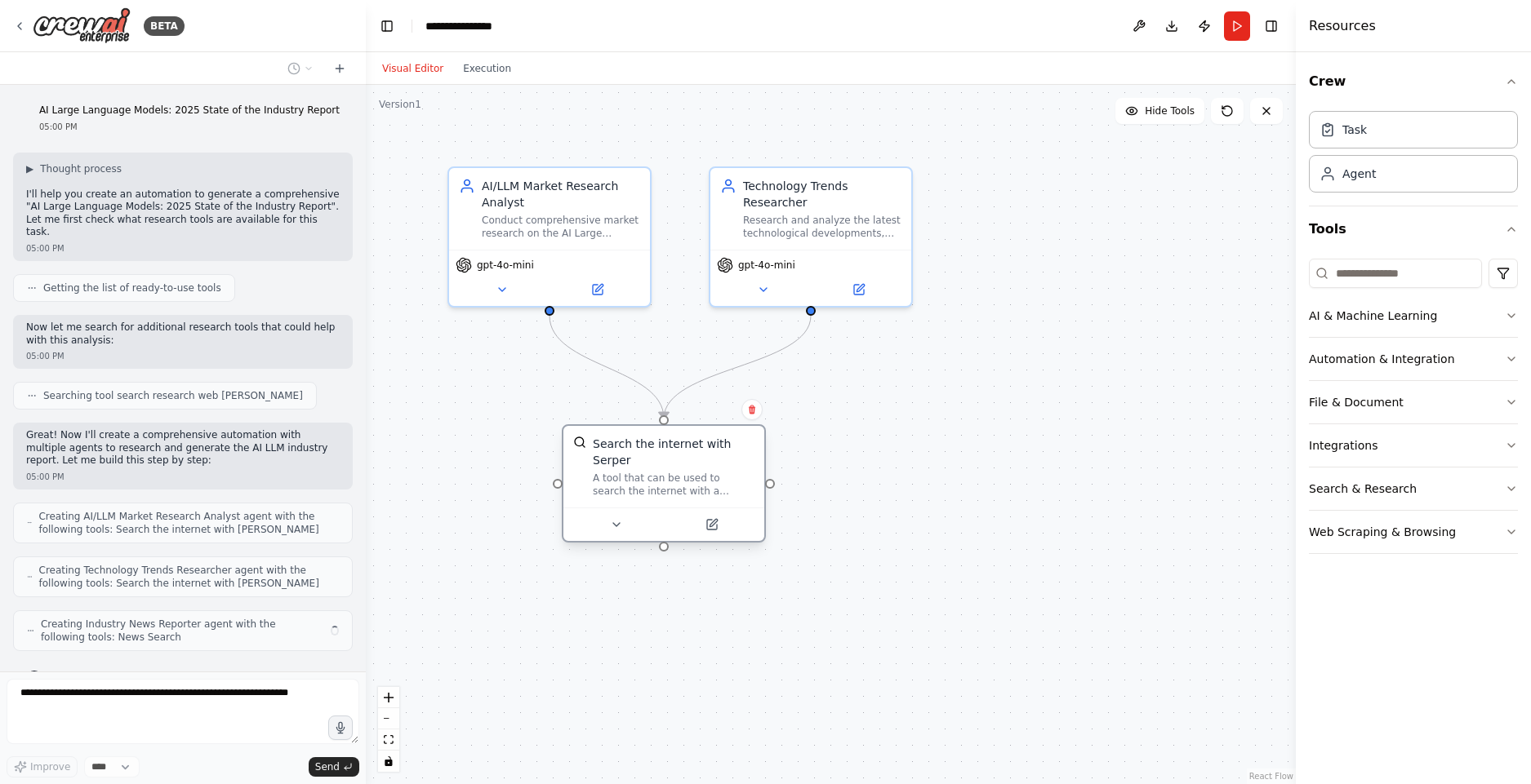
scroll to position [22, 0]
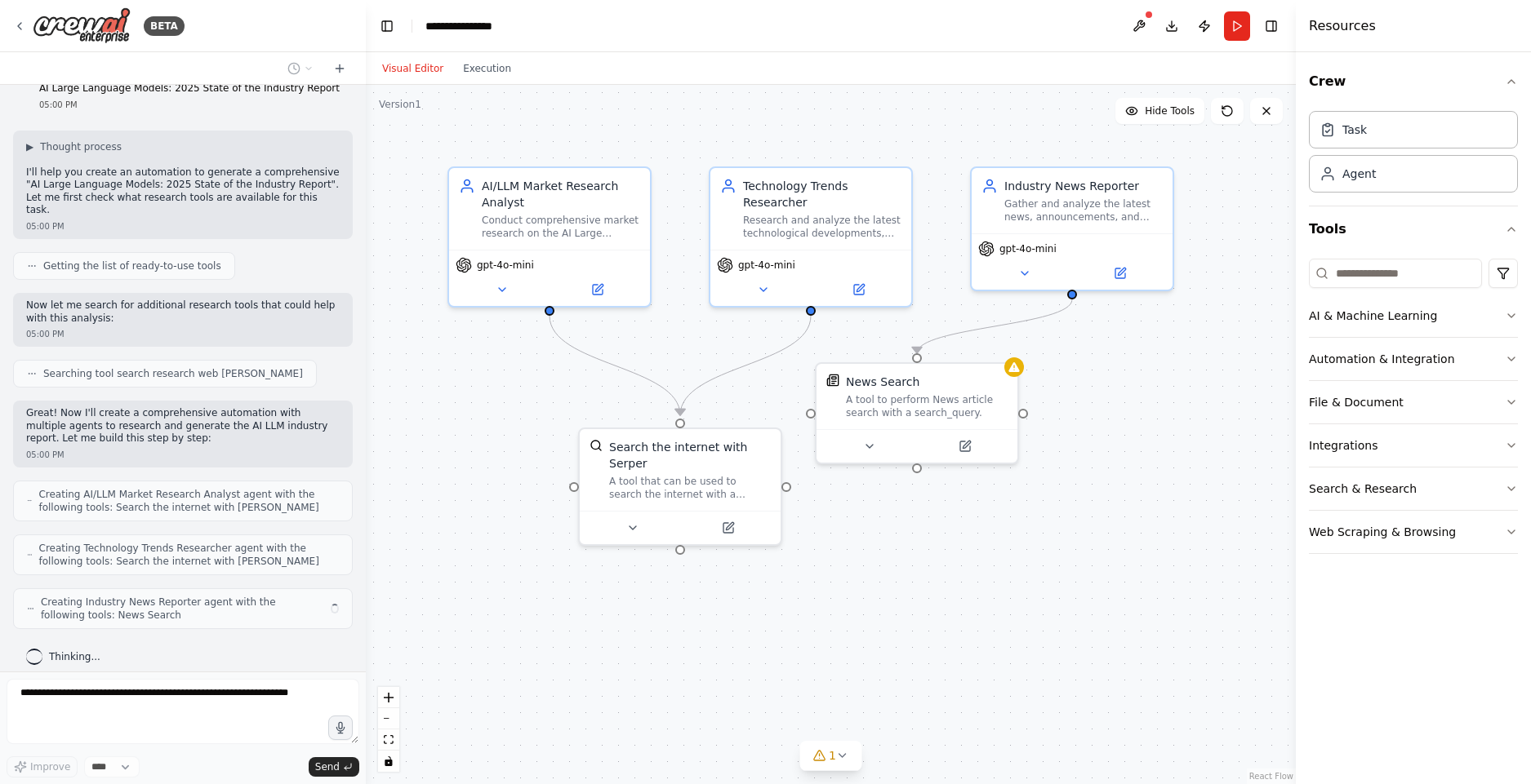
drag, startPoint x: 669, startPoint y: 418, endPoint x: 688, endPoint y: 496, distance: 80.3
click at [688, 496] on div "A tool that can be used to search the internet with a search_query. Supports di…" at bounding box center [690, 488] width 161 height 26
click at [994, 582] on div ".deletable-edge-delete-btn { width: 20px; height: 20px; border: 0px solid #ffff…" at bounding box center [830, 434] width 930 height 699
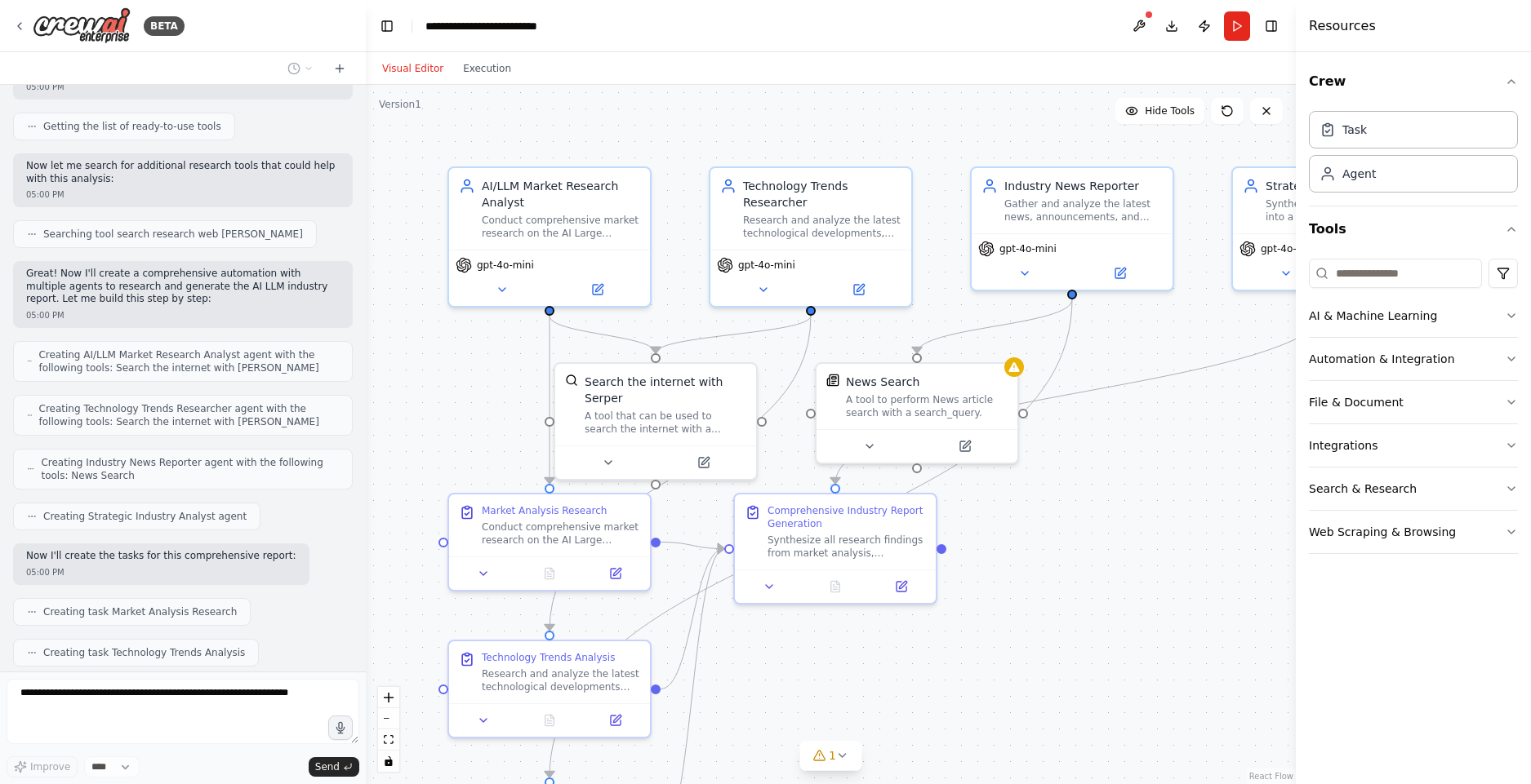
scroll to position [119, 0]
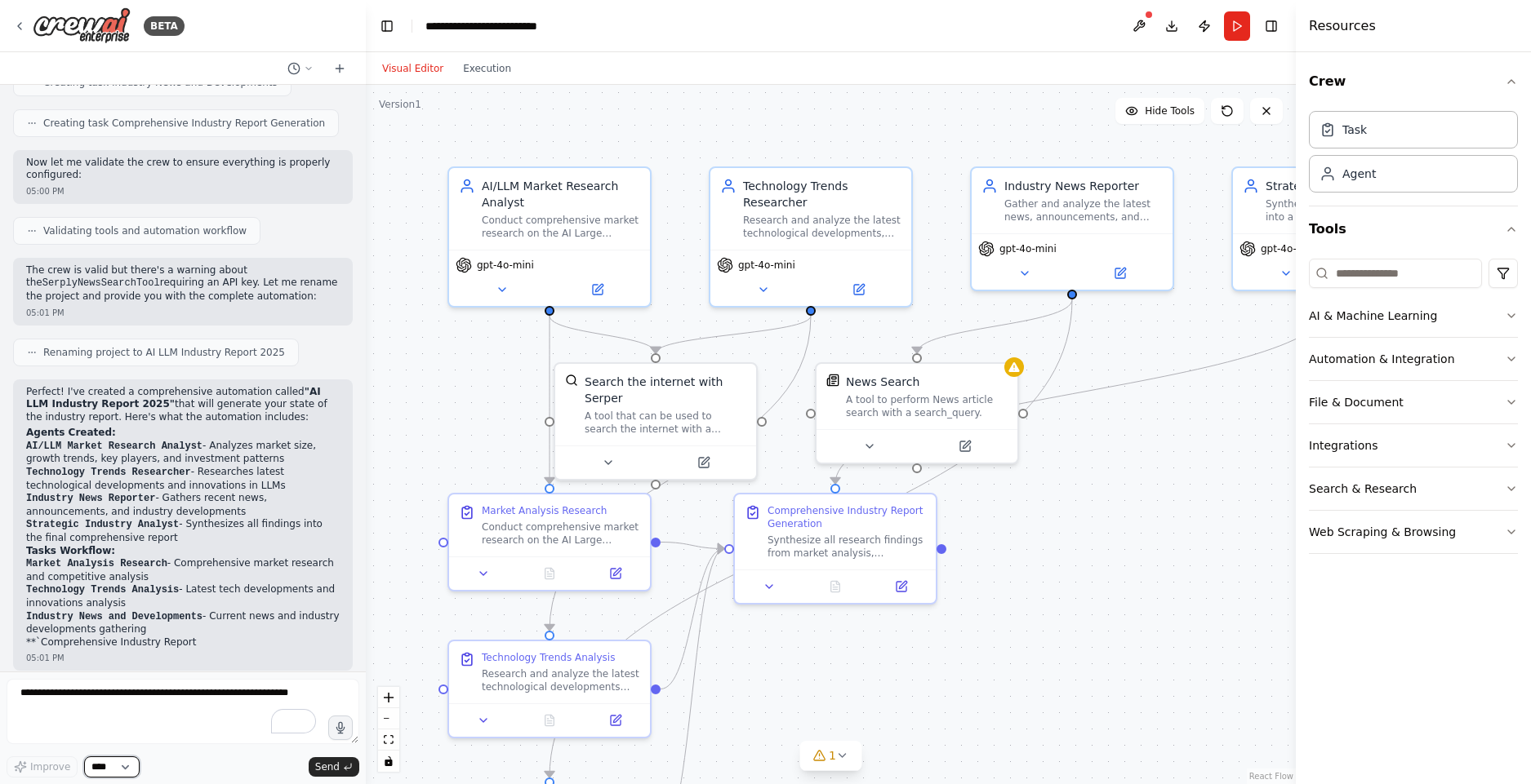
drag, startPoint x: 127, startPoint y: 764, endPoint x: 219, endPoint y: 762, distance: 92.0
click at [219, 762] on div "Improve **** Send" at bounding box center [183, 766] width 353 height 21
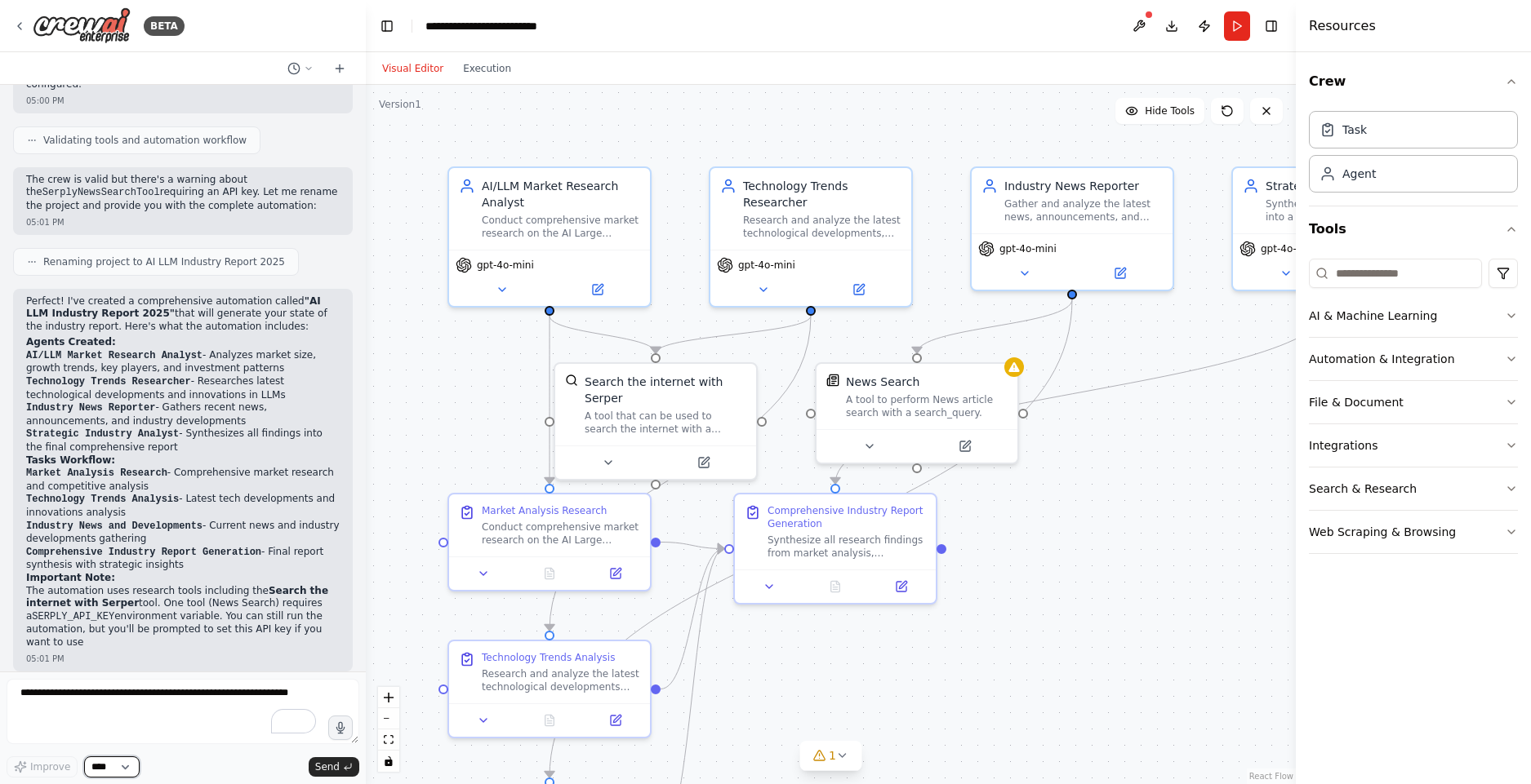
drag, startPoint x: 123, startPoint y: 774, endPoint x: 237, endPoint y: 752, distance: 116.1
click at [237, 752] on div "Improve **** Send" at bounding box center [183, 728] width 353 height 99
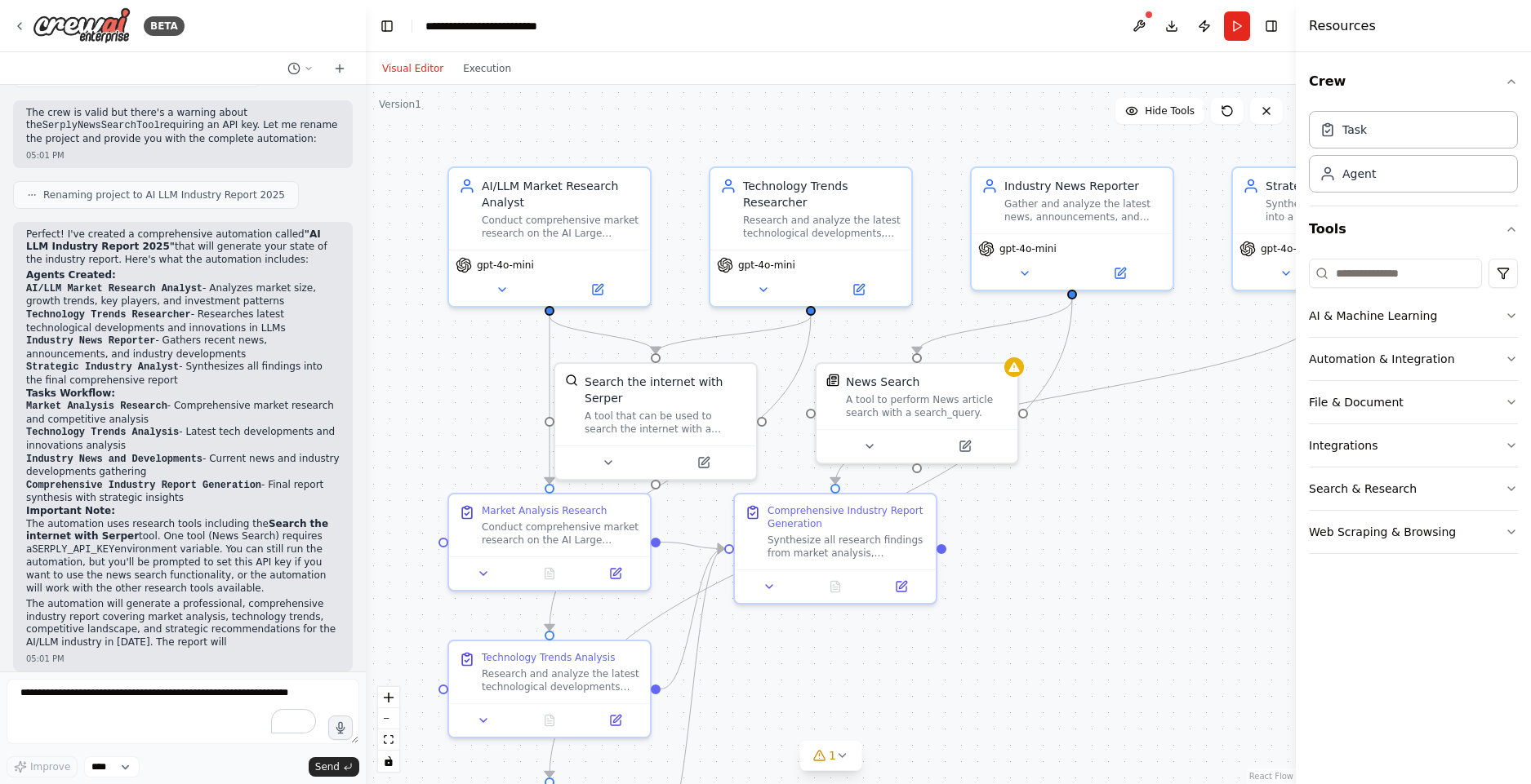
click at [219, 783] on form "Improve **** Send" at bounding box center [182, 727] width 366 height 113
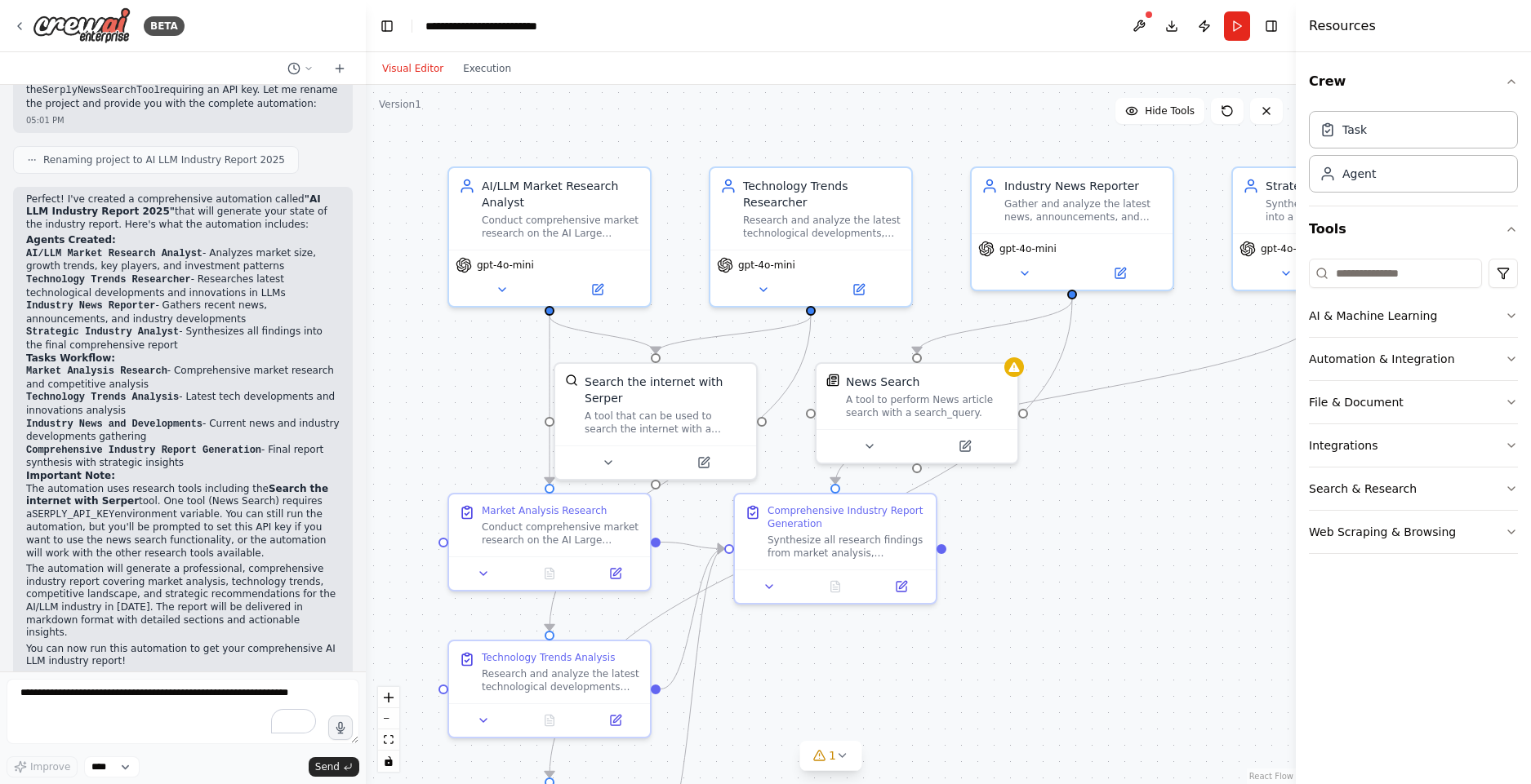
scroll to position [972, 0]
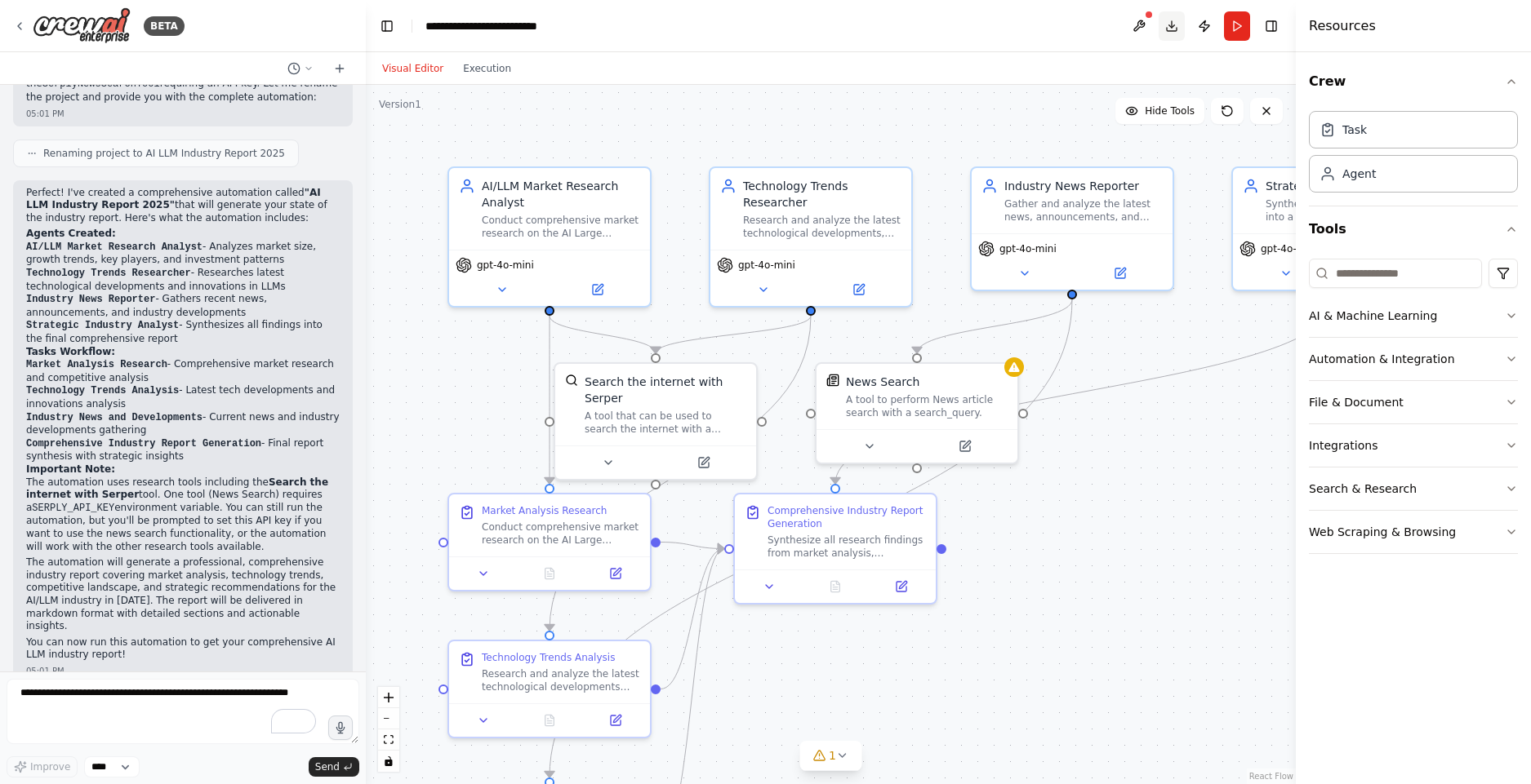
click at [1171, 29] on button "Download" at bounding box center [1172, 25] width 26 height 29
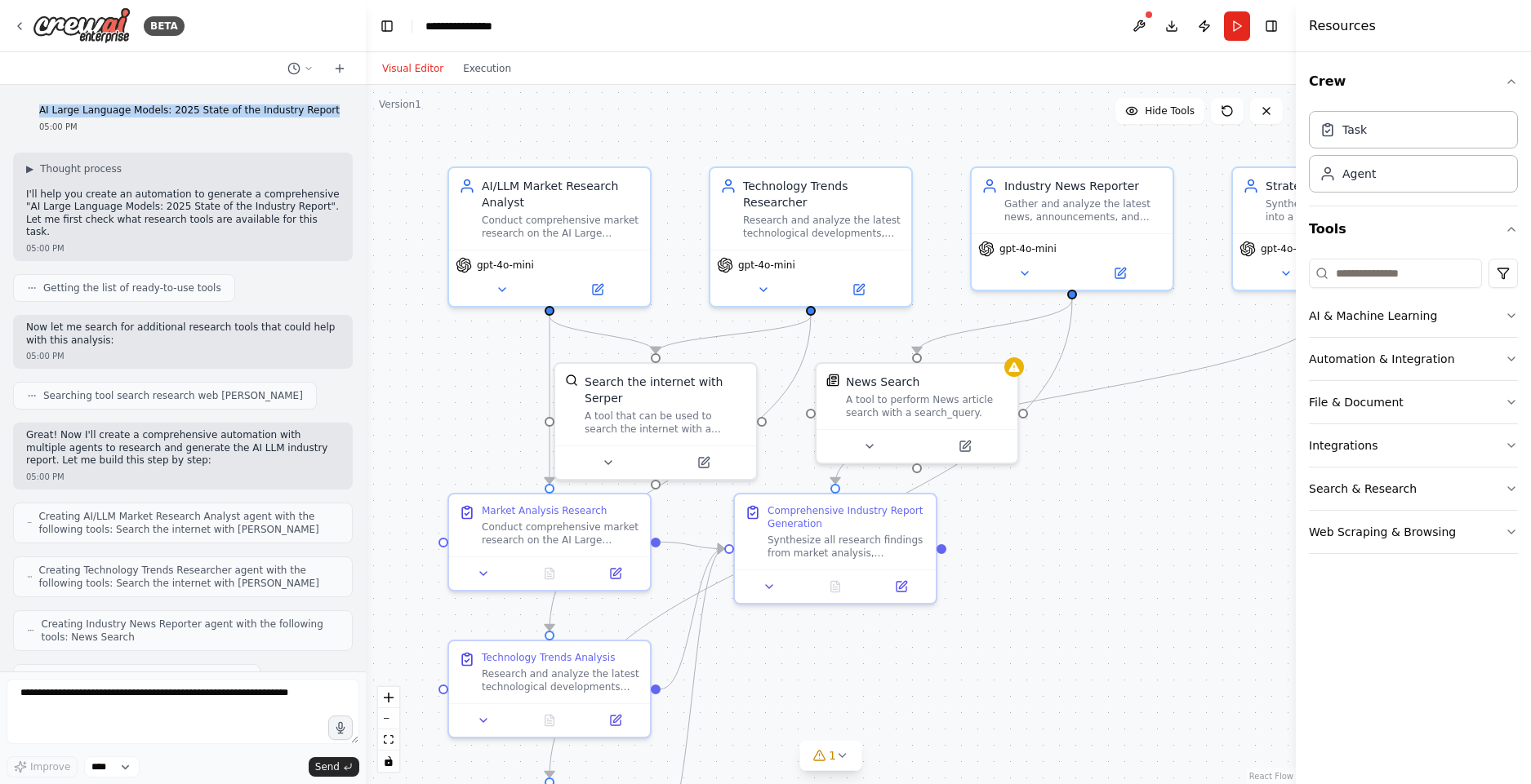
drag, startPoint x: 61, startPoint y: 112, endPoint x: 333, endPoint y: 111, distance: 272.0
click at [333, 111] on div "AI Large Language Models: 2025 State of the Industry Report 05:00 PM" at bounding box center [189, 119] width 327 height 42
copy p "AI Large Language Models: 2025 State of the Industry Report"
click at [319, 131] on div "05:00 PM" at bounding box center [188, 127] width 300 height 12
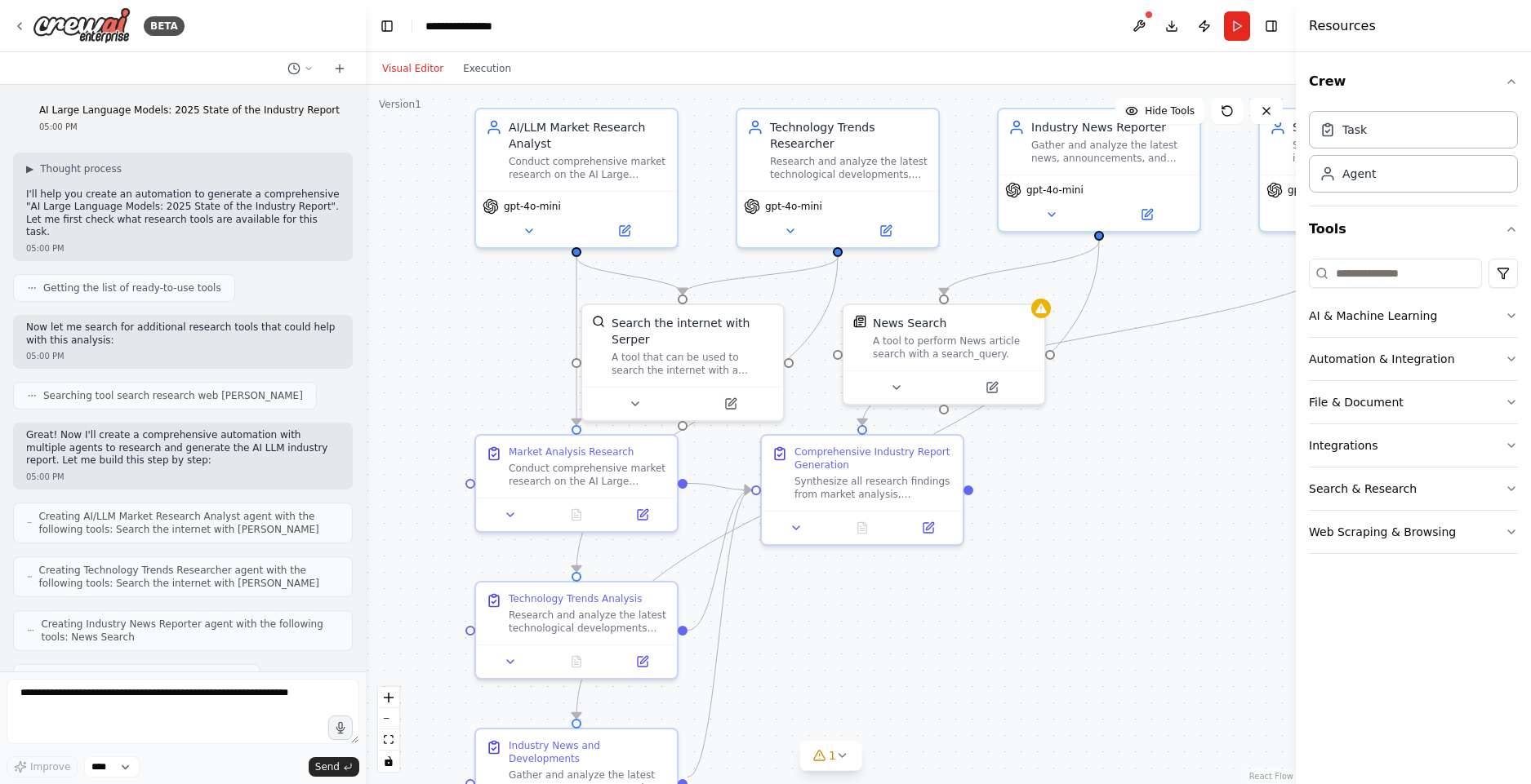
drag, startPoint x: 1042, startPoint y: 639, endPoint x: 1069, endPoint y: 580, distance: 64.9
click at [1069, 580] on div ".deletable-edge-delete-btn { width: 20px; height: 20px; border: 0px solid #ffff…" at bounding box center [830, 434] width 930 height 699
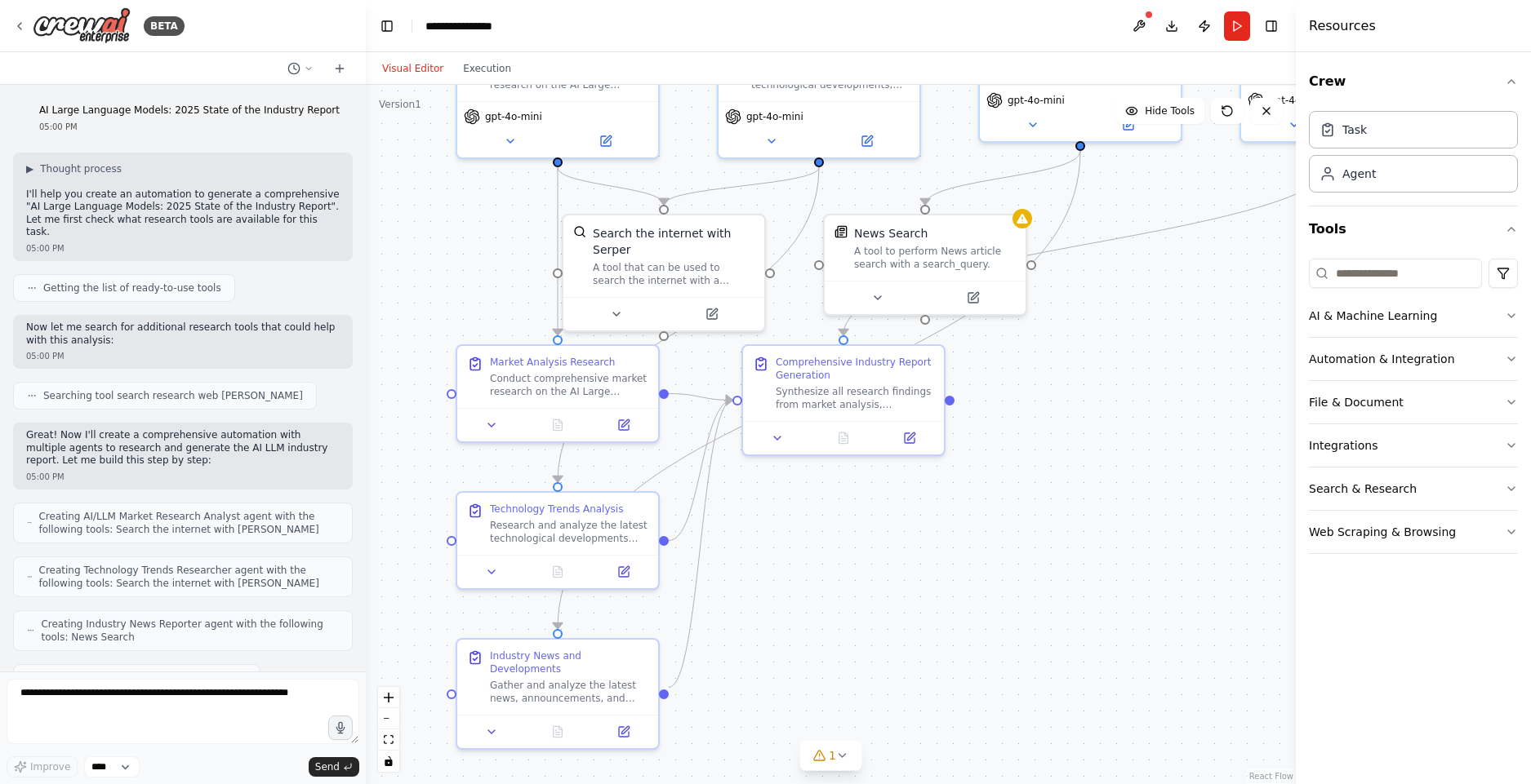
drag, startPoint x: 1162, startPoint y: 645, endPoint x: 1143, endPoint y: 559, distance: 88.1
click at [1143, 559] on div ".deletable-edge-delete-btn { width: 20px; height: 20px; border: 0px solid #ffff…" at bounding box center [830, 434] width 930 height 699
click at [560, 377] on div "Conduct comprehensive market research on the AI Large Language Model industry f…" at bounding box center [569, 382] width 158 height 26
click at [540, 382] on div "Conduct comprehensive market research on the AI Large Language Model industry f…" at bounding box center [569, 382] width 158 height 26
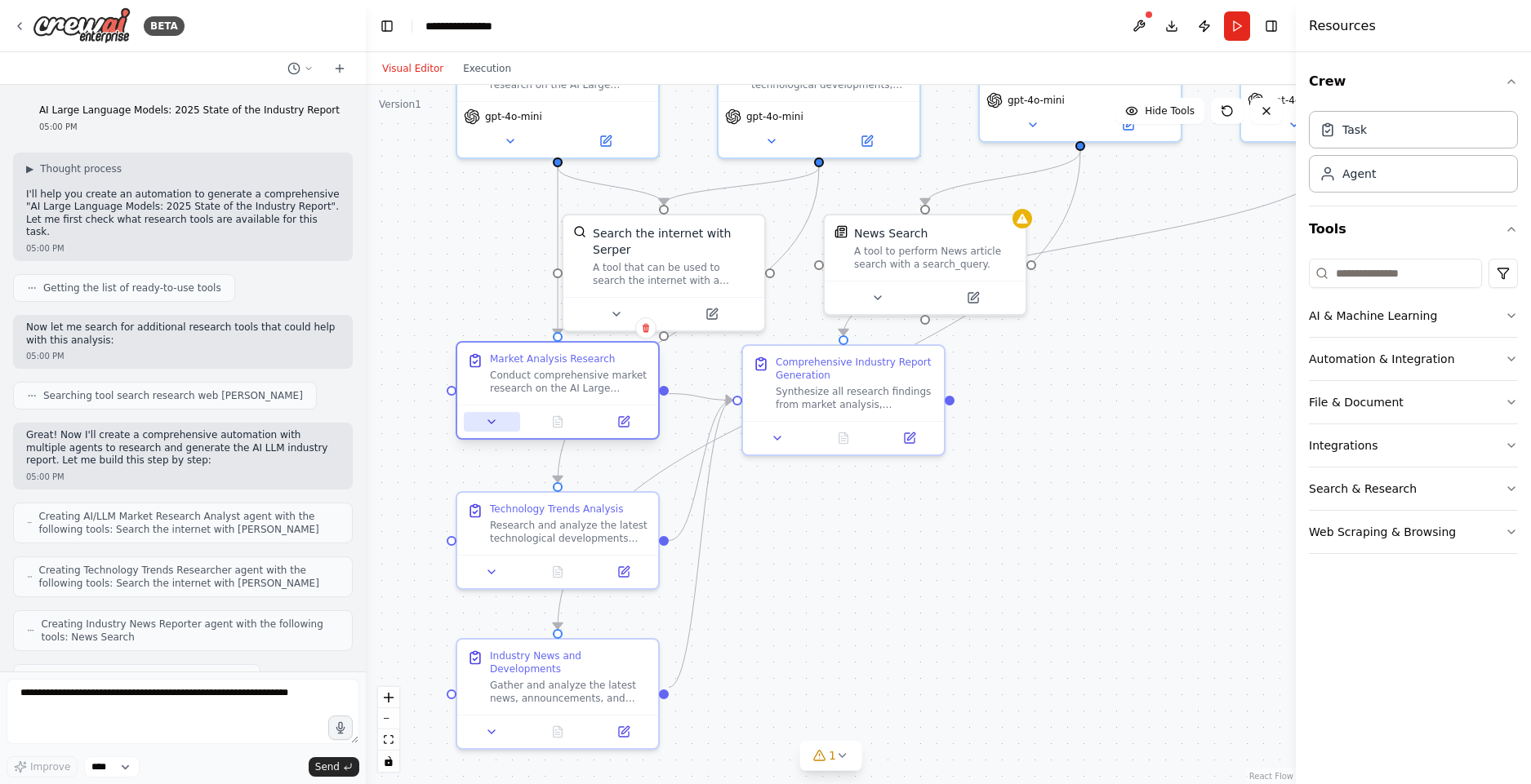
click at [491, 420] on icon at bounding box center [491, 421] width 7 height 3
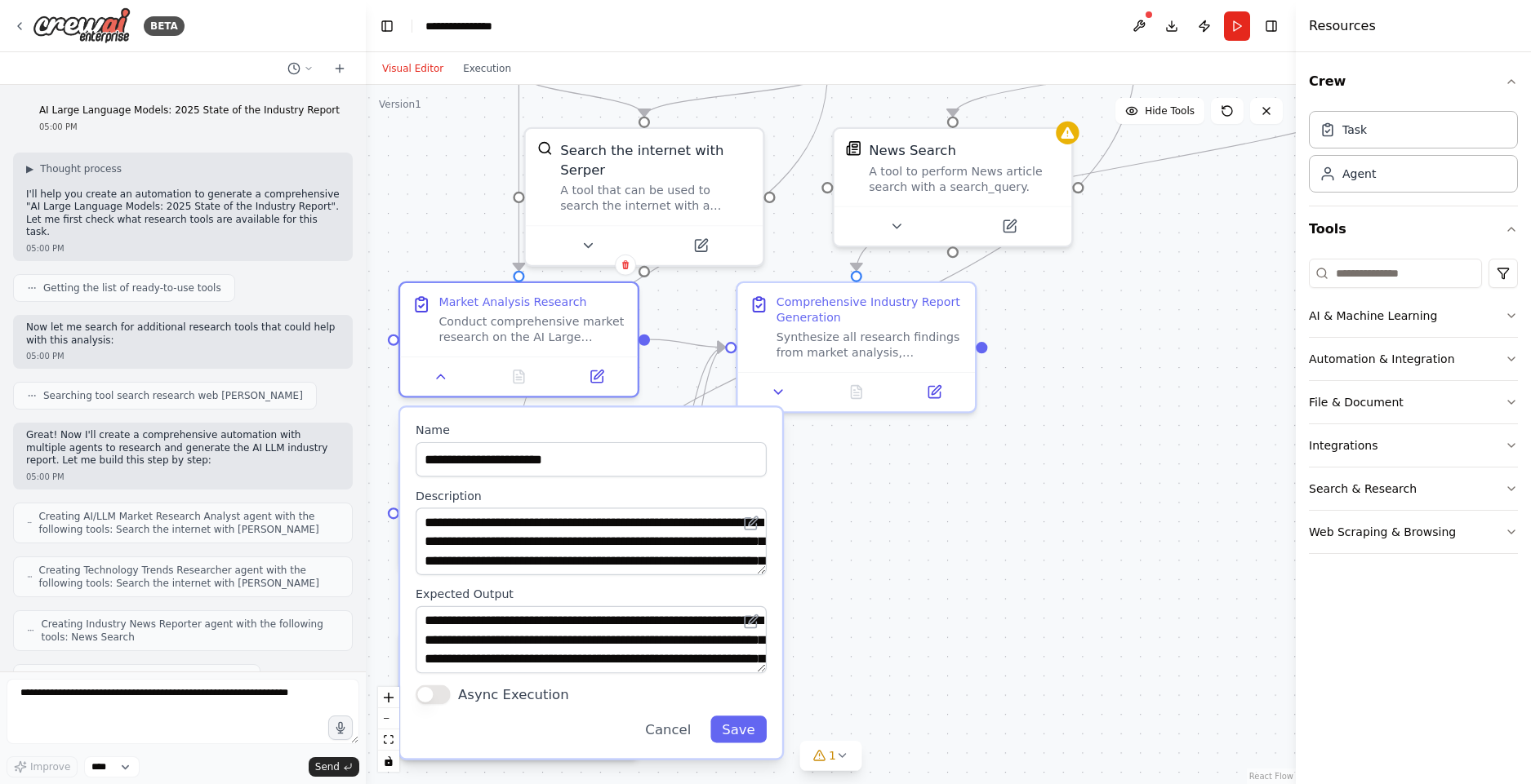
click at [967, 626] on div ".deletable-edge-delete-btn { width: 20px; height: 20px; border: 0px solid #ffff…" at bounding box center [830, 434] width 930 height 699
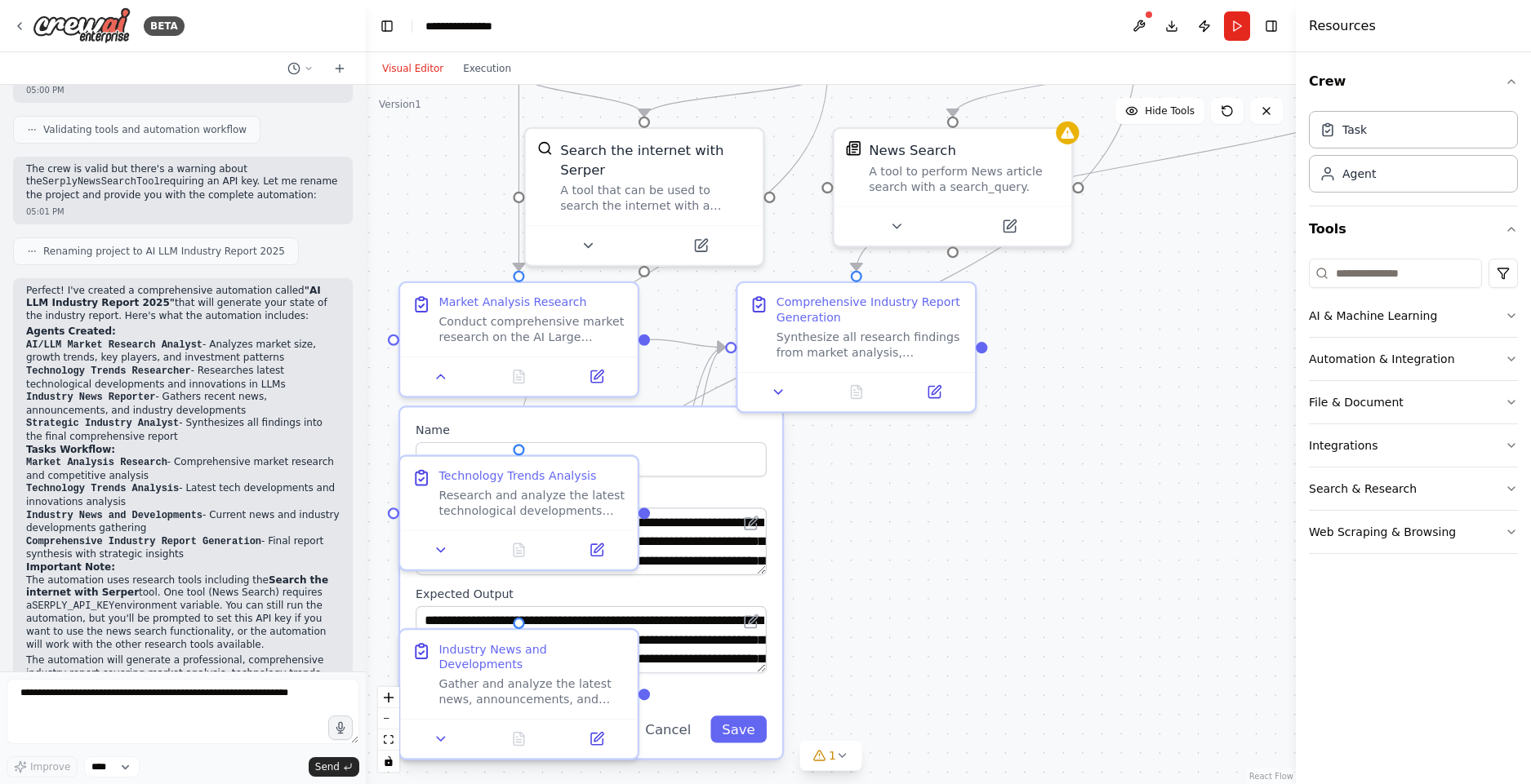
scroll to position [972, 0]
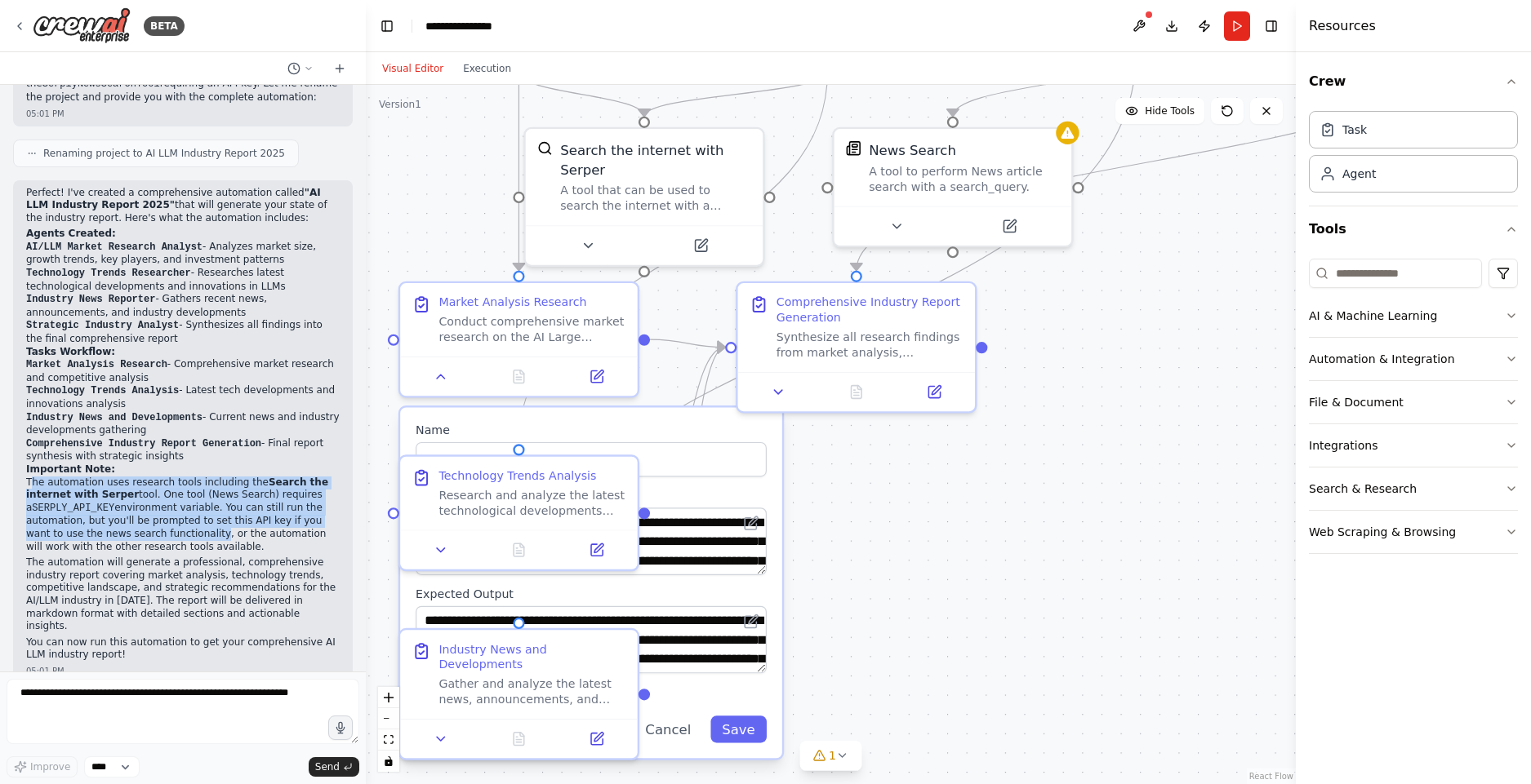
drag, startPoint x: 34, startPoint y: 465, endPoint x: 165, endPoint y: 519, distance: 141.7
click at [165, 519] on p "The automation uses research tools including the Search the internet with Serpe…" at bounding box center [182, 515] width 314 height 78
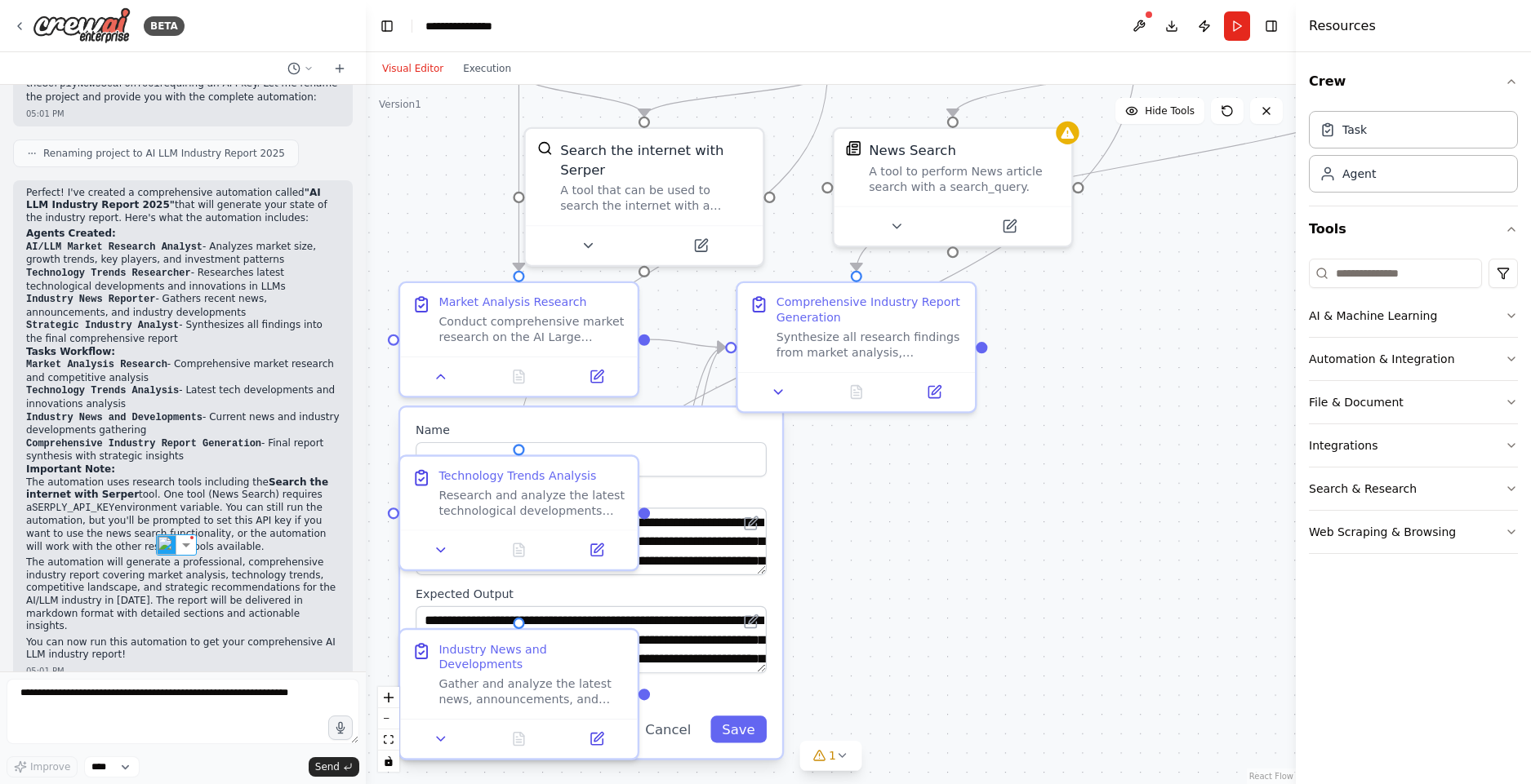
click at [57, 557] on p "The automation will generate a professional, comprehensive industry report cove…" at bounding box center [182, 595] width 314 height 77
drag, startPoint x: 30, startPoint y: 553, endPoint x: 116, endPoint y: 568, distance: 87.3
click at [116, 568] on p "The automation will generate a professional, comprehensive industry report cove…" at bounding box center [182, 595] width 314 height 77
click at [140, 637] on p "You can now run this automation to get your comprehensive AI LLM industry repor…" at bounding box center [182, 649] width 314 height 25
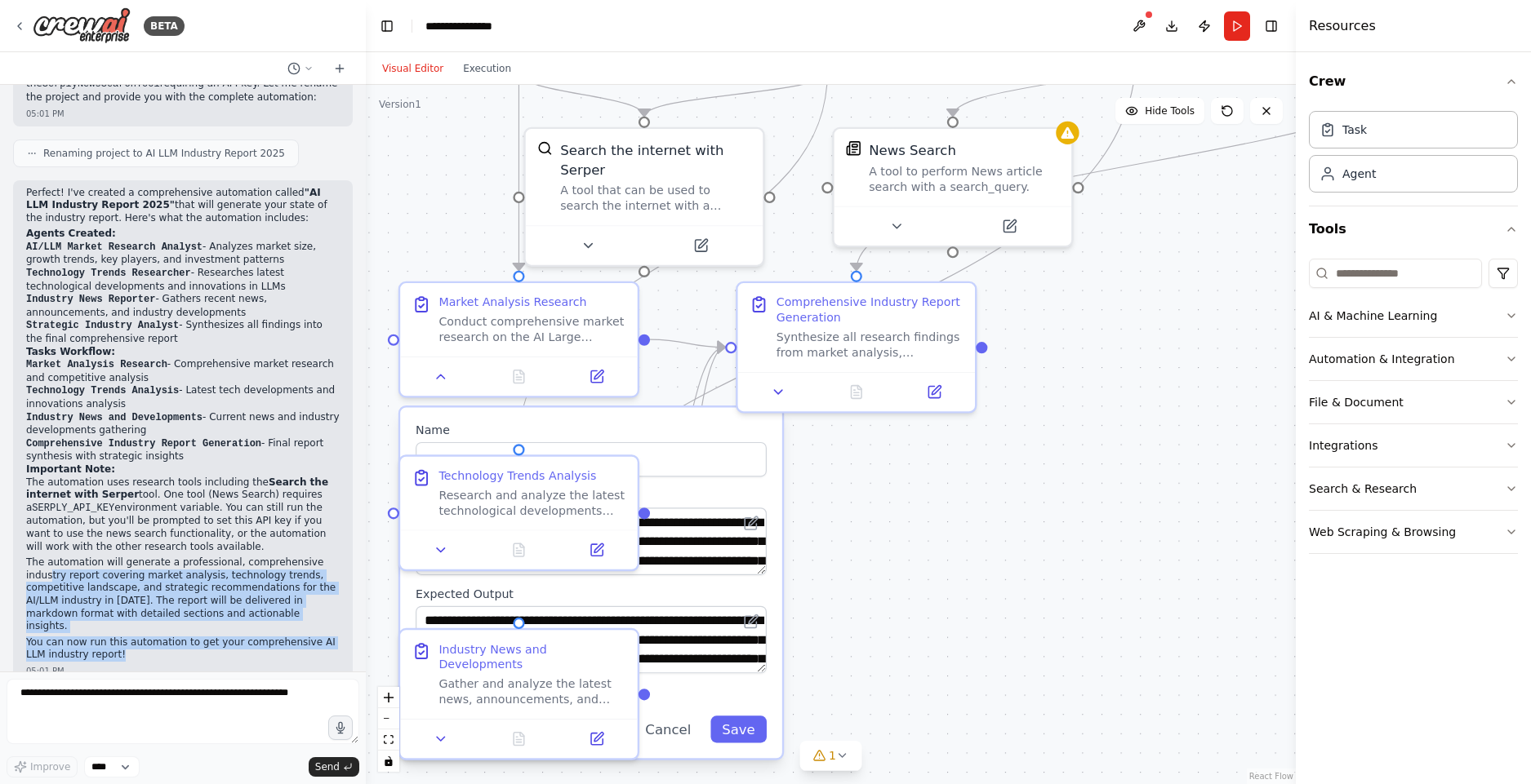
drag, startPoint x: 106, startPoint y: 563, endPoint x: 199, endPoint y: 633, distance: 116.4
click at [199, 633] on div "Perfect! I've created a comprehensive automation called "AI LLM Industry Report…" at bounding box center [182, 424] width 314 height 475
click at [99, 637] on p "You can now run this automation to get your comprehensive AI LLM industry repor…" at bounding box center [182, 649] width 314 height 25
